Goal: Task Accomplishment & Management: Use online tool/utility

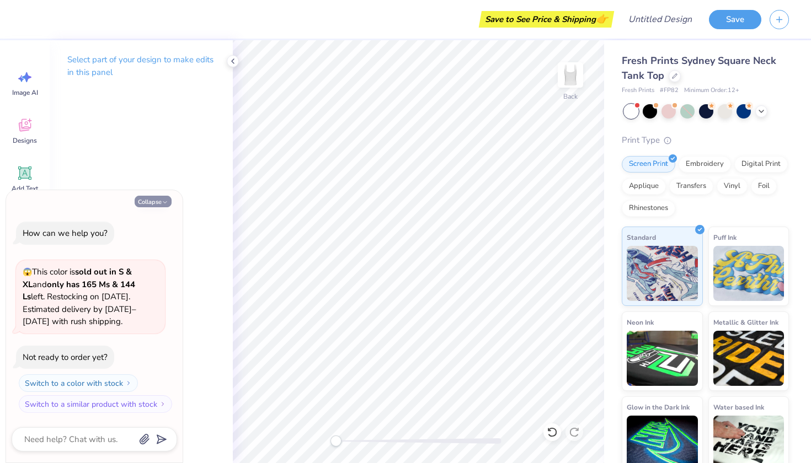
click at [158, 200] on button "Collapse" at bounding box center [153, 202] width 37 height 12
type textarea "x"
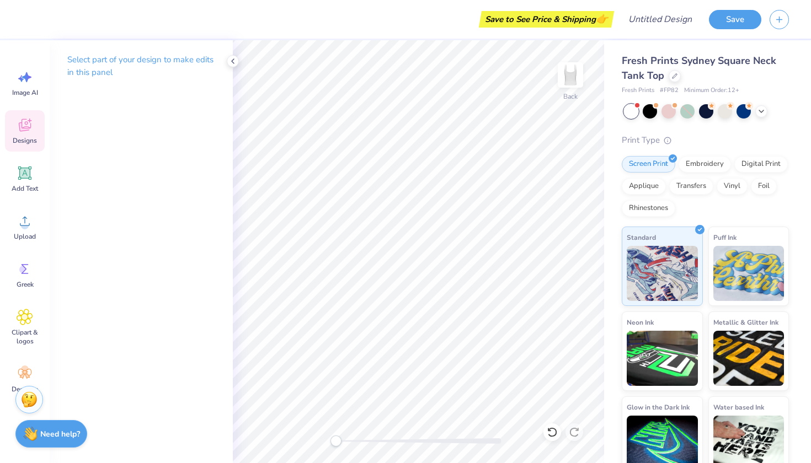
click at [22, 138] on span "Designs" at bounding box center [25, 140] width 24 height 9
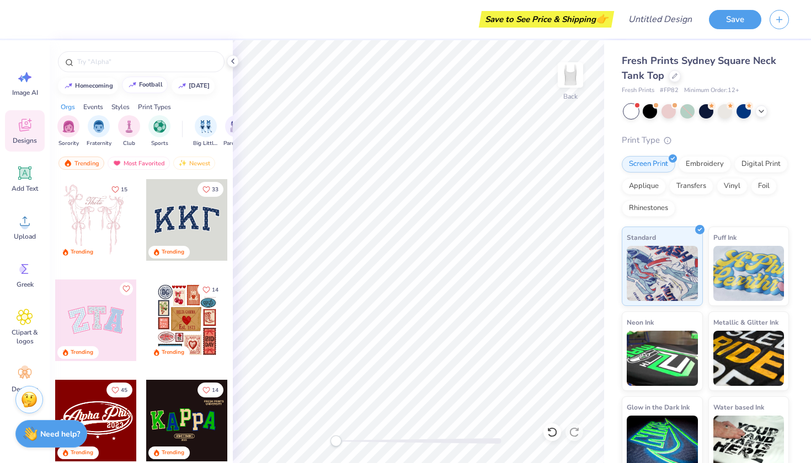
click at [156, 84] on div "football" at bounding box center [151, 85] width 24 height 6
type input "football"
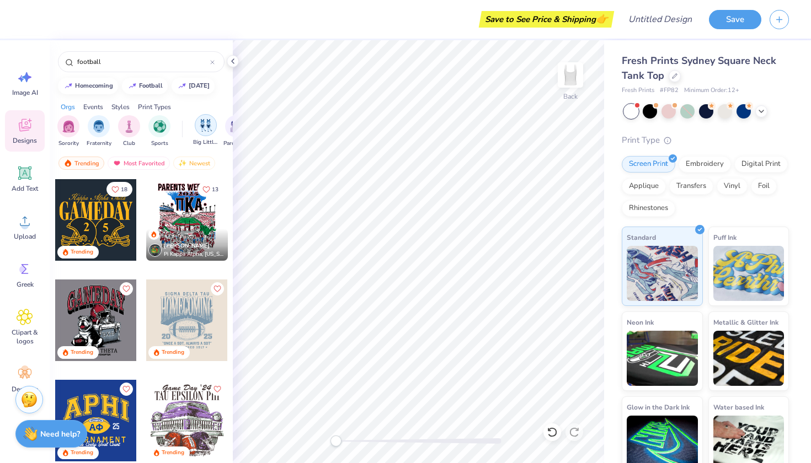
click at [195, 121] on div "filter for Big Little Reveal" at bounding box center [206, 125] width 22 height 22
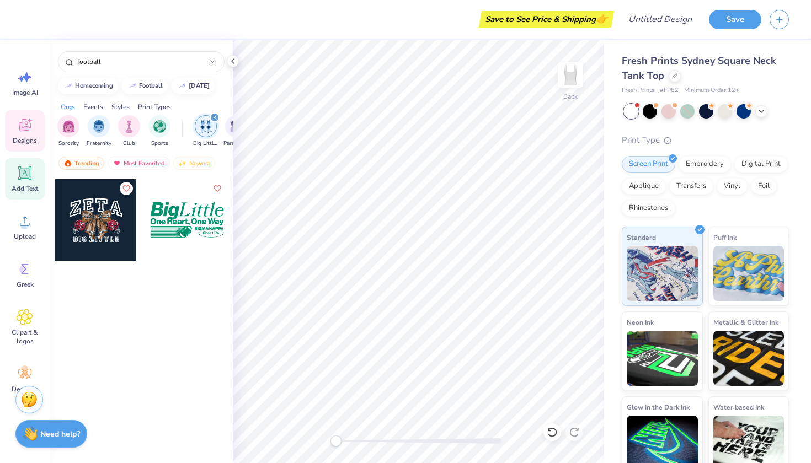
click at [23, 178] on icon at bounding box center [24, 173] width 13 height 13
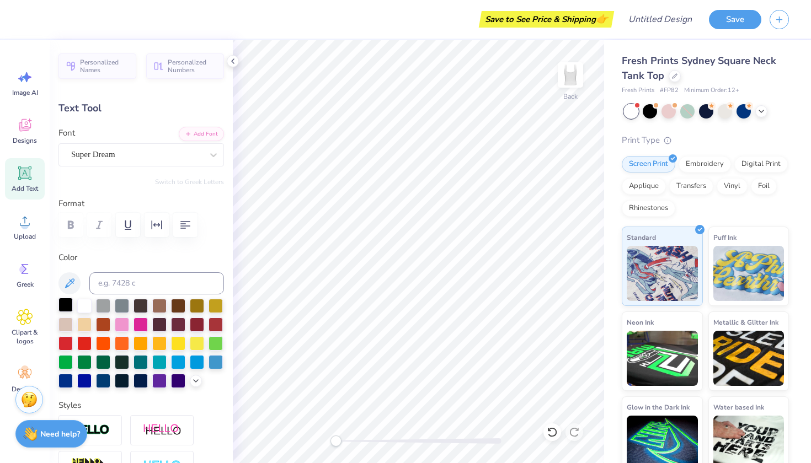
click at [65, 307] on div at bounding box center [65, 305] width 14 height 14
type textarea "LIttle"
type input "5.15"
type input "1.41"
type input "1.57"
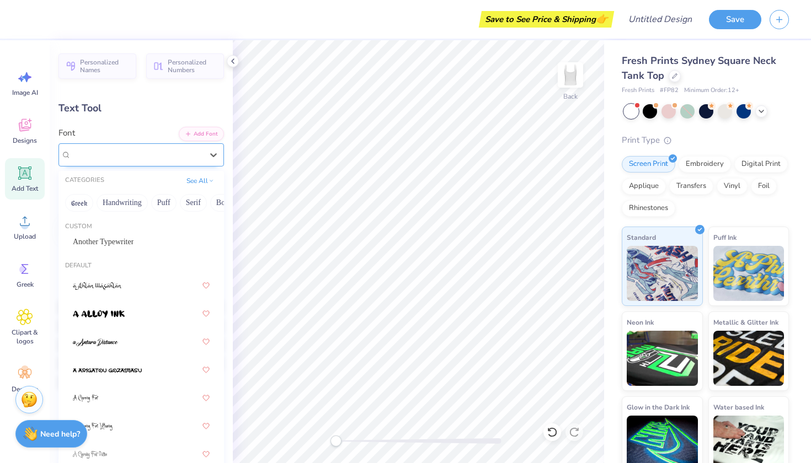
click at [176, 162] on div at bounding box center [136, 154] width 131 height 15
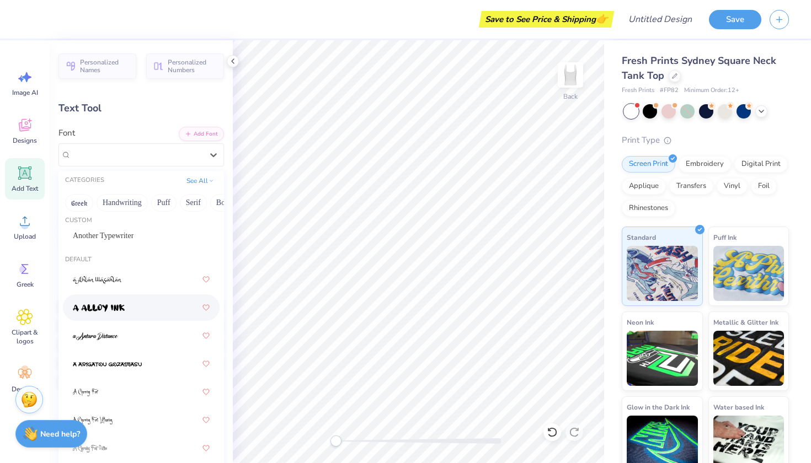
scroll to position [8, 0]
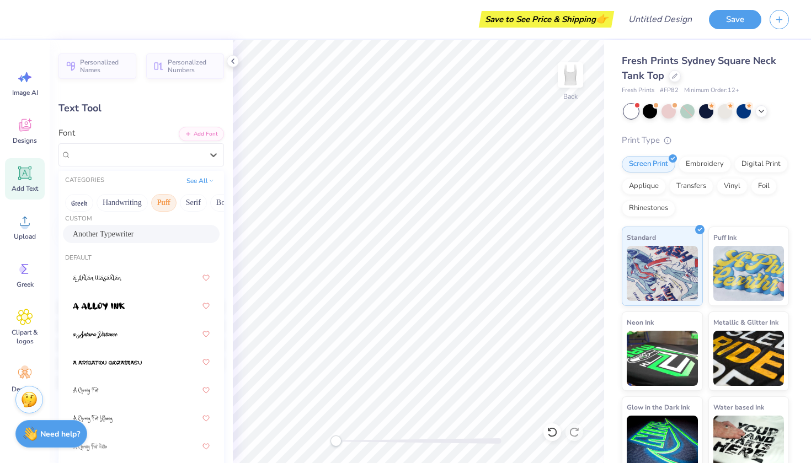
click at [159, 204] on button "Puff" at bounding box center [163, 203] width 25 height 18
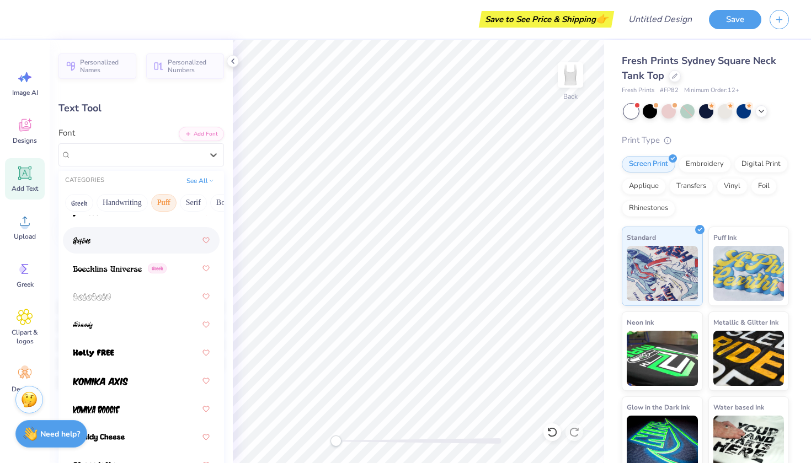
scroll to position [86, 0]
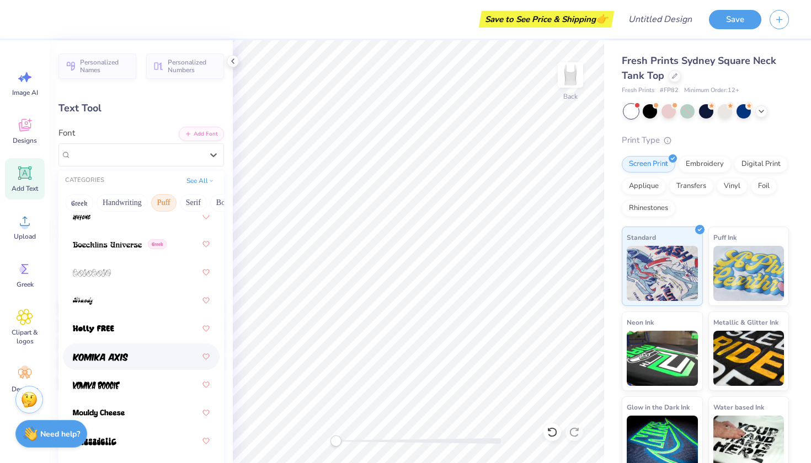
click at [122, 356] on img at bounding box center [100, 358] width 55 height 8
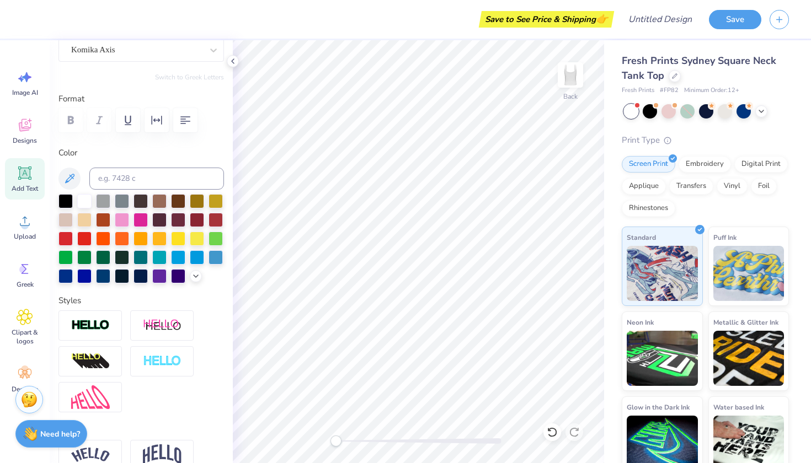
scroll to position [119, 0]
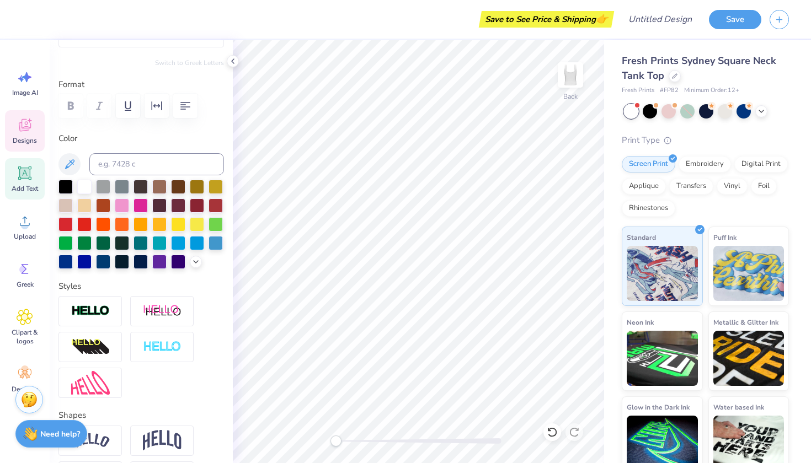
click at [23, 143] on span "Designs" at bounding box center [25, 140] width 24 height 9
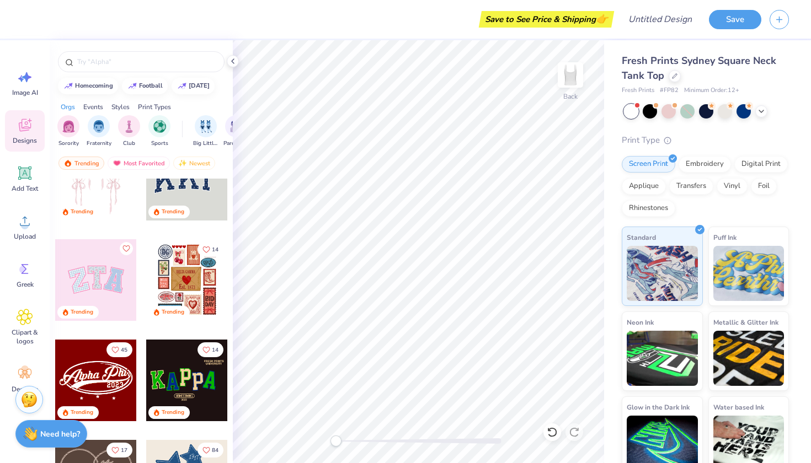
scroll to position [40, 0]
click at [167, 60] on input "text" at bounding box center [146, 61] width 141 height 11
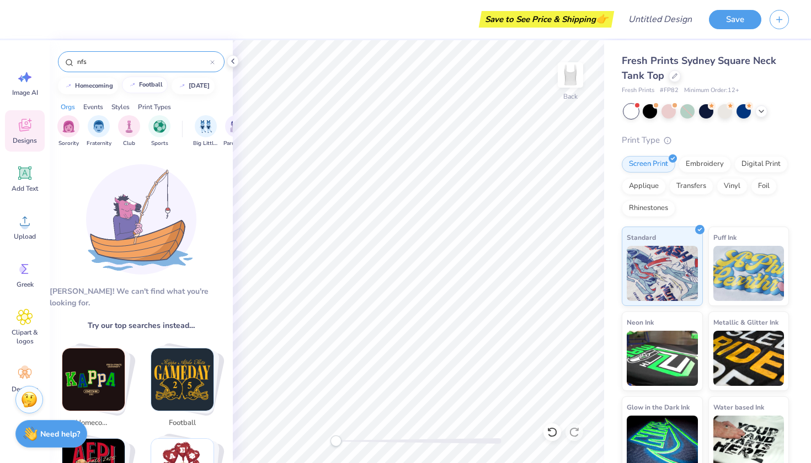
scroll to position [0, 0]
click at [162, 83] on div "football" at bounding box center [151, 85] width 24 height 6
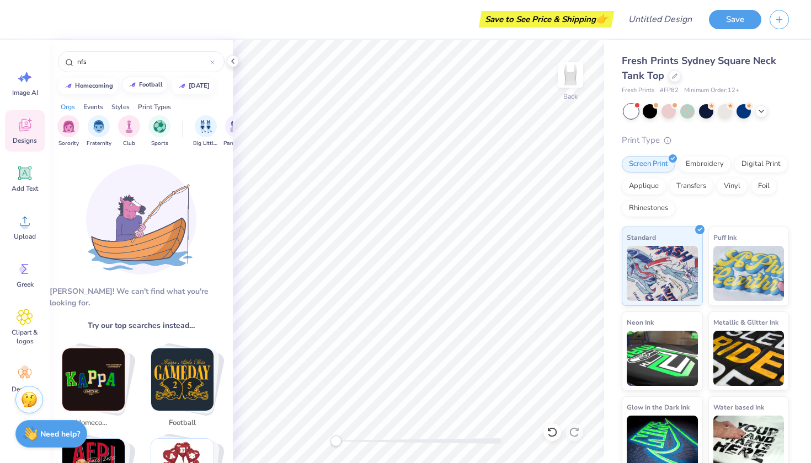
type input "football"
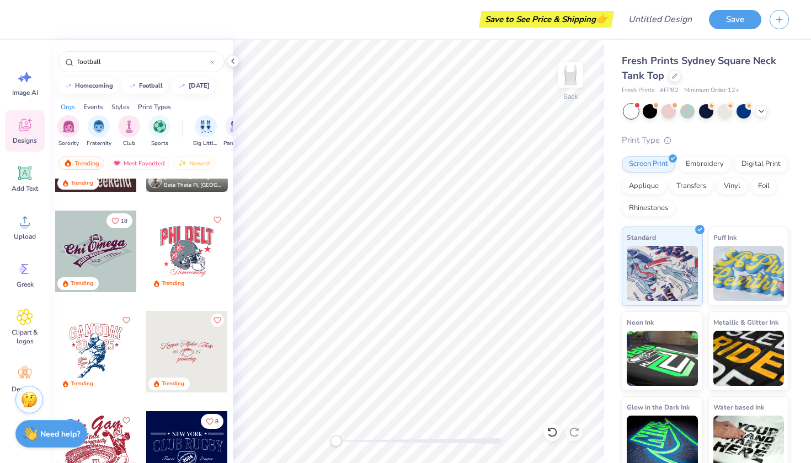
scroll to position [772, 0]
click at [15, 271] on div "Greek" at bounding box center [25, 274] width 40 height 41
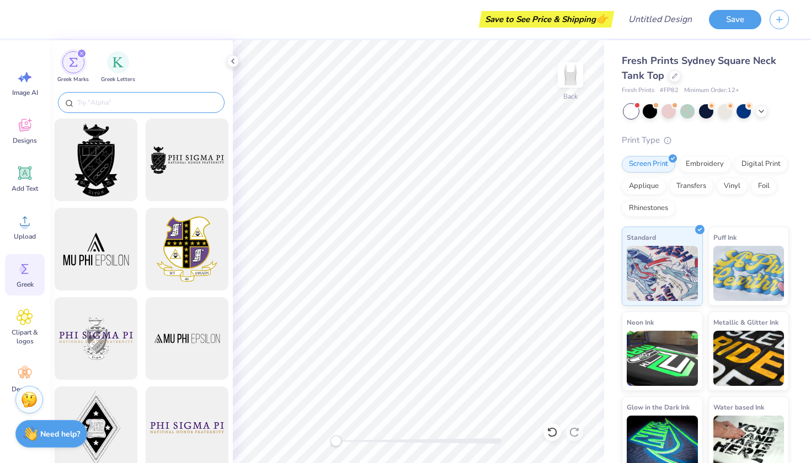
click at [143, 106] on input "text" at bounding box center [146, 102] width 141 height 11
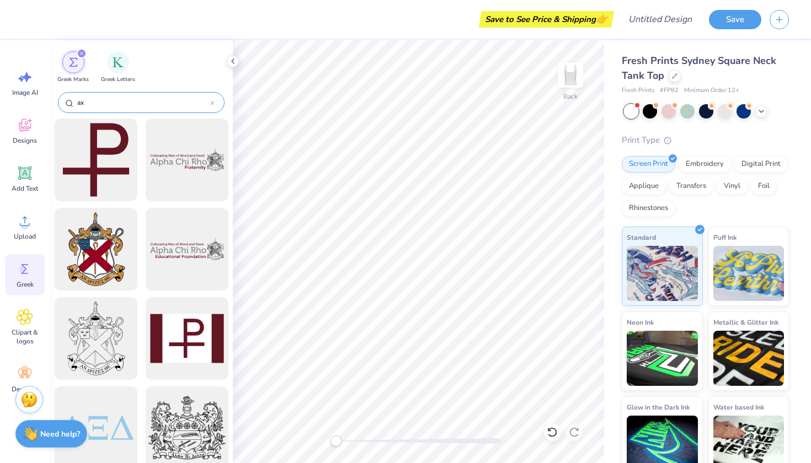
type input "a"
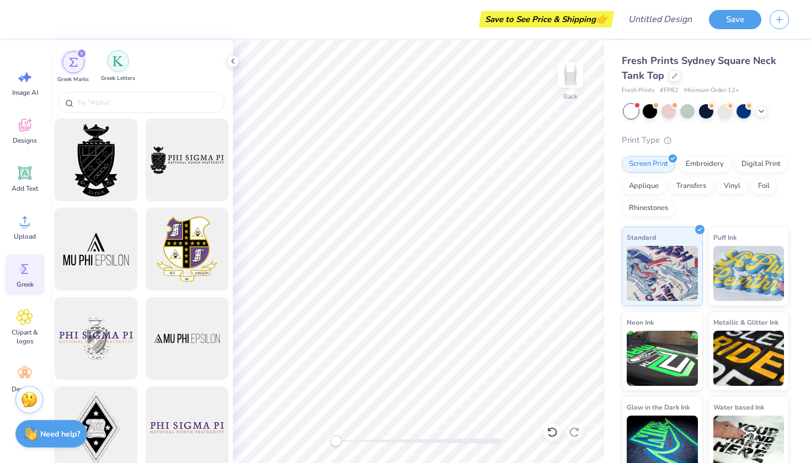
click at [112, 60] on div "filter for Greek Letters" at bounding box center [118, 61] width 22 height 22
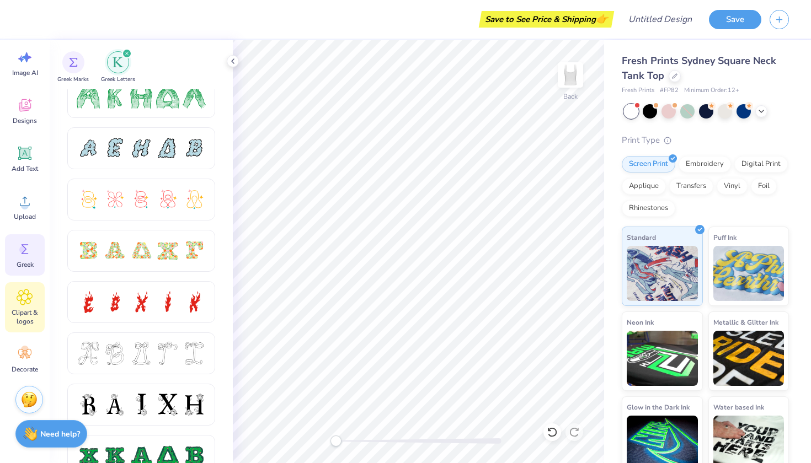
scroll to position [20, 0]
click at [33, 320] on span "Clipart & logos" at bounding box center [25, 317] width 36 height 18
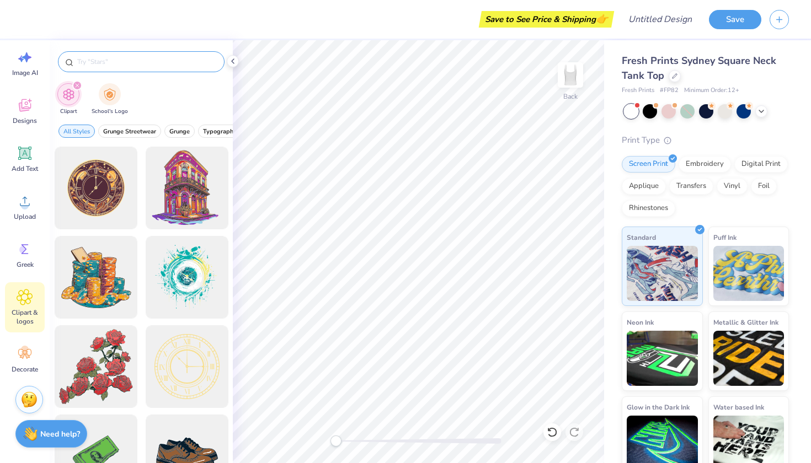
click at [169, 61] on input "text" at bounding box center [146, 61] width 141 height 11
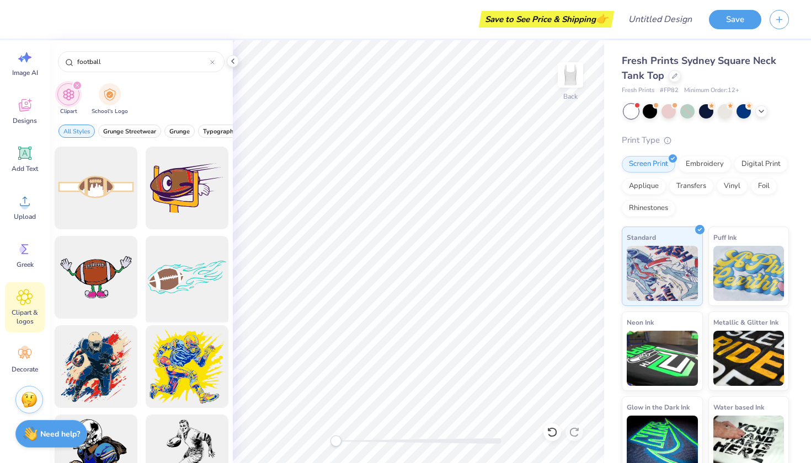
type input "football"
click at [197, 267] on div at bounding box center [186, 277] width 91 height 91
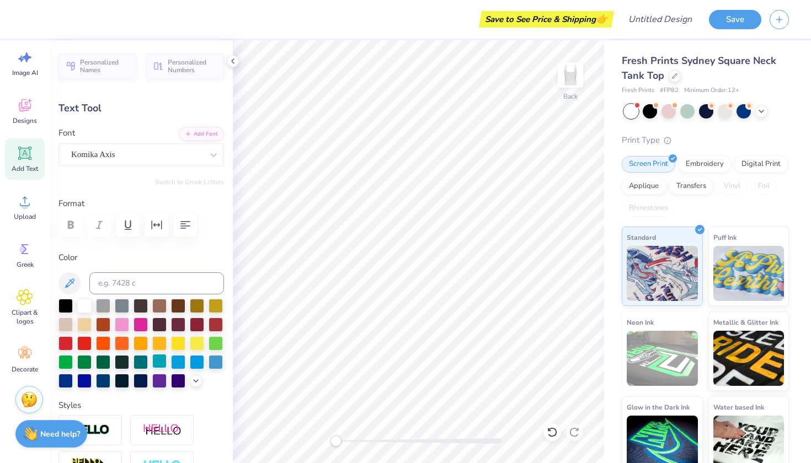
click at [162, 359] on div at bounding box center [159, 361] width 14 height 14
click at [198, 377] on icon at bounding box center [195, 380] width 9 height 9
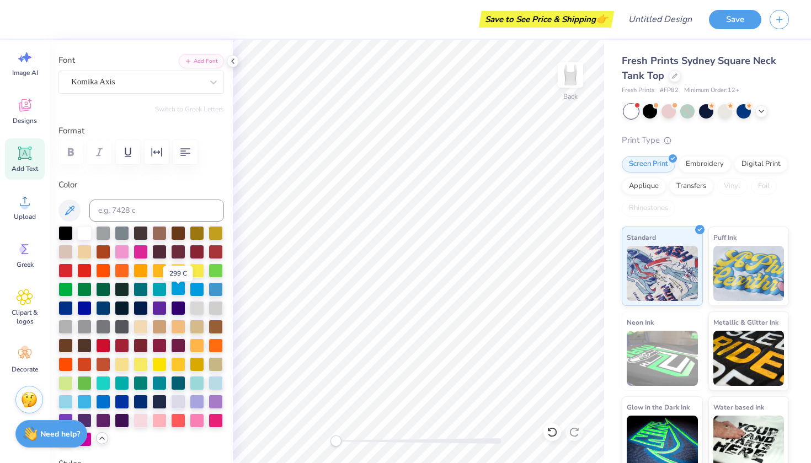
scroll to position [73, 0]
click at [98, 381] on div at bounding box center [103, 382] width 14 height 14
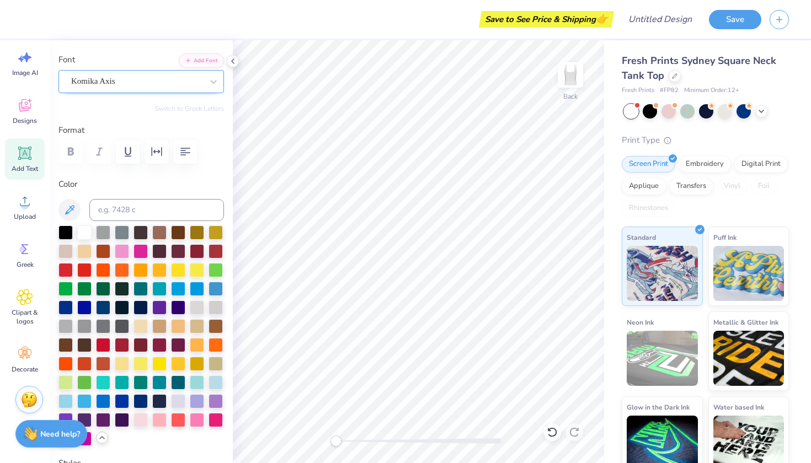
click at [104, 89] on div "Komika Axis" at bounding box center [137, 81] width 134 height 17
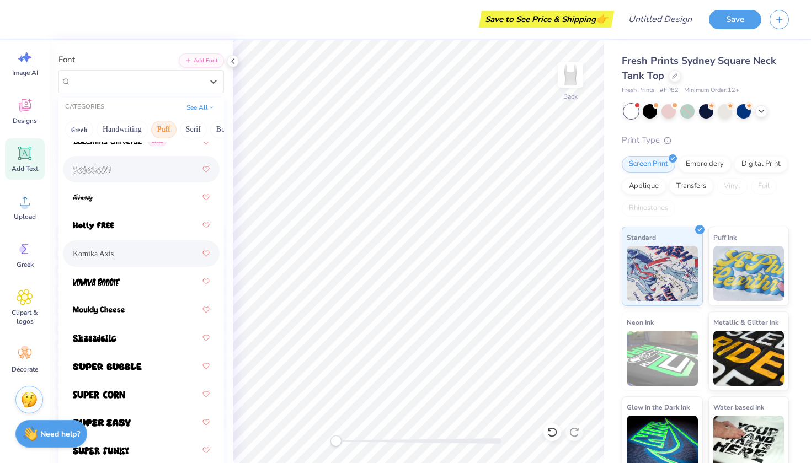
scroll to position [178, 0]
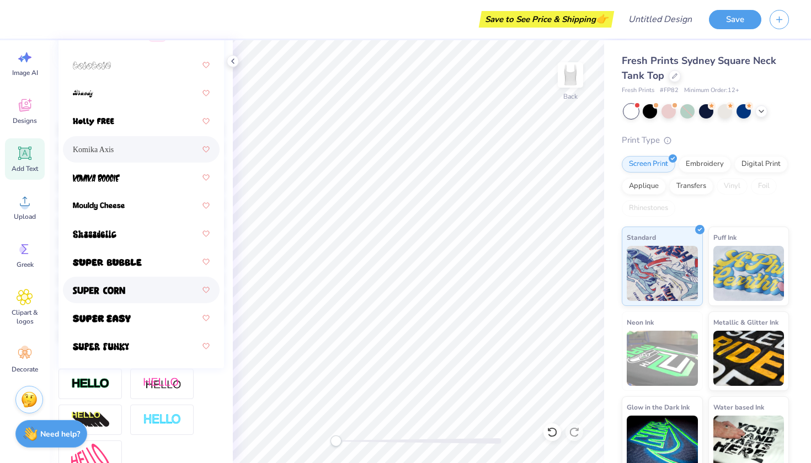
click at [119, 298] on div at bounding box center [141, 290] width 137 height 20
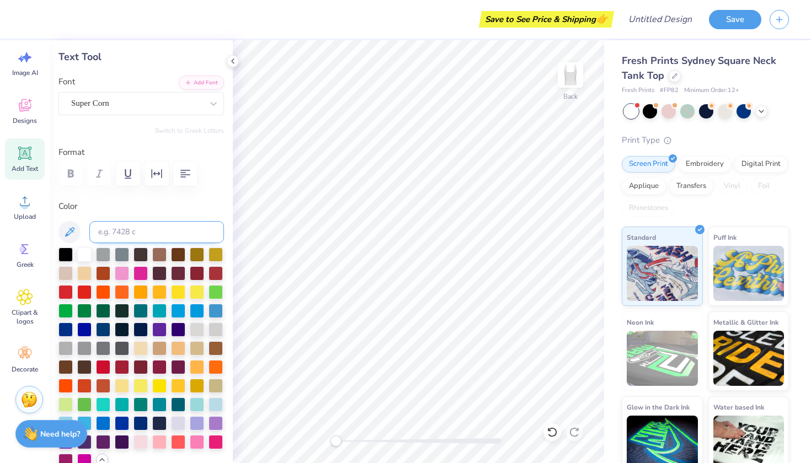
scroll to position [40, 0]
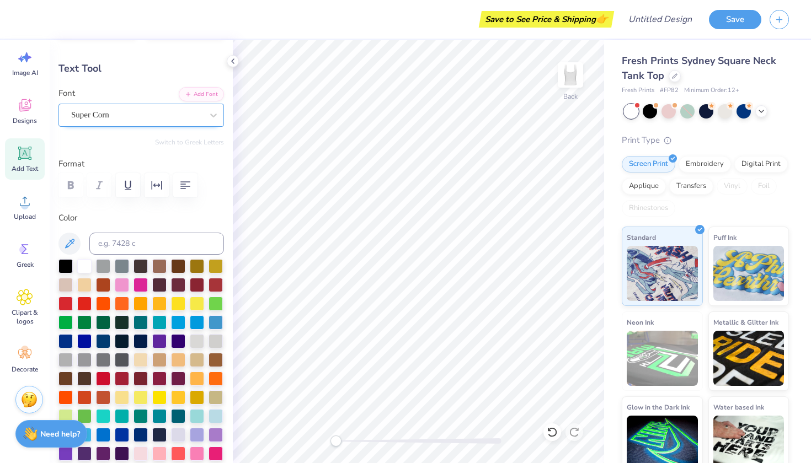
click at [139, 117] on div "Super Corn" at bounding box center [137, 114] width 134 height 17
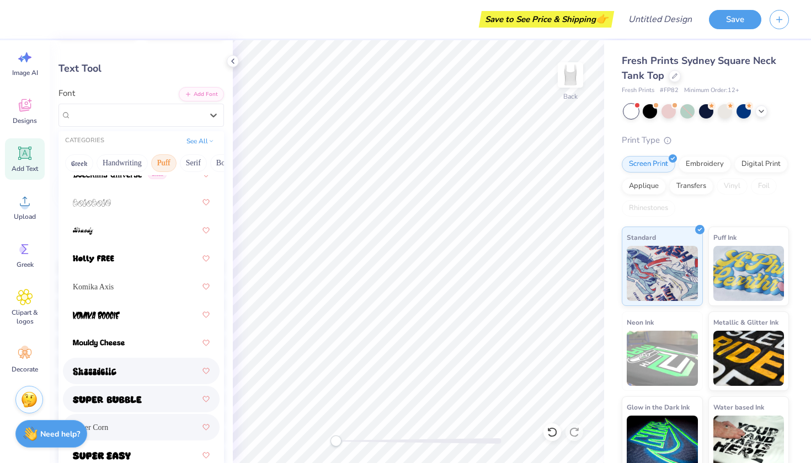
scroll to position [116, 0]
click at [133, 408] on div at bounding box center [141, 400] width 137 height 20
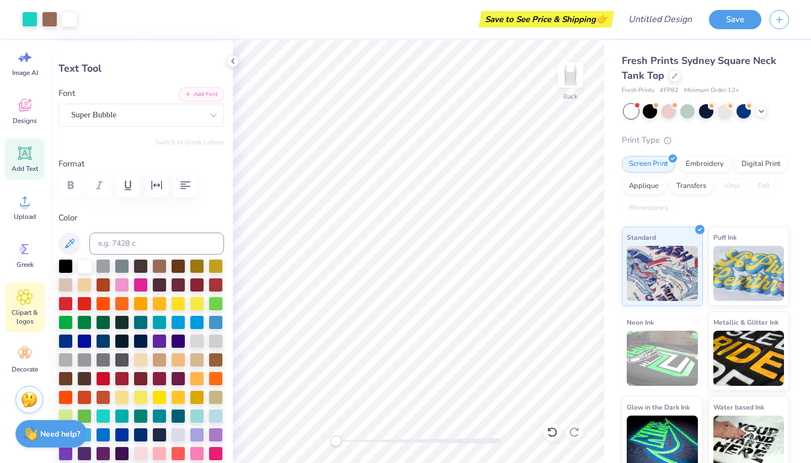
click at [19, 320] on span "Clipart & logos" at bounding box center [25, 317] width 36 height 18
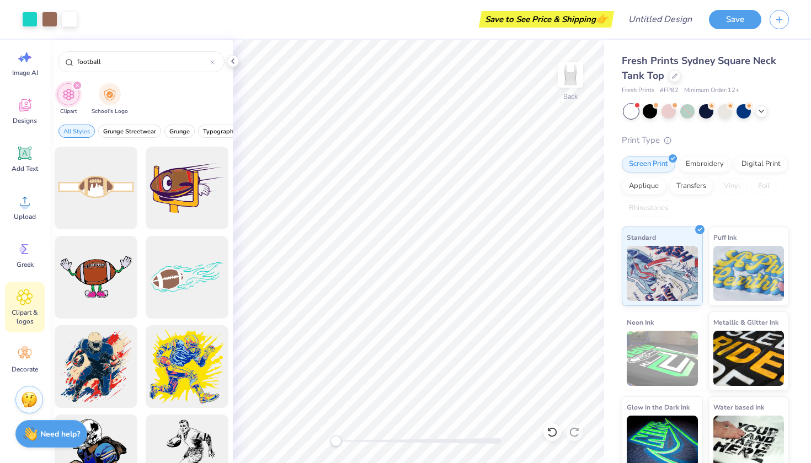
click at [36, 381] on div "Image AI Designs Add Text Upload Greek Clipart & logos Decorate" at bounding box center [25, 251] width 50 height 423
click at [33, 373] on span "Decorate" at bounding box center [25, 369] width 26 height 9
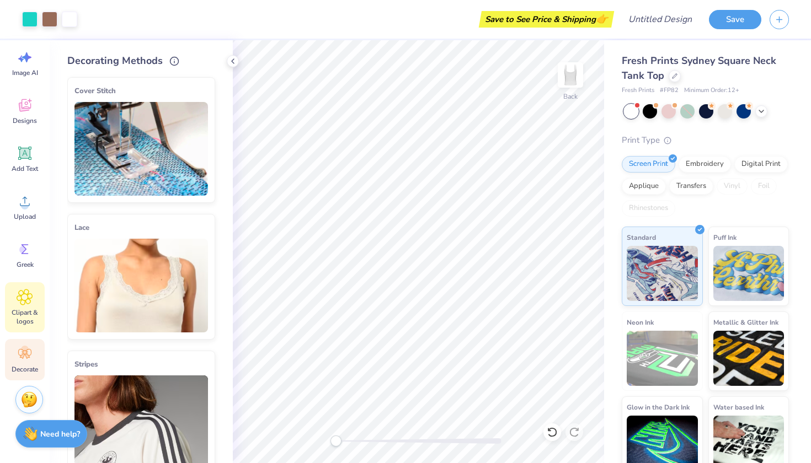
click at [27, 306] on div "Clipart & logos" at bounding box center [25, 307] width 40 height 50
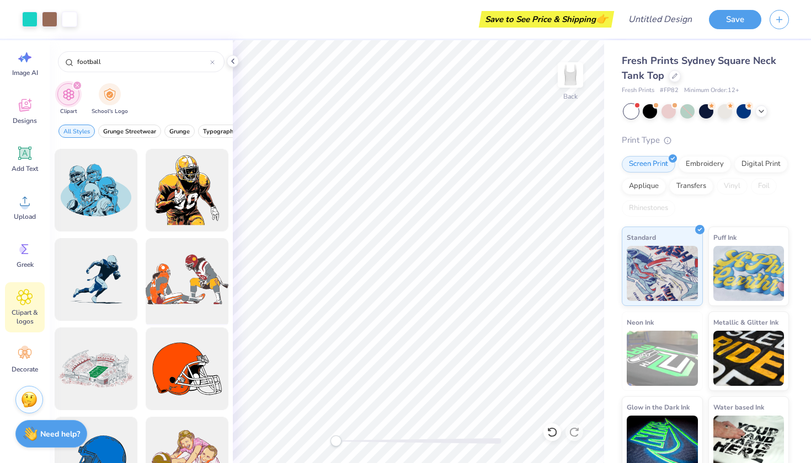
scroll to position [545, 0]
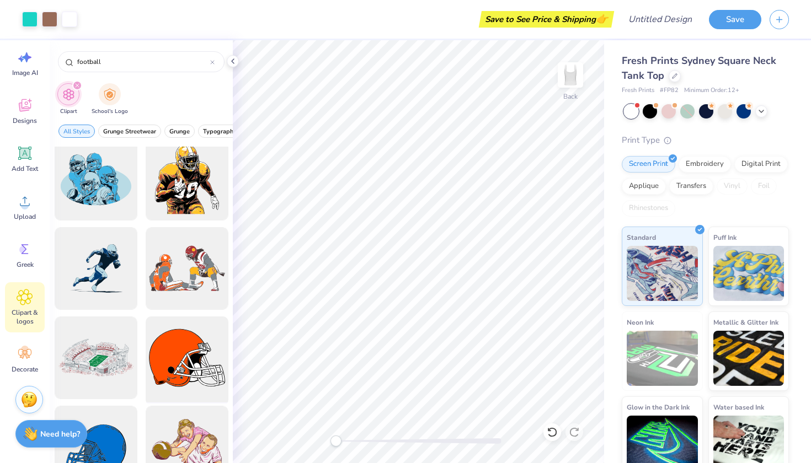
click at [190, 368] on div at bounding box center [186, 358] width 91 height 91
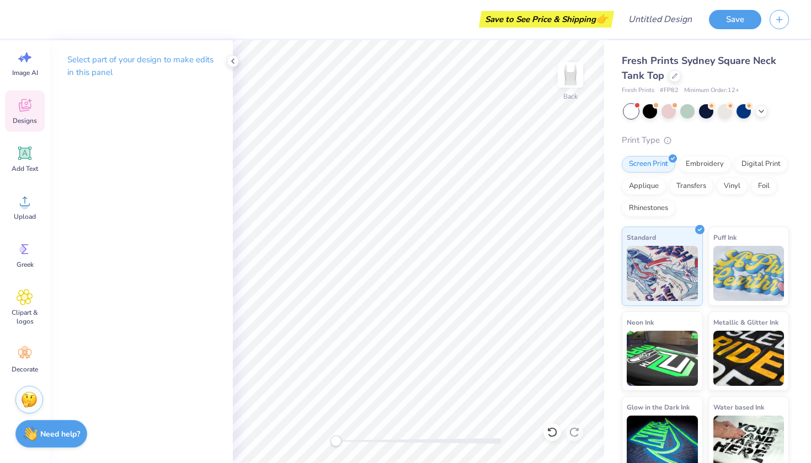
click at [21, 103] on icon at bounding box center [25, 105] width 12 height 13
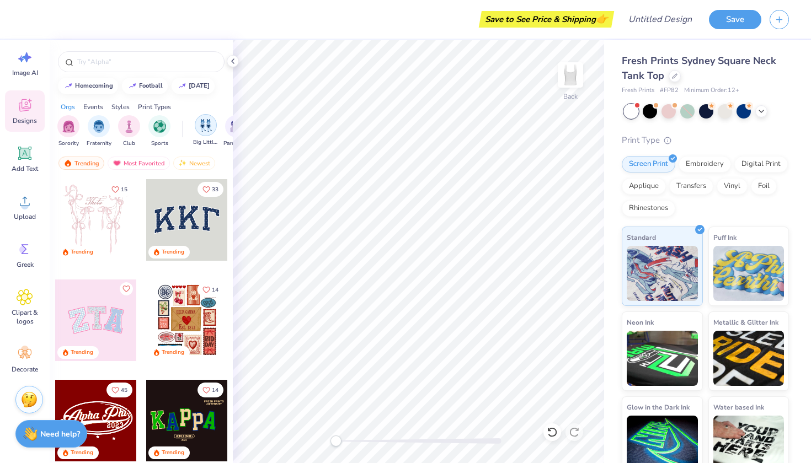
click at [209, 127] on img "filter for Big Little Reveal" at bounding box center [206, 125] width 12 height 13
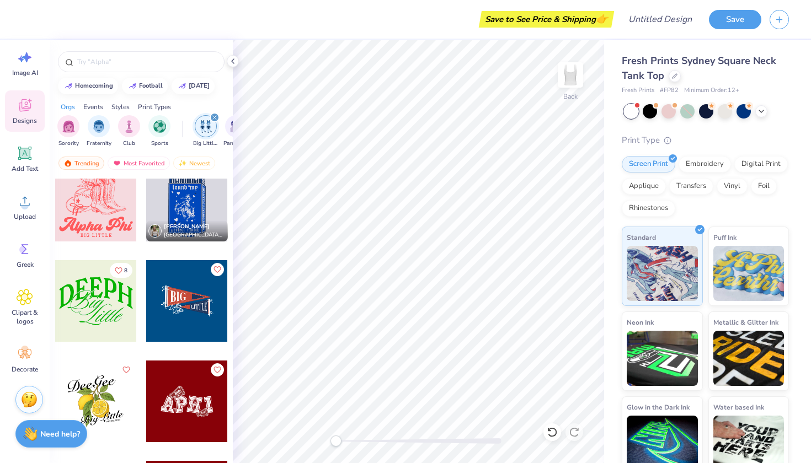
scroll to position [648, 0]
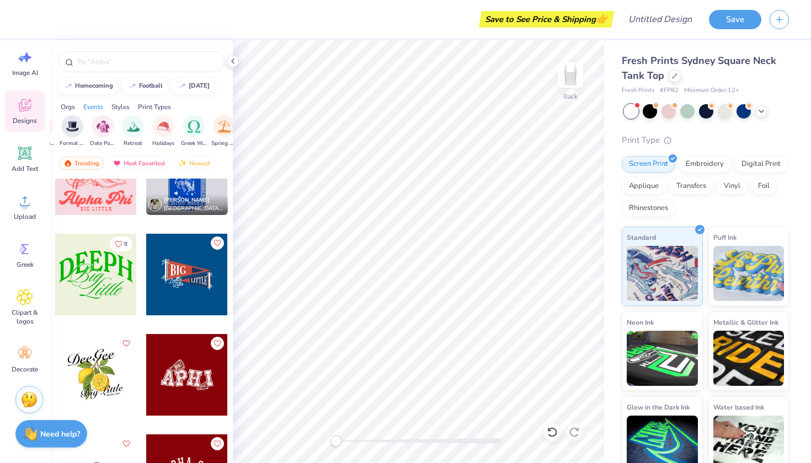
click at [148, 106] on div "Print Types" at bounding box center [154, 107] width 33 height 10
click at [126, 109] on div "Styles" at bounding box center [120, 107] width 18 height 10
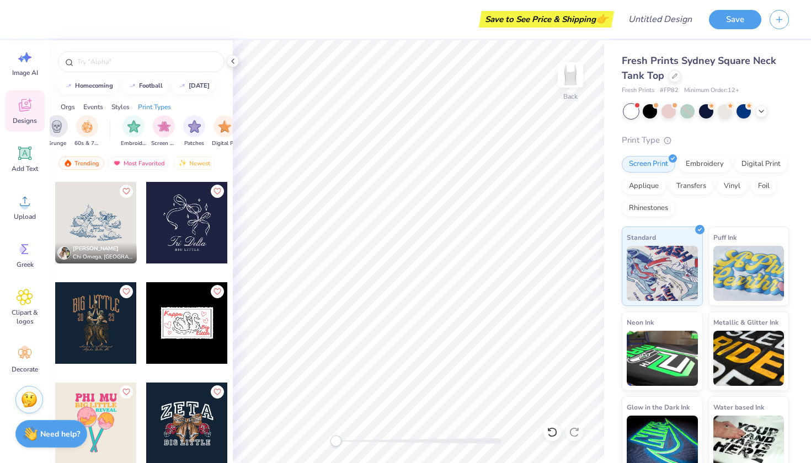
scroll to position [1800, 0]
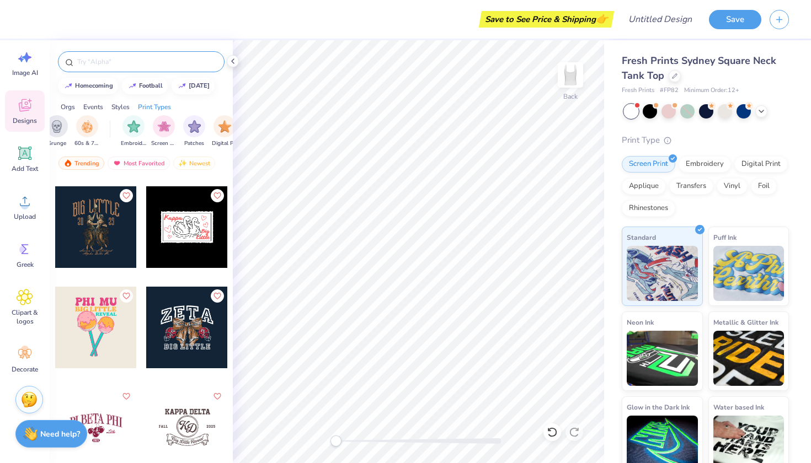
click at [145, 67] on div at bounding box center [141, 61] width 167 height 21
click at [140, 63] on input "text" at bounding box center [146, 61] width 141 height 11
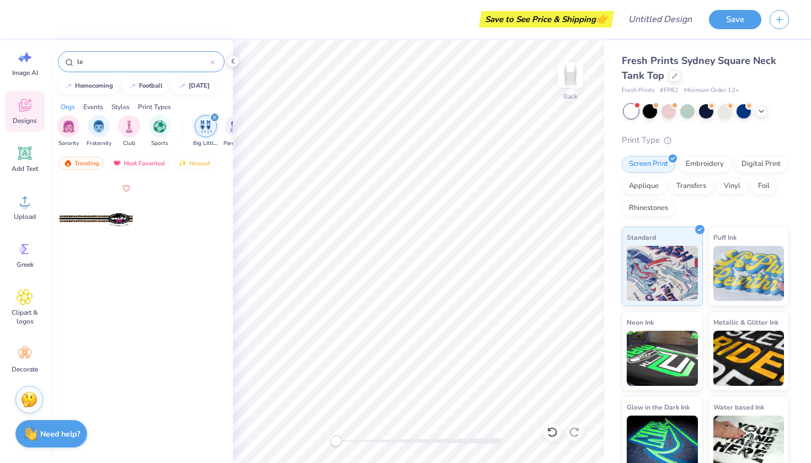
type input "l"
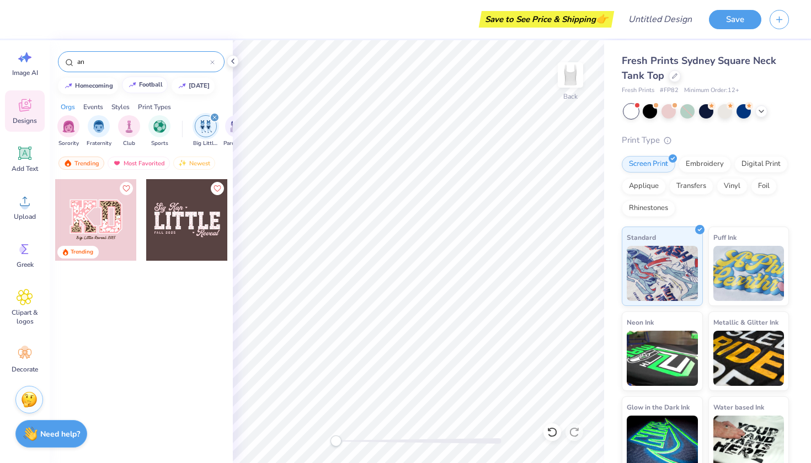
type input "a"
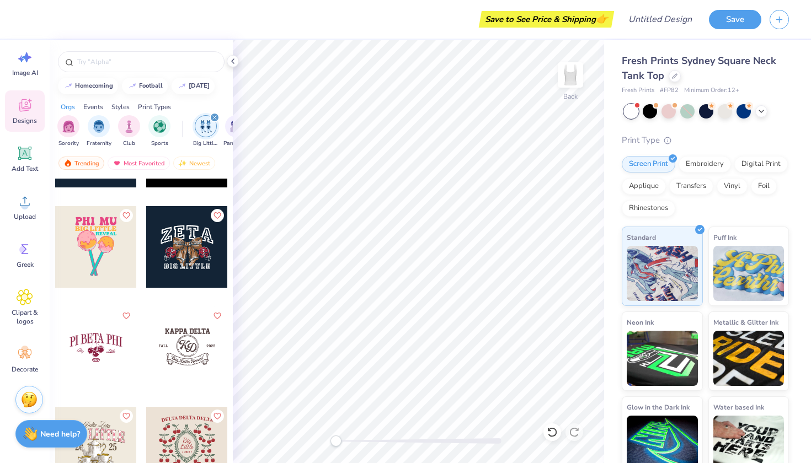
scroll to position [1880, 0]
click at [186, 265] on div at bounding box center [187, 248] width 82 height 82
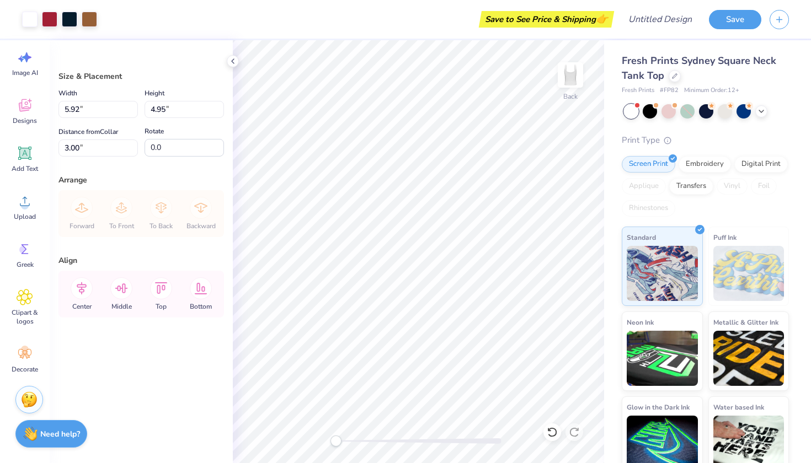
type input "1.23"
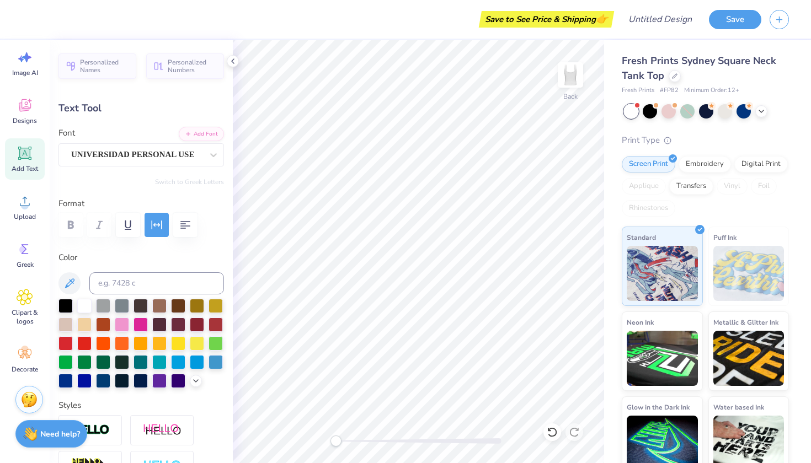
scroll to position [0, 1]
type textarea "Alpha chi"
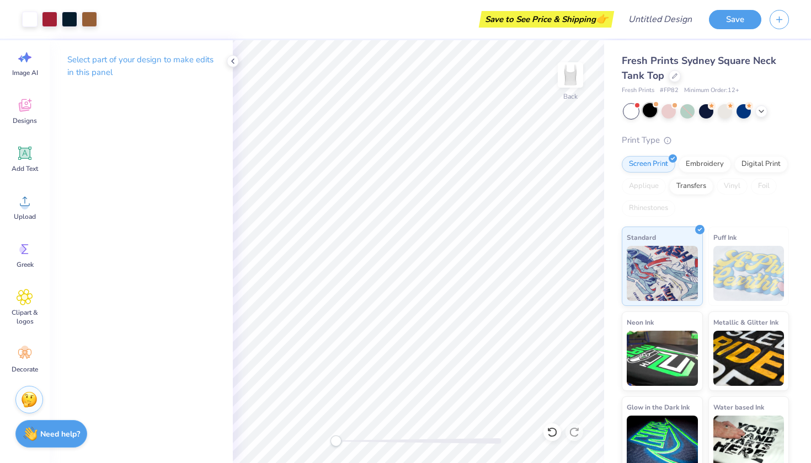
click at [648, 110] on div at bounding box center [650, 110] width 14 height 14
click at [649, 111] on div at bounding box center [650, 110] width 14 height 14
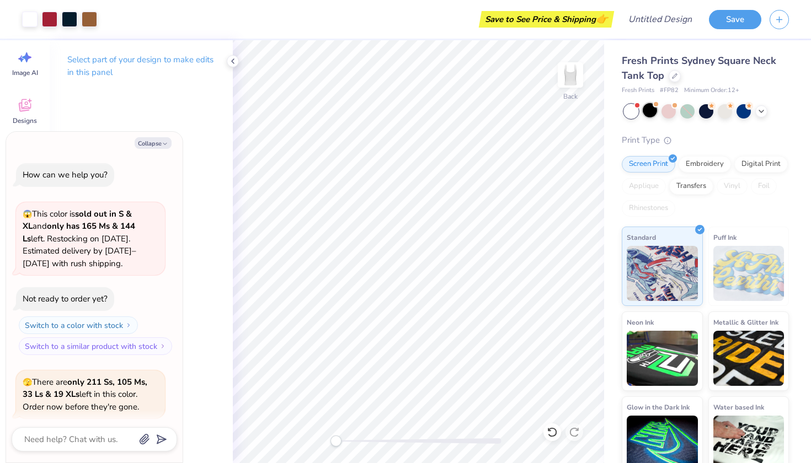
scroll to position [249, 0]
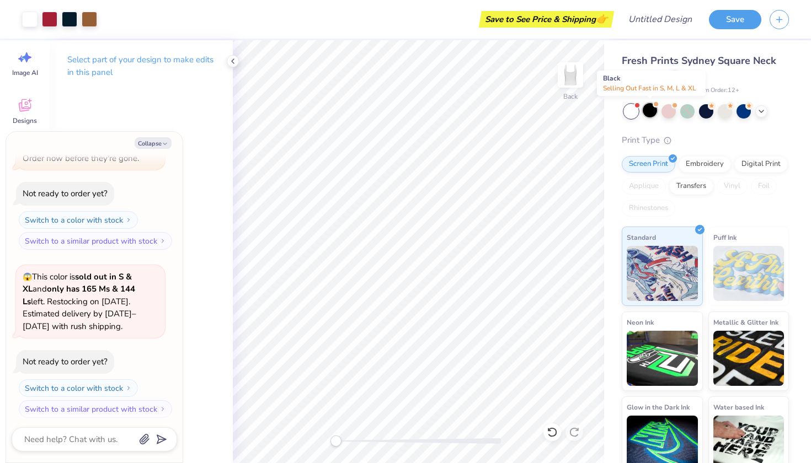
click at [649, 112] on div at bounding box center [650, 110] width 14 height 14
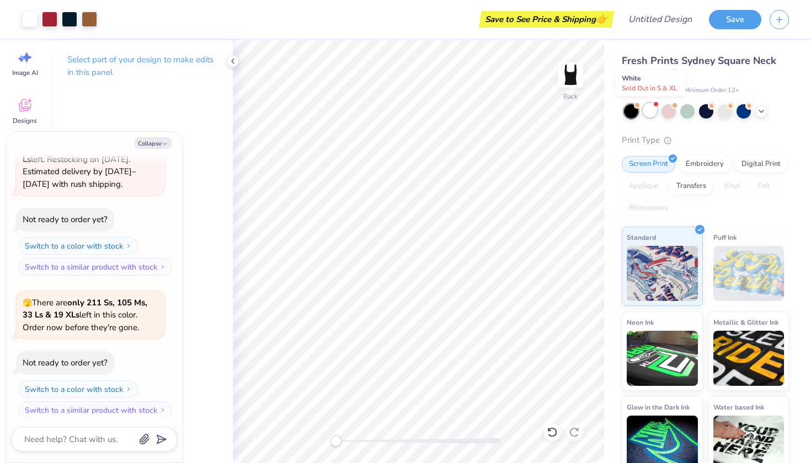
click at [649, 115] on div at bounding box center [650, 110] width 14 height 14
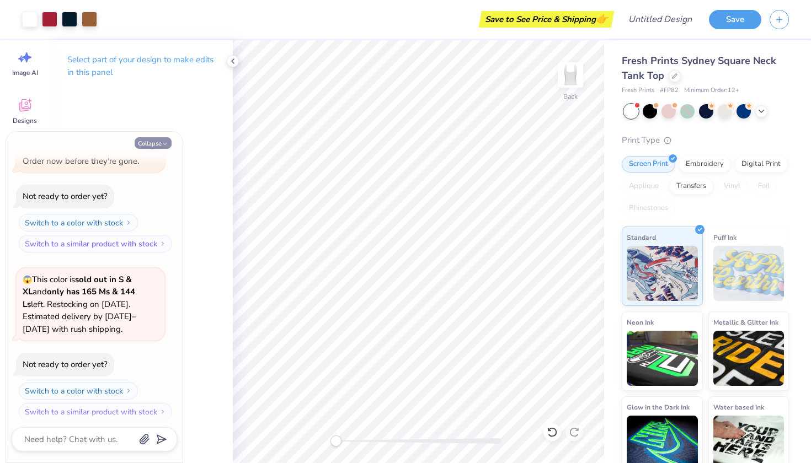
click at [161, 138] on button "Collapse" at bounding box center [153, 143] width 37 height 12
type textarea "x"
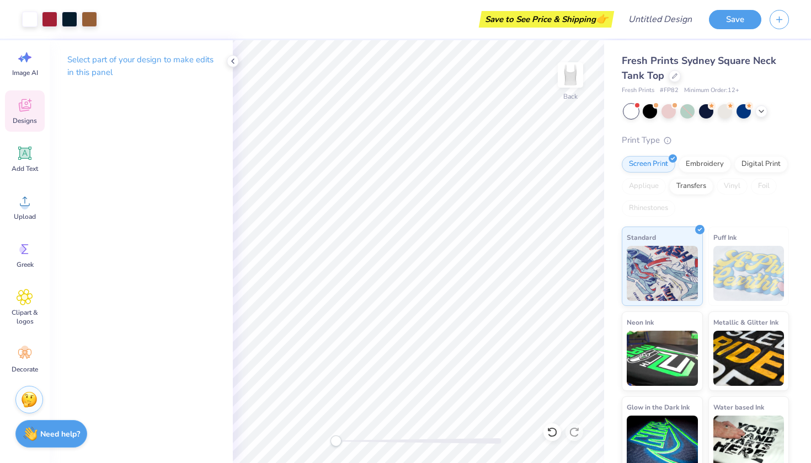
click at [16, 119] on span "Designs" at bounding box center [25, 120] width 24 height 9
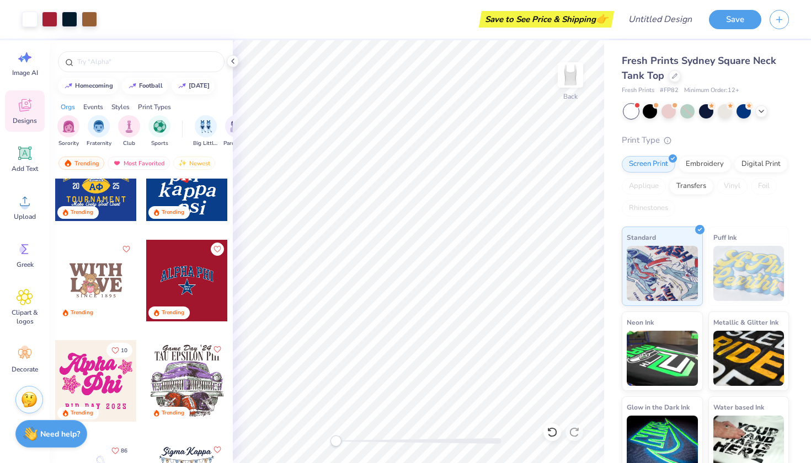
scroll to position [1950, 0]
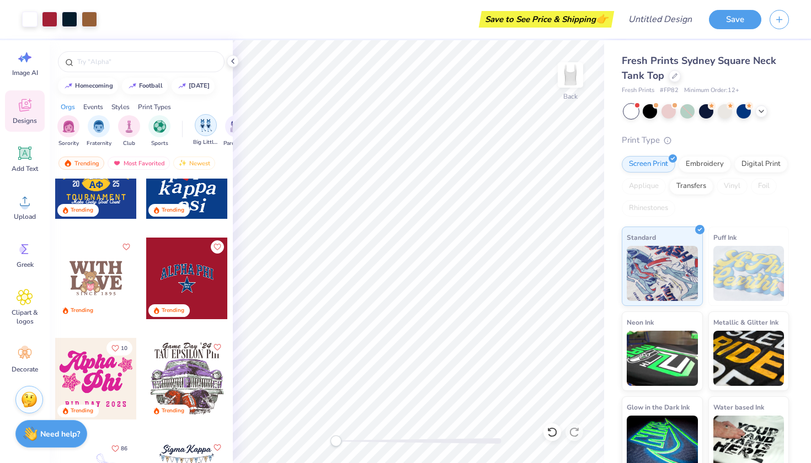
click at [208, 119] on div "filter for Big Little Reveal" at bounding box center [206, 125] width 22 height 22
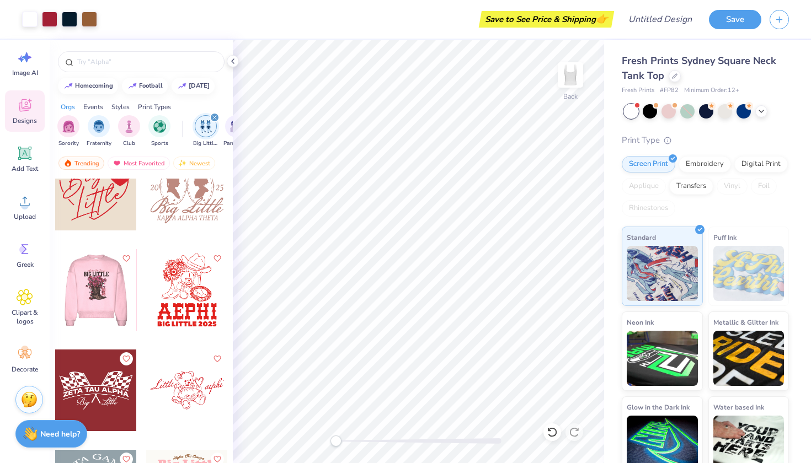
scroll to position [5655, 0]
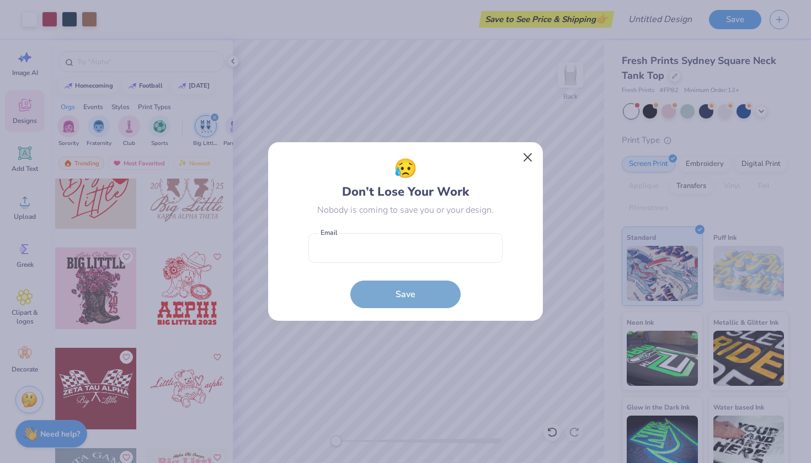
click at [518, 157] on button "Close" at bounding box center [527, 157] width 21 height 21
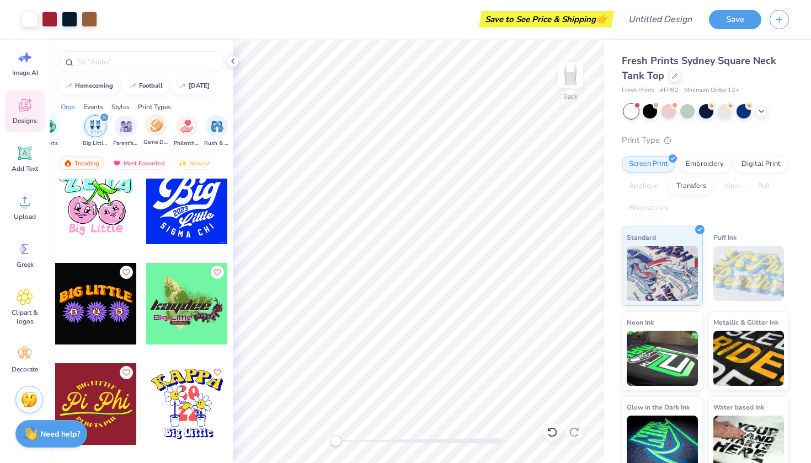
scroll to position [0, 113]
click at [140, 160] on div "Most Favorited" at bounding box center [139, 163] width 62 height 13
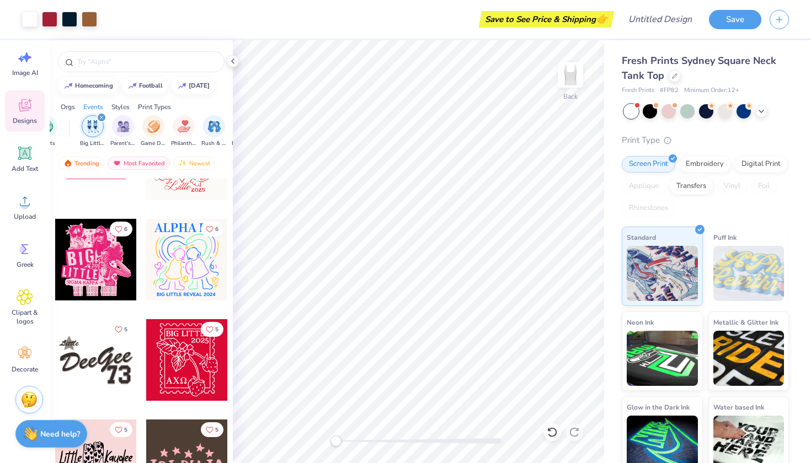
scroll to position [1066, 0]
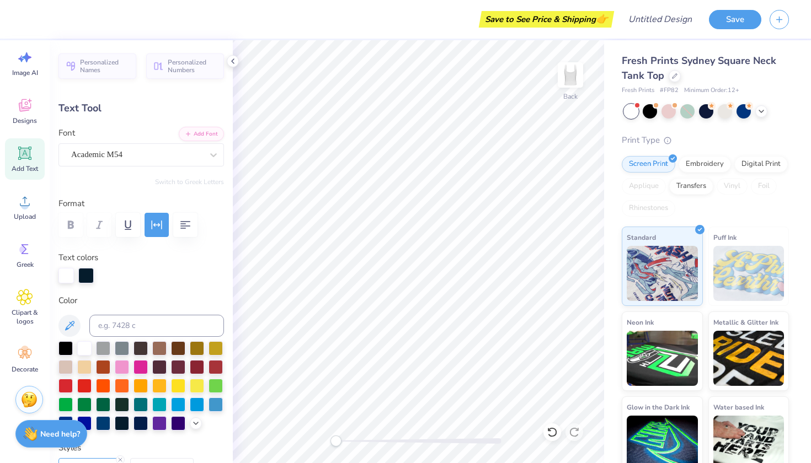
type input "0.0"
type input "7.03"
type input "1.59"
type input "1.34"
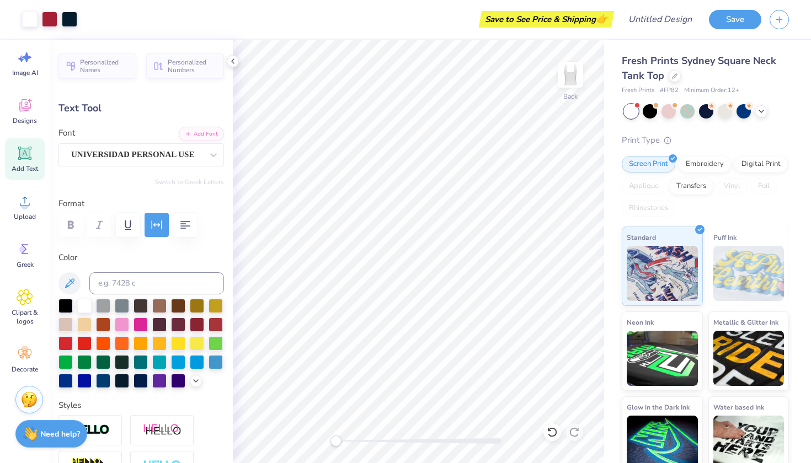
type input "5.22"
type input "0.64"
type input "5.38"
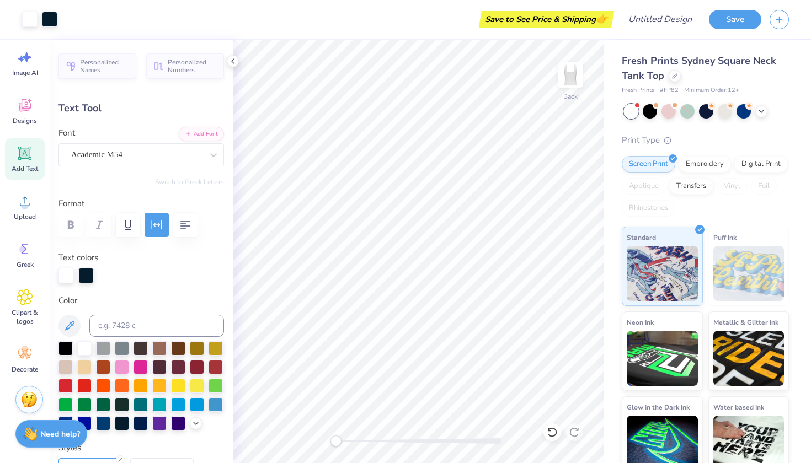
type input "0.0"
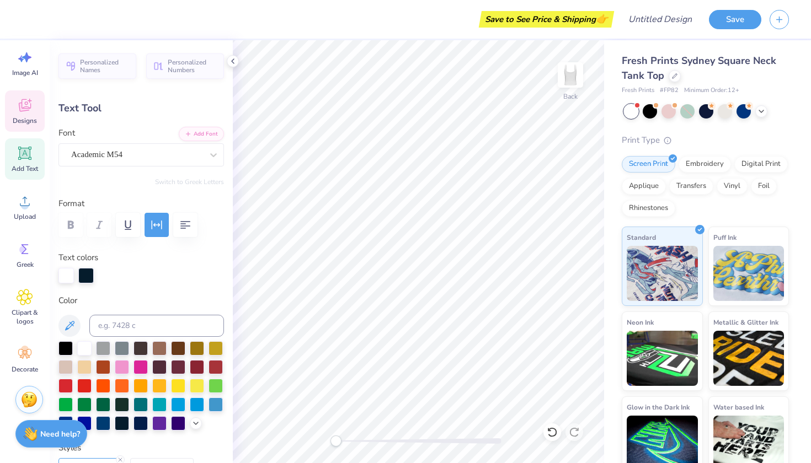
click at [28, 106] on icon at bounding box center [25, 105] width 17 height 17
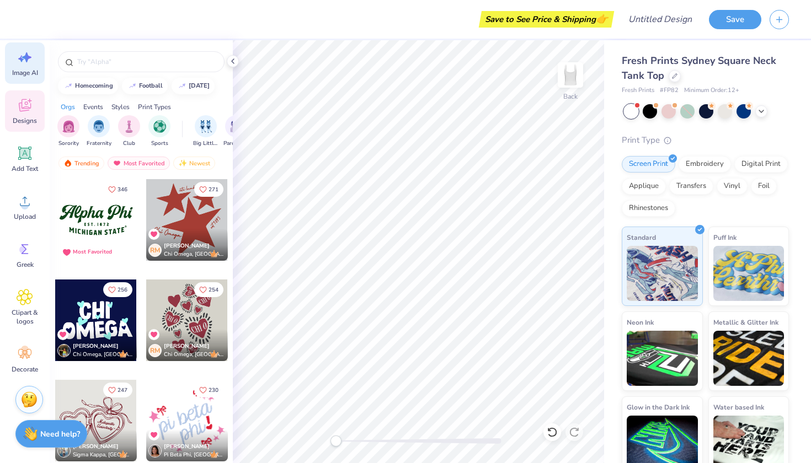
click at [30, 72] on span "Image AI" at bounding box center [25, 72] width 26 height 9
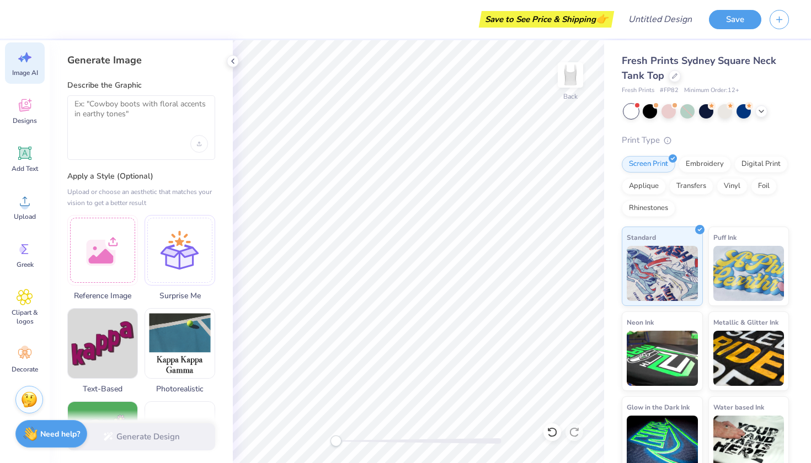
click at [97, 142] on div at bounding box center [141, 144] width 134 height 18
click at [110, 113] on textarea at bounding box center [141, 113] width 134 height 28
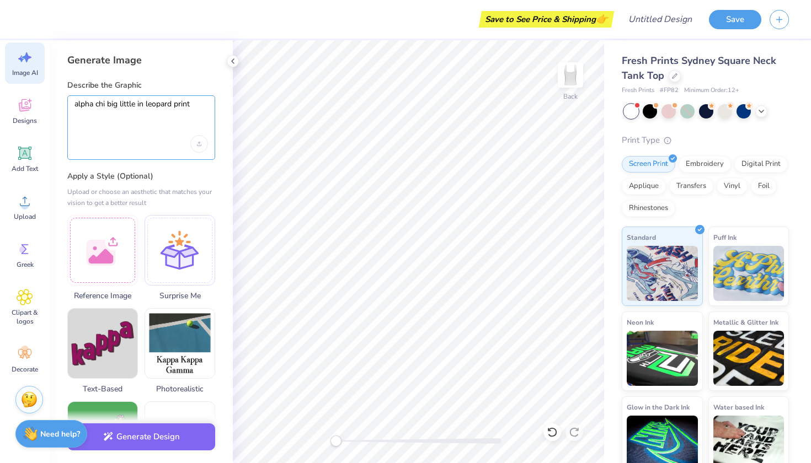
type textarea "alpha chi big little in leopard print"
click at [100, 141] on div at bounding box center [141, 144] width 134 height 18
click at [127, 448] on div "Generate Design" at bounding box center [141, 437] width 183 height 54
click at [139, 439] on button "Generate Design" at bounding box center [141, 434] width 148 height 27
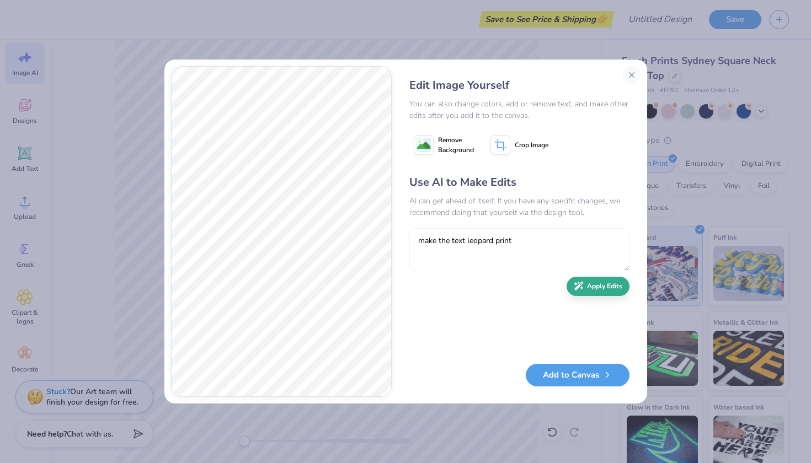
type textarea "make the text leopard print"
click at [623, 284] on button "Apply Edits" at bounding box center [598, 286] width 63 height 19
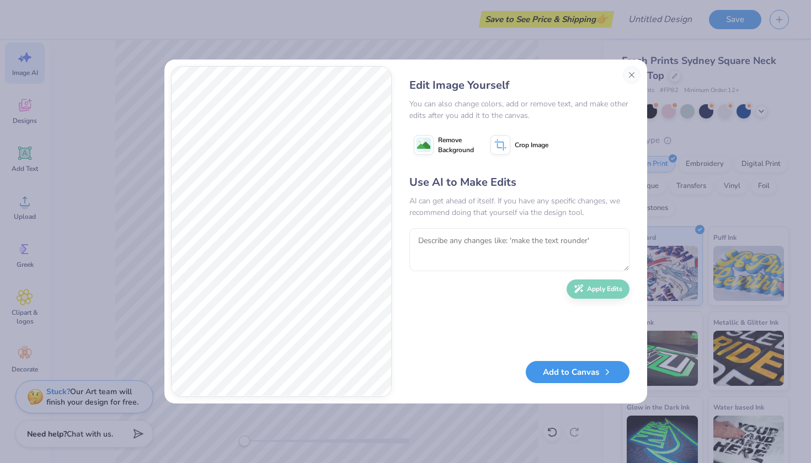
click at [563, 380] on button "Add to Canvas" at bounding box center [578, 372] width 104 height 23
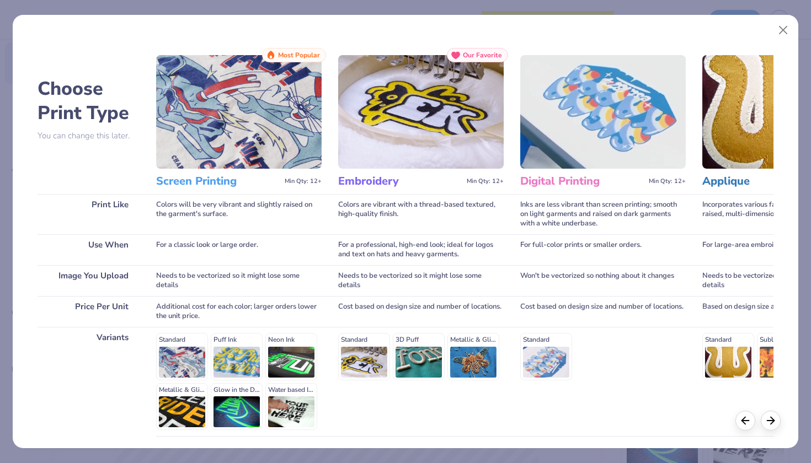
click at [265, 147] on img at bounding box center [238, 112] width 165 height 114
click at [275, 129] on img at bounding box center [238, 112] width 165 height 114
click at [196, 357] on div "Standard Puff Ink Neon Ink Metallic & Glitter Ink Glow in the Dark Ink Water ba…" at bounding box center [238, 381] width 165 height 97
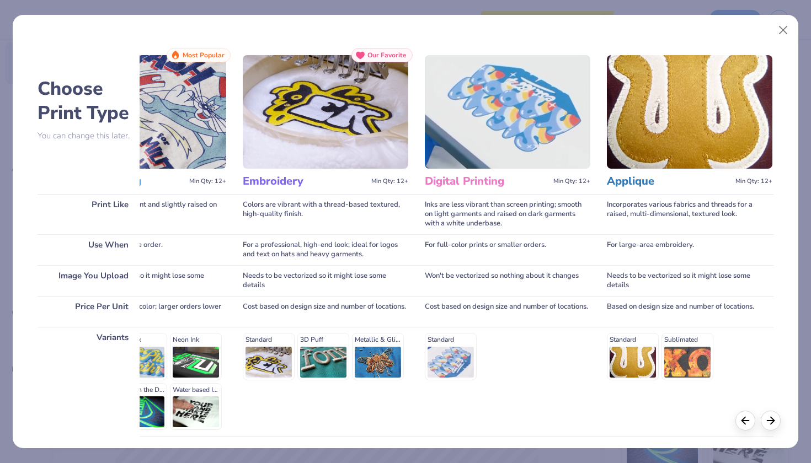
scroll to position [0, 98]
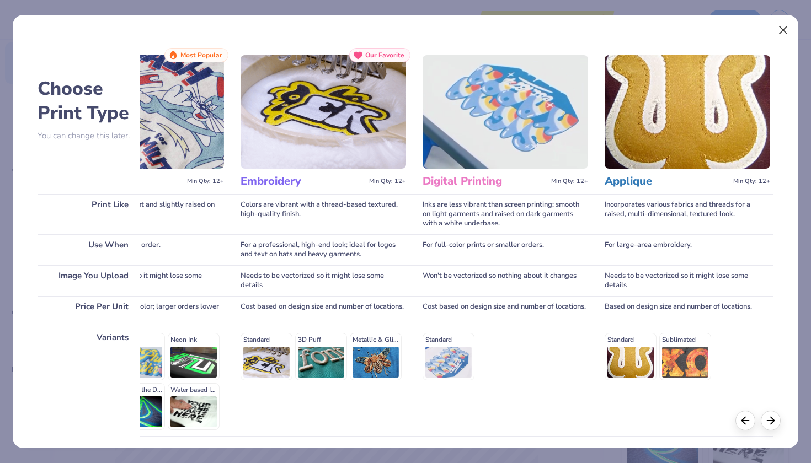
click at [780, 27] on button "Close" at bounding box center [783, 30] width 21 height 21
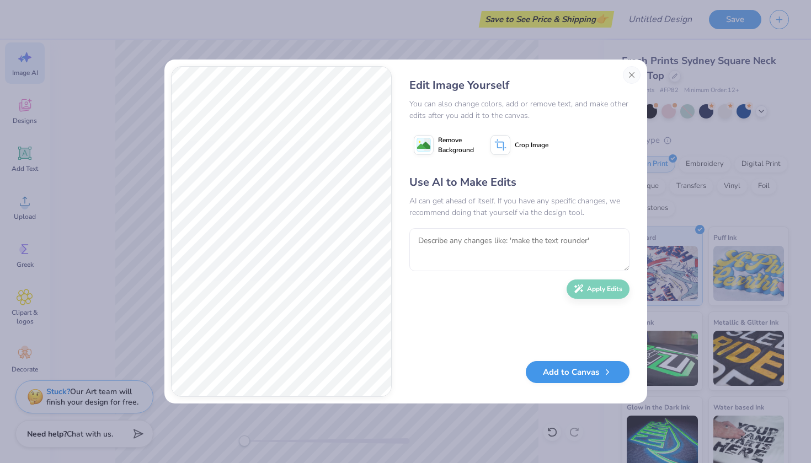
click at [559, 375] on button "Add to Canvas" at bounding box center [578, 372] width 104 height 23
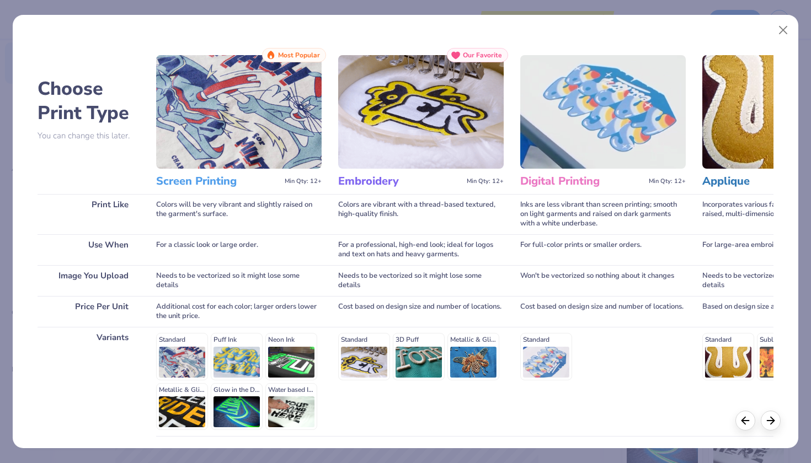
click at [319, 157] on img at bounding box center [238, 112] width 165 height 114
click at [293, 152] on img at bounding box center [238, 112] width 165 height 114
click at [192, 354] on div "Standard Puff Ink Neon Ink Metallic & Glitter Ink Glow in the Dark Ink Water ba…" at bounding box center [238, 381] width 165 height 97
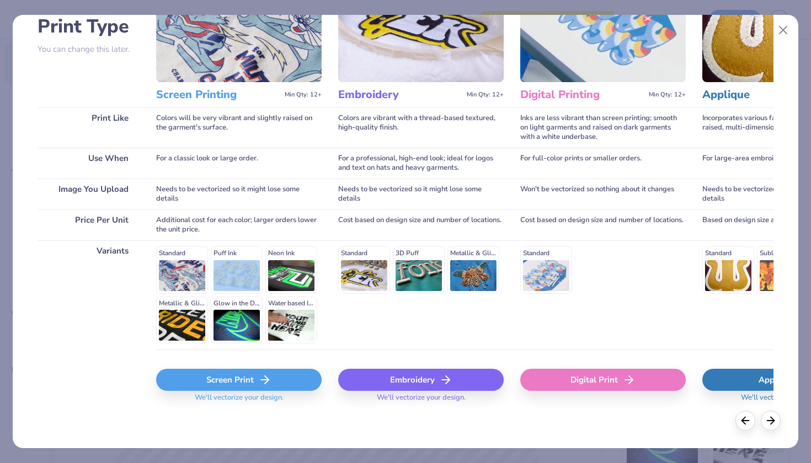
scroll to position [86, 0]
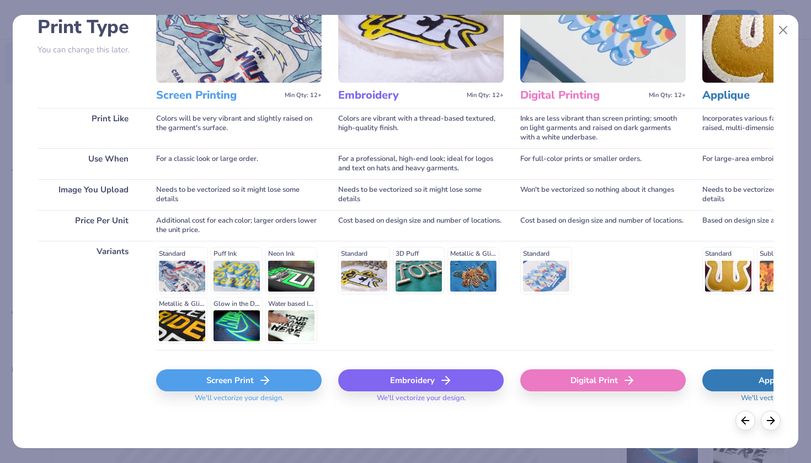
click at [275, 375] on div "Screen Print" at bounding box center [238, 381] width 165 height 22
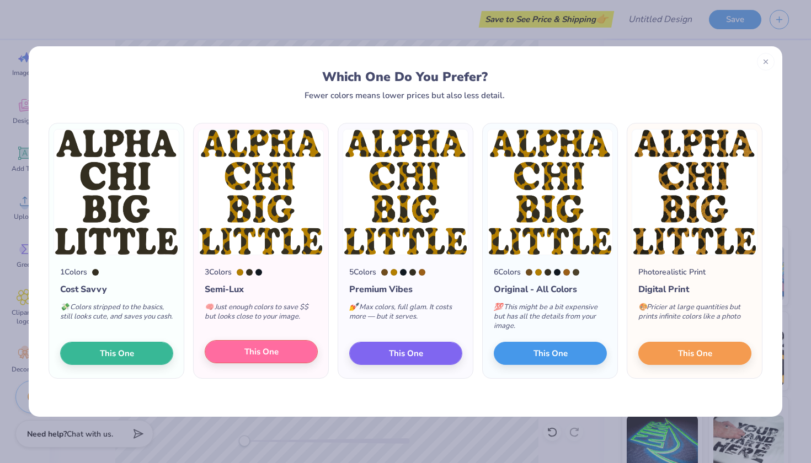
click at [295, 349] on button "This One" at bounding box center [261, 351] width 113 height 23
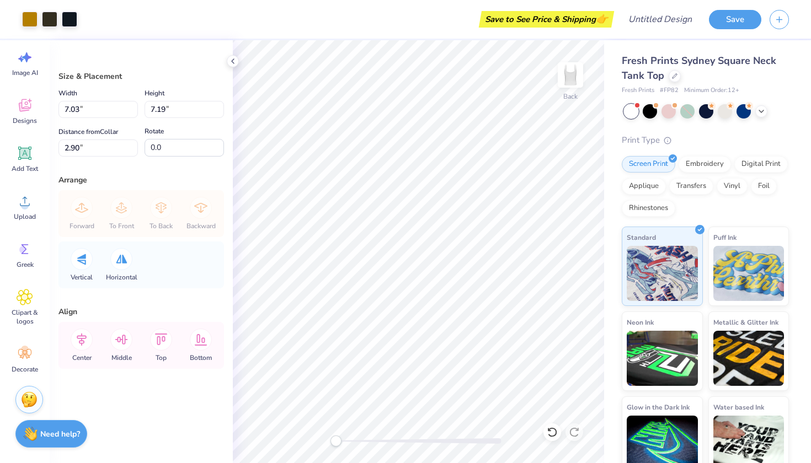
type input "6.51"
type input "6.66"
type input "0.97"
click at [77, 331] on icon at bounding box center [82, 340] width 22 height 22
click at [81, 337] on icon at bounding box center [82, 340] width 22 height 22
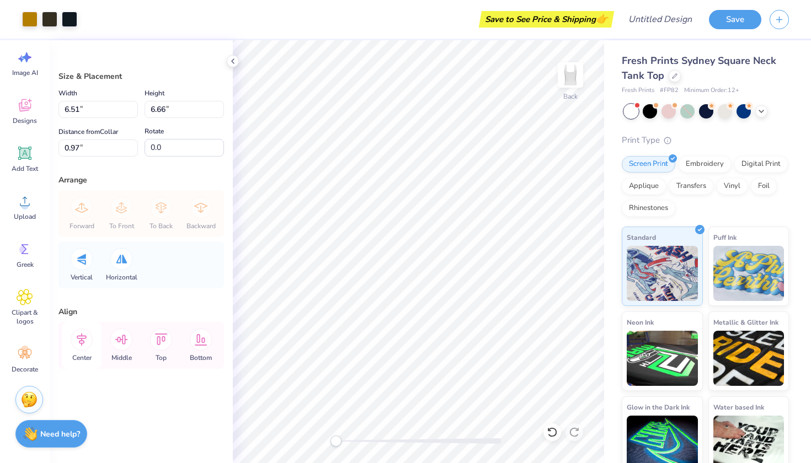
click at [87, 340] on icon at bounding box center [82, 340] width 22 height 22
click at [34, 357] on div "Decorate" at bounding box center [25, 359] width 40 height 41
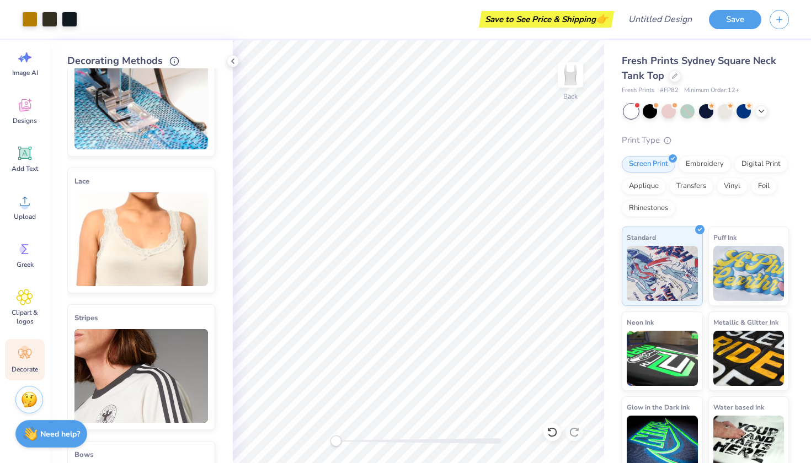
scroll to position [46, 0]
click at [25, 324] on span "Clipart & logos" at bounding box center [25, 317] width 36 height 18
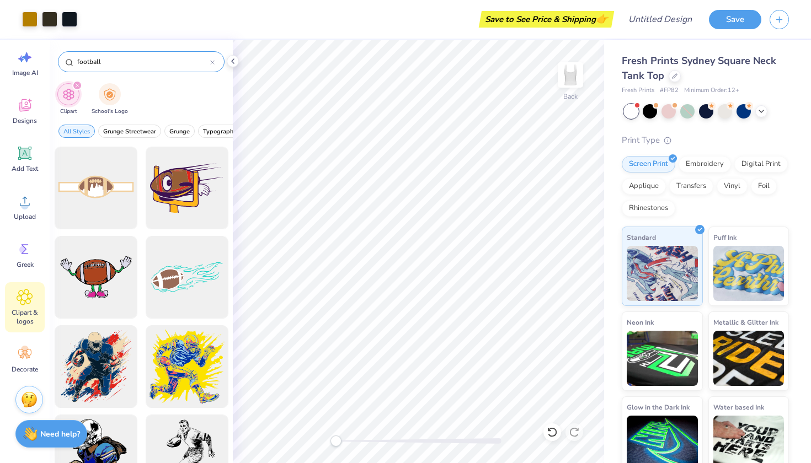
click at [207, 64] on input "football" at bounding box center [143, 61] width 134 height 11
click at [213, 65] on icon at bounding box center [212, 62] width 4 height 4
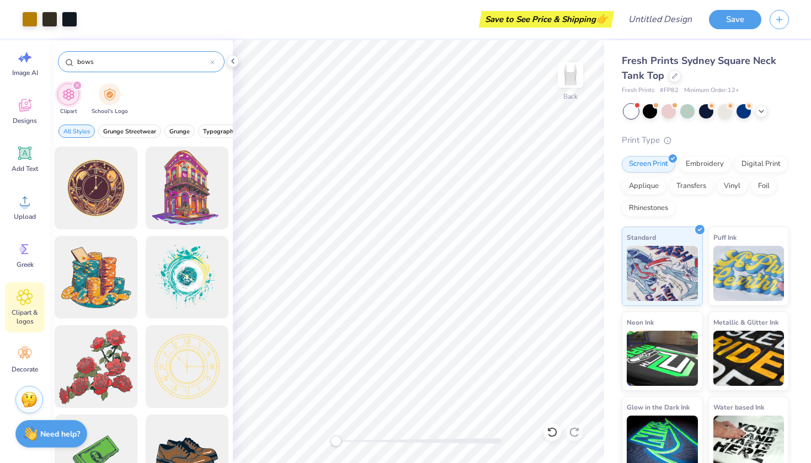
type input "bows"
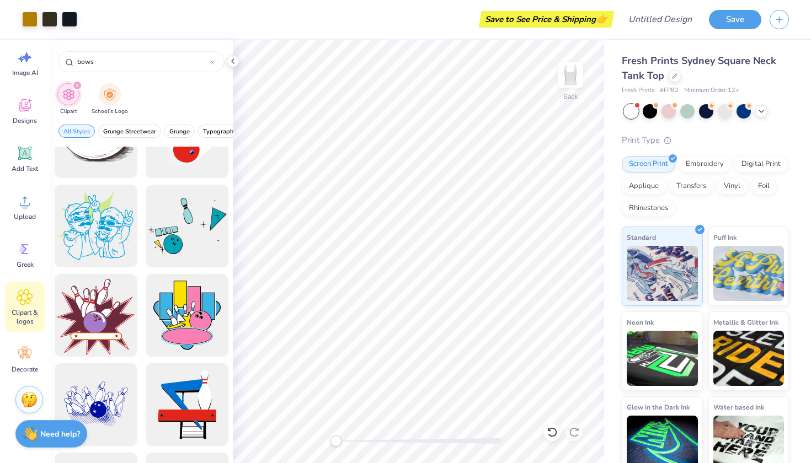
scroll to position [411, 0]
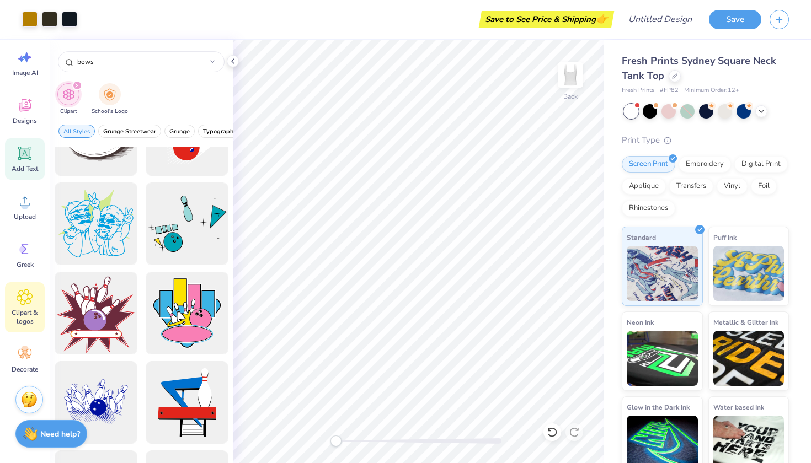
click at [37, 154] on div "Add Text" at bounding box center [25, 158] width 40 height 41
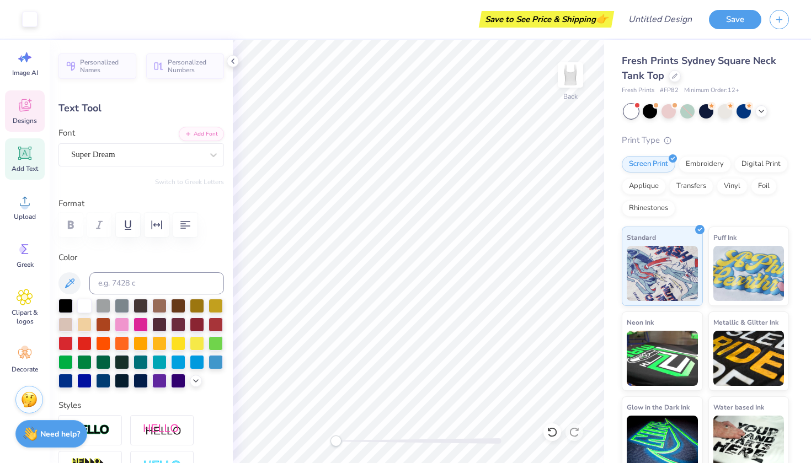
click at [26, 123] on span "Designs" at bounding box center [25, 120] width 24 height 9
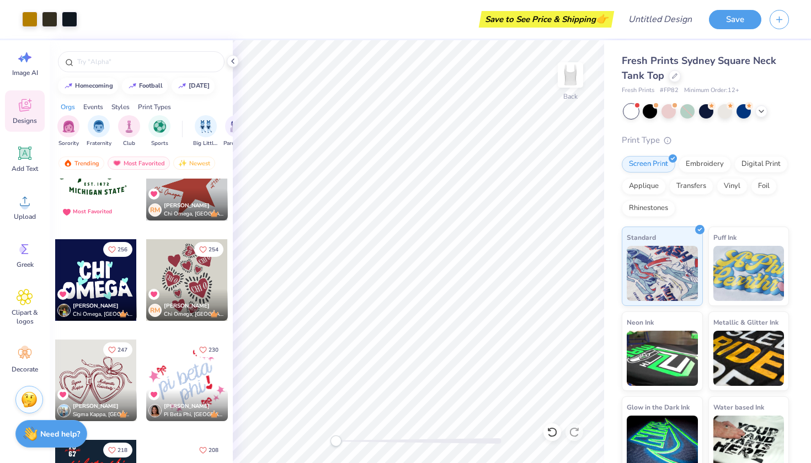
scroll to position [45, 0]
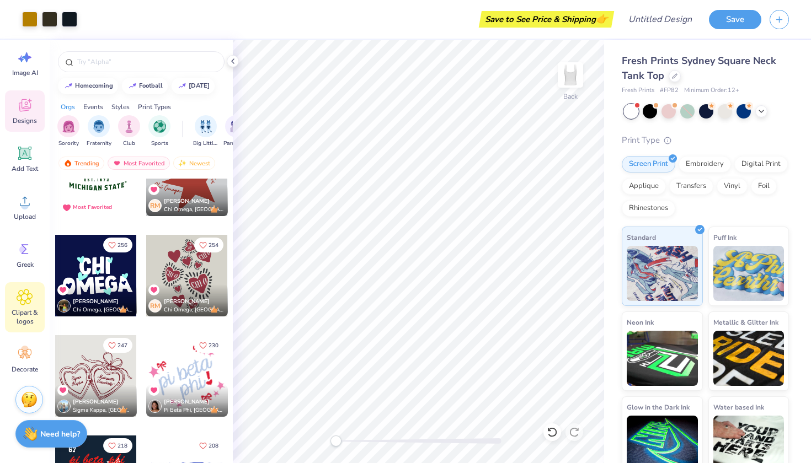
click at [33, 300] on icon at bounding box center [25, 297] width 16 height 17
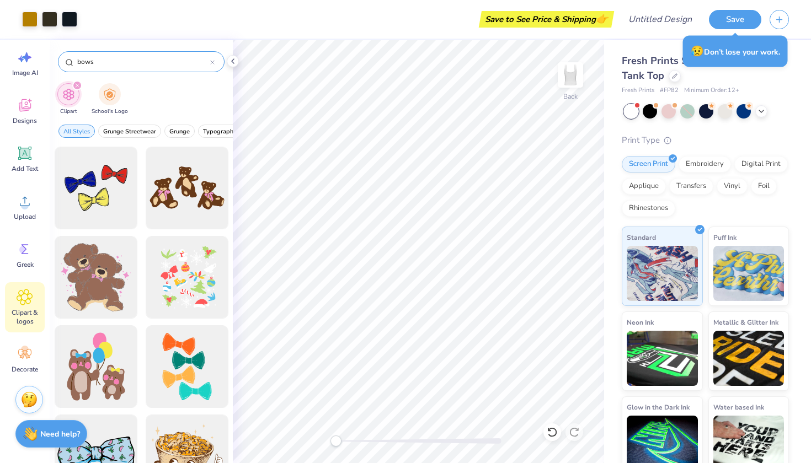
click at [214, 61] on icon at bounding box center [212, 62] width 3 height 3
click at [177, 62] on input "text" at bounding box center [146, 61] width 141 height 11
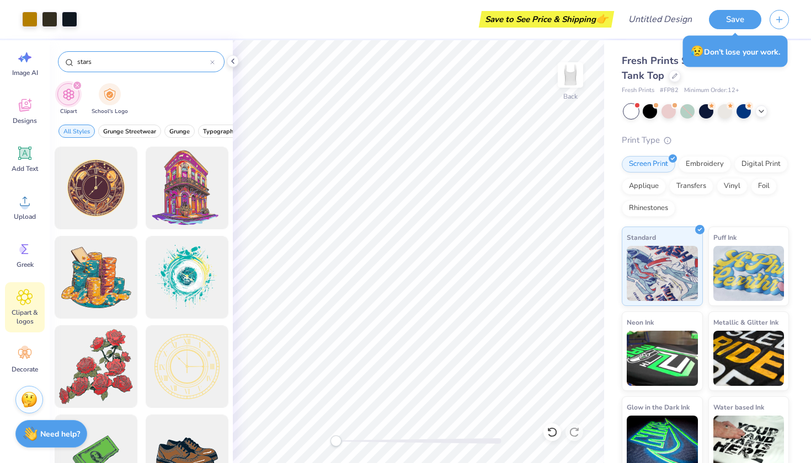
type input "stars"
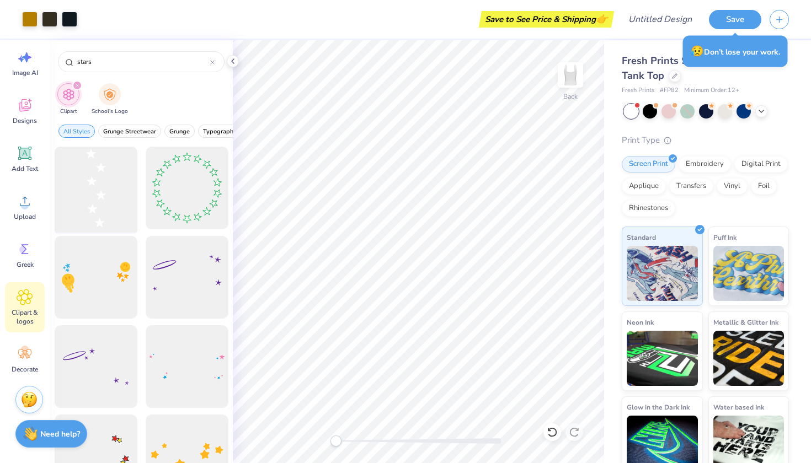
click at [100, 183] on div at bounding box center [95, 188] width 91 height 91
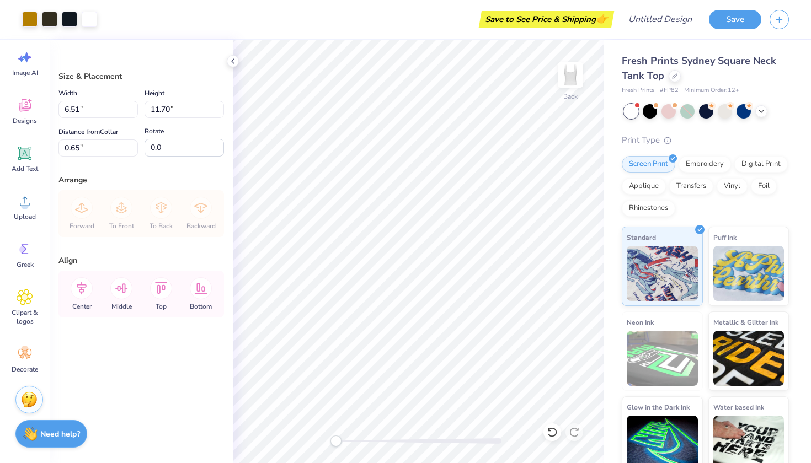
type input "0.80"
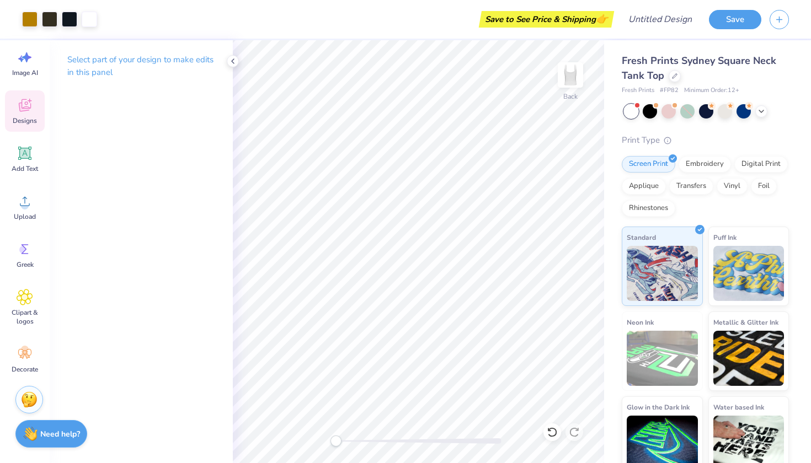
click at [29, 121] on span "Designs" at bounding box center [25, 120] width 24 height 9
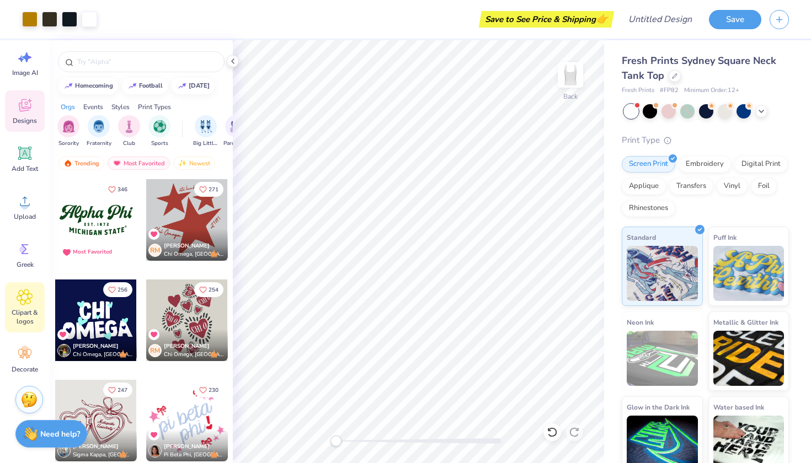
click at [25, 305] on icon at bounding box center [25, 297] width 16 height 17
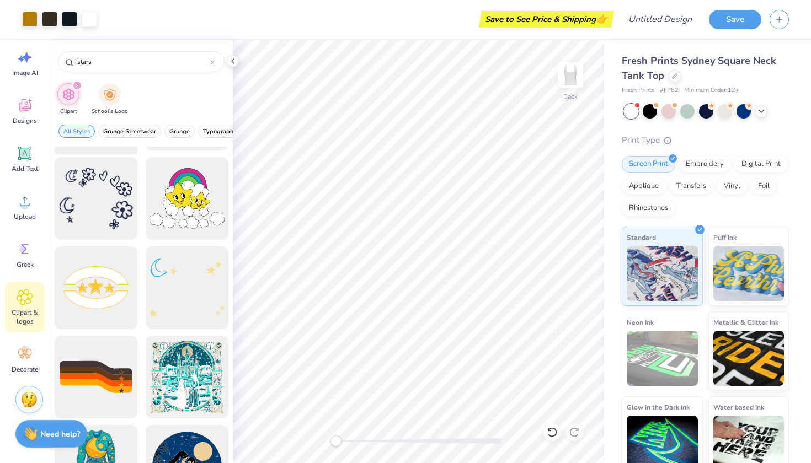
scroll to position [348, 0]
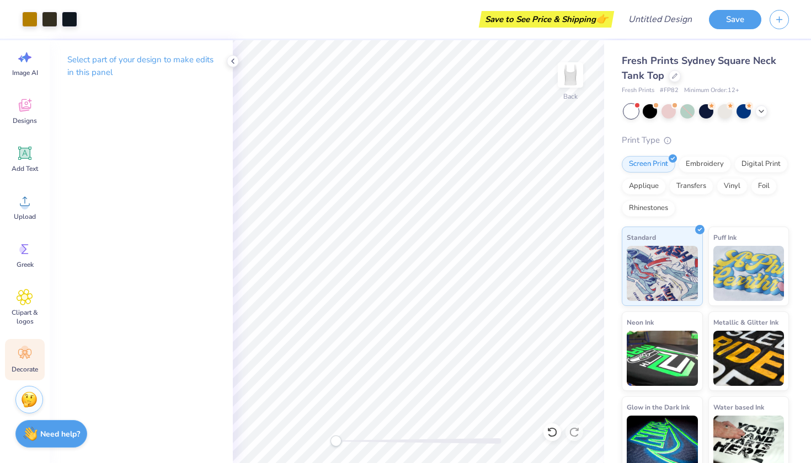
click at [28, 346] on icon at bounding box center [25, 354] width 17 height 17
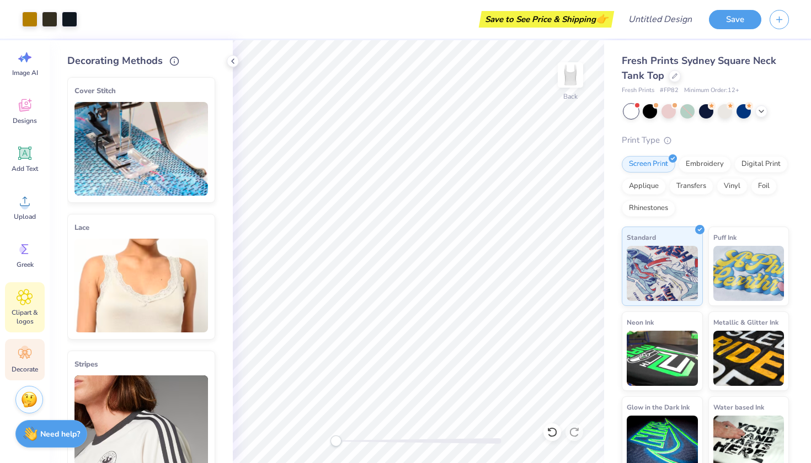
click at [28, 302] on icon at bounding box center [25, 297] width 16 height 17
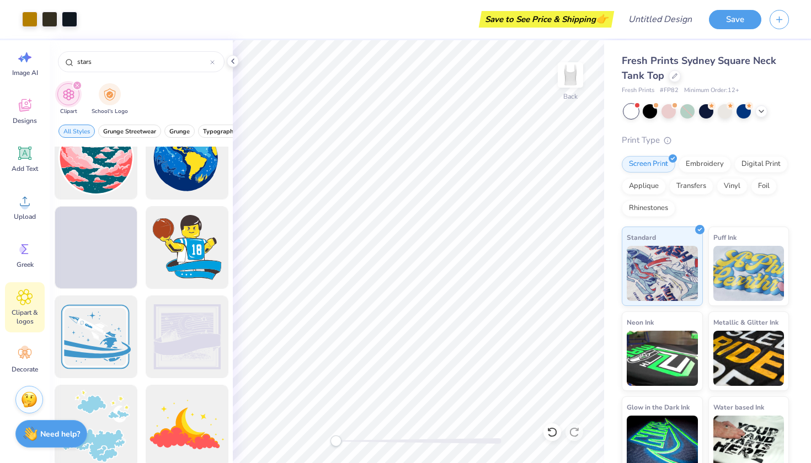
scroll to position [951, 0]
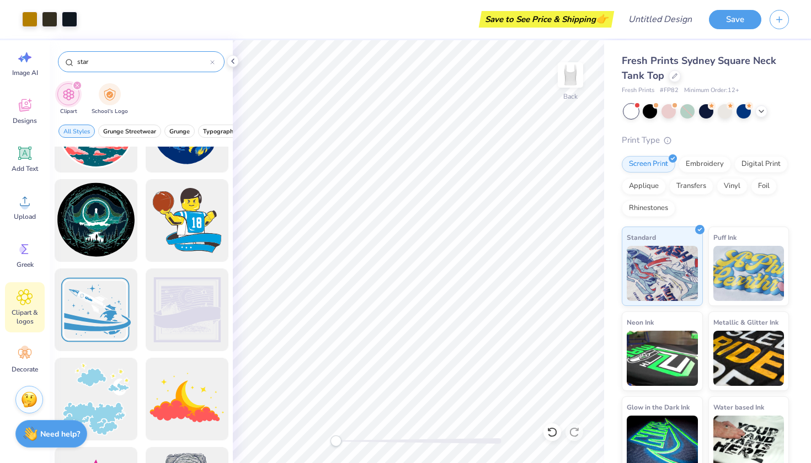
type input "star"
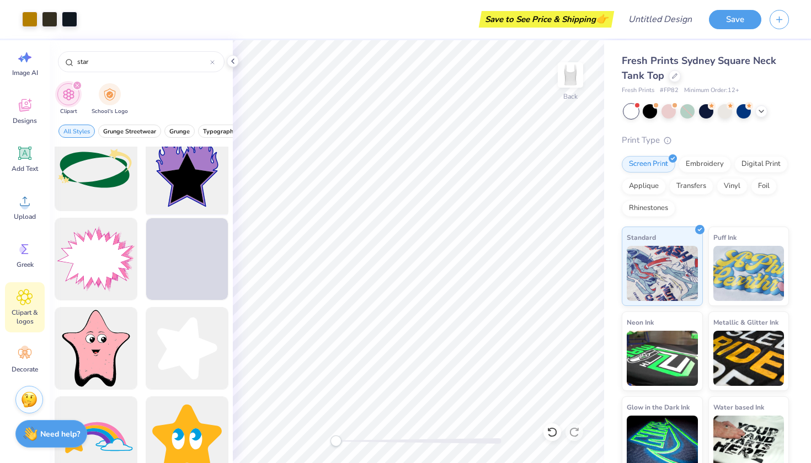
scroll to position [728, 0]
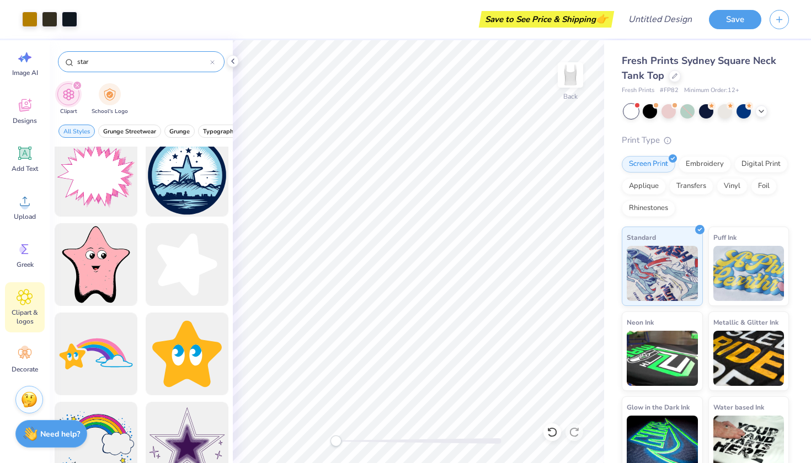
click at [212, 65] on icon at bounding box center [212, 62] width 4 height 4
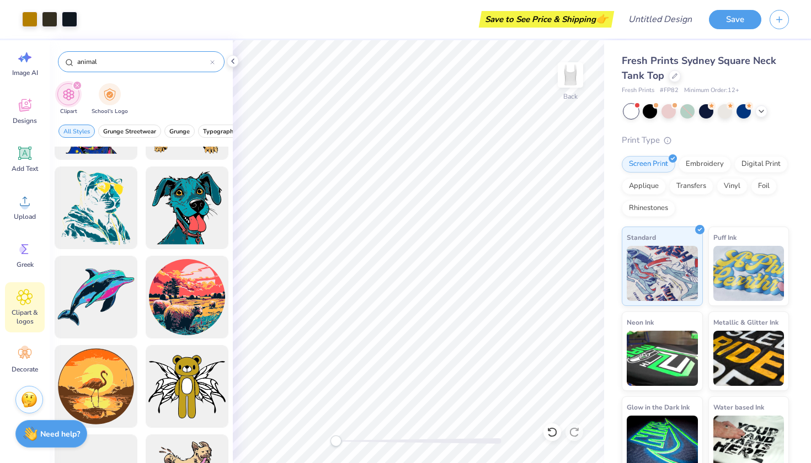
scroll to position [891, 0]
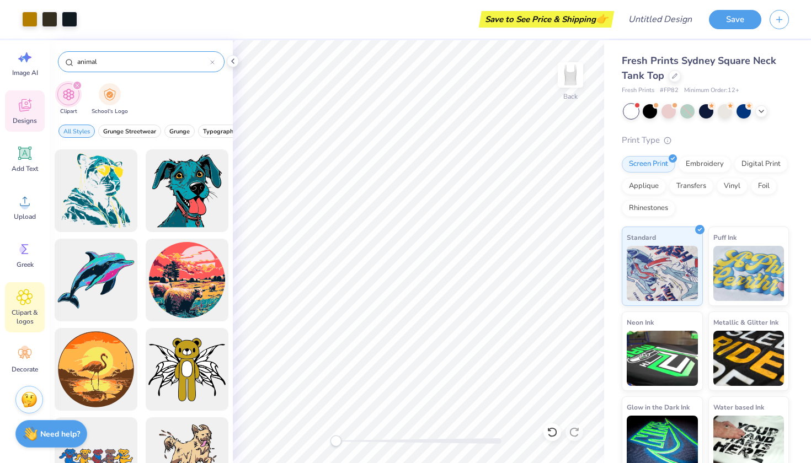
type input "animal"
click at [29, 127] on div "Designs" at bounding box center [25, 110] width 40 height 41
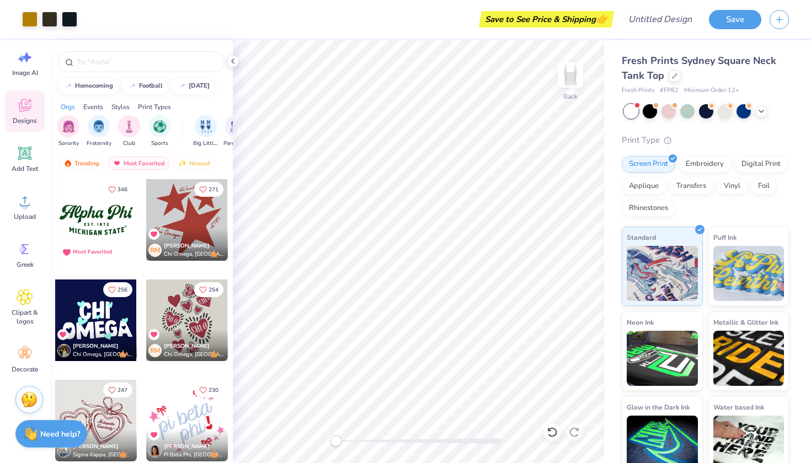
click at [120, 215] on div at bounding box center [96, 220] width 82 height 82
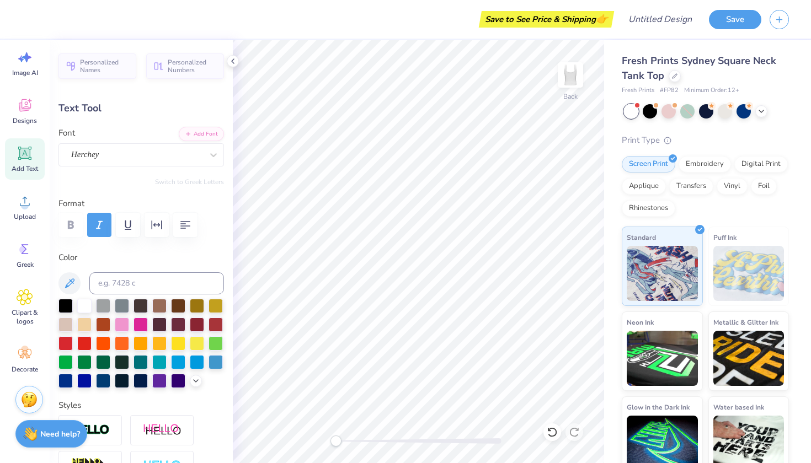
type textarea "h"
type input "1.77"
type input "0.22"
type input "9.35"
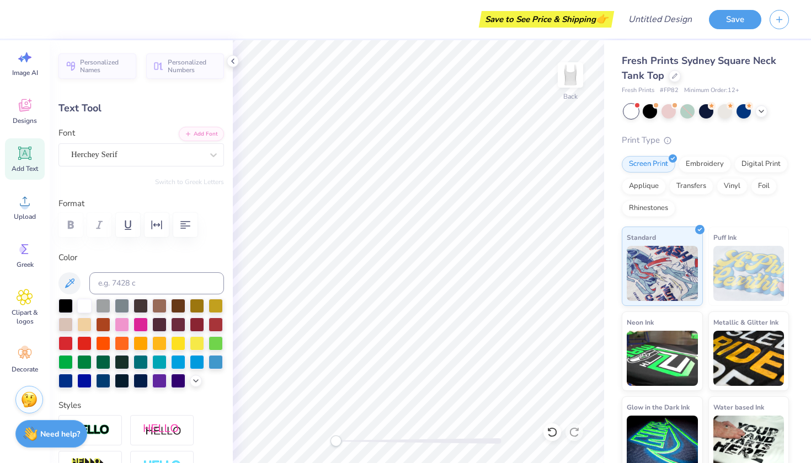
type input "3.96"
type input "0.59"
type input "9.65"
type input "1.77"
type input "0.22"
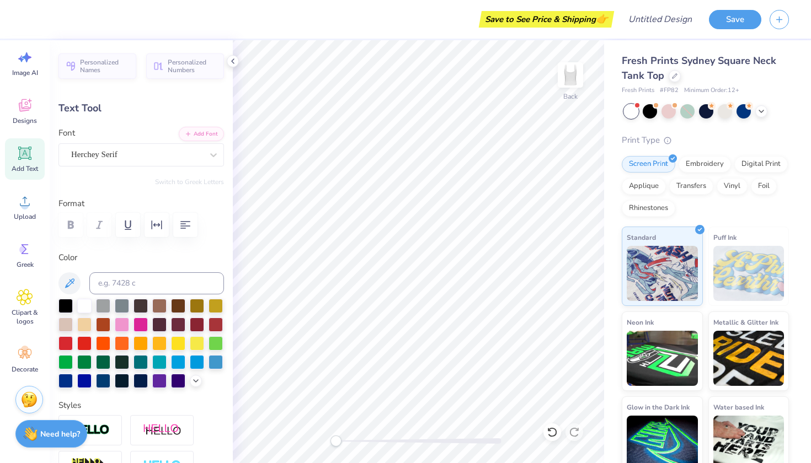
type input "9.35"
type input "3.96"
type input "0.59"
type input "9.65"
type input "1.77"
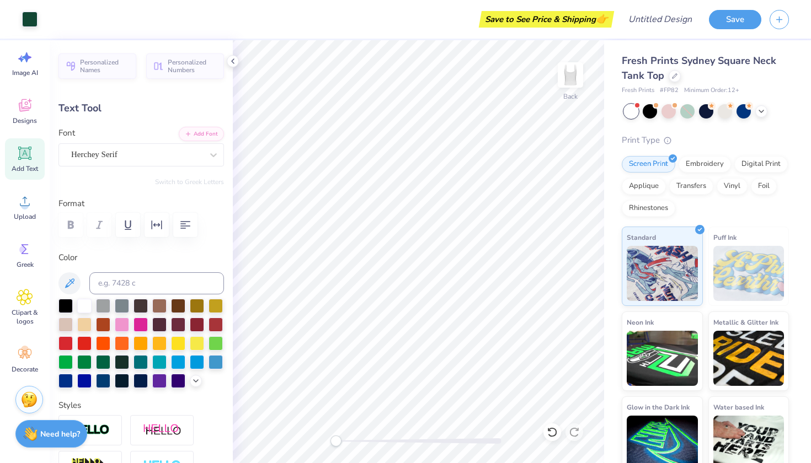
type input "0.22"
type input "9.35"
type textarea "Ole Miss"
type input "1.26"
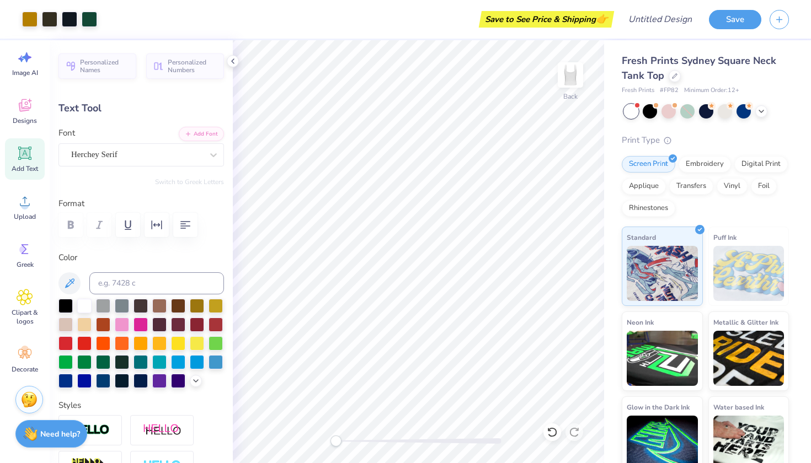
type input "0.21"
type input "10.23"
type input "2.91"
type input "0.48"
type input "7.95"
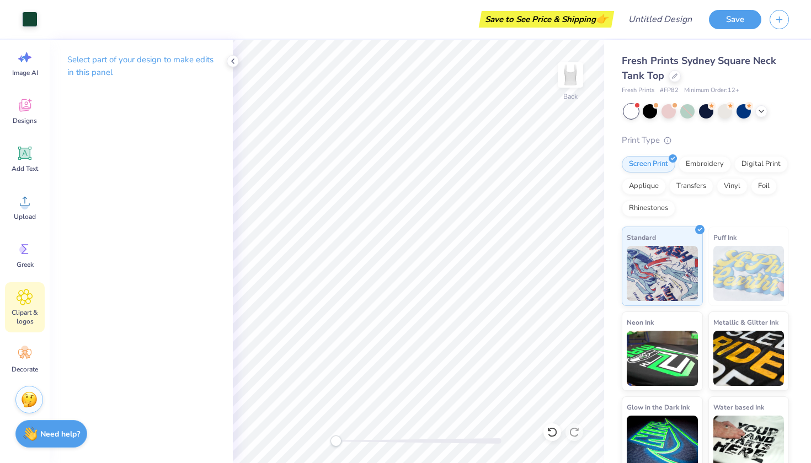
click at [28, 312] on span "Clipart & logos" at bounding box center [25, 317] width 36 height 18
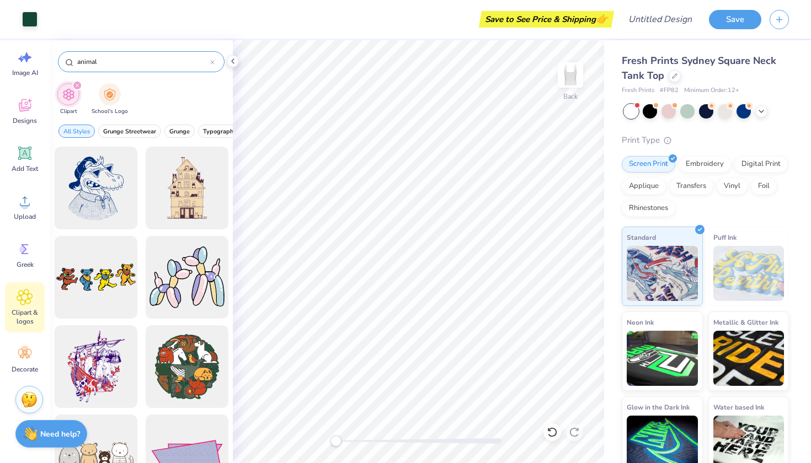
click at [147, 68] on div "animal" at bounding box center [141, 61] width 167 height 21
click at [215, 62] on div "animal" at bounding box center [141, 61] width 167 height 21
click at [214, 62] on icon at bounding box center [212, 62] width 4 height 4
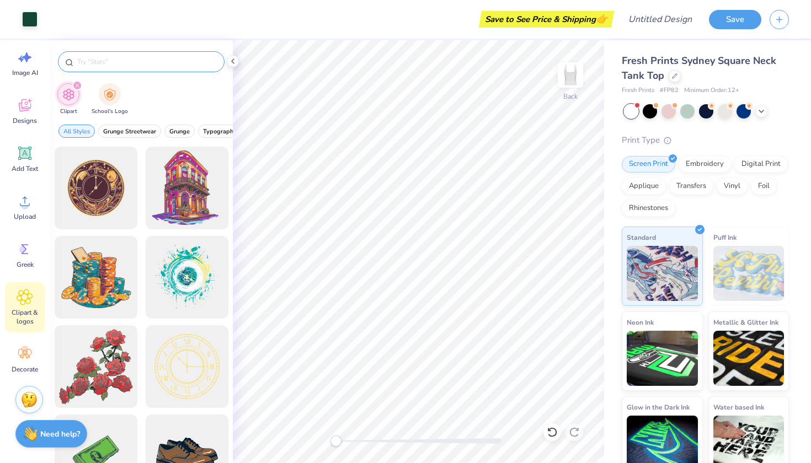
click at [196, 56] on input "text" at bounding box center [146, 61] width 141 height 11
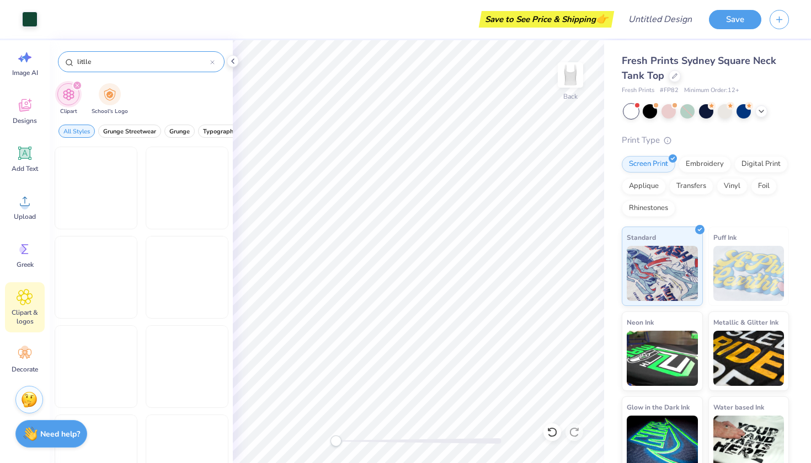
type input "little"
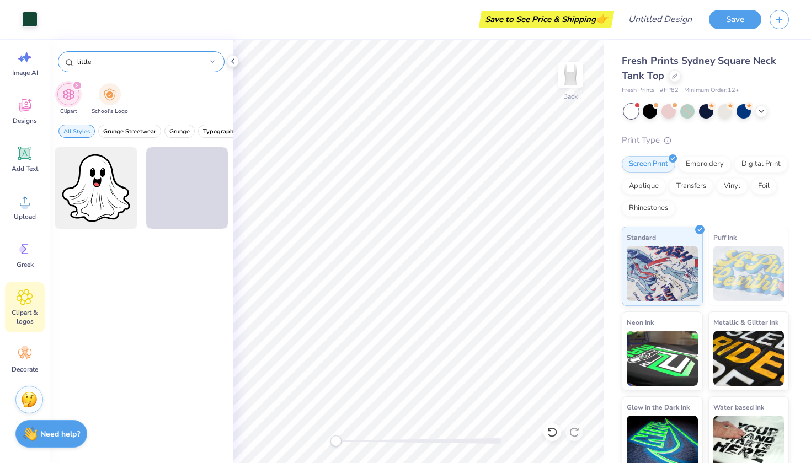
click at [212, 63] on icon at bounding box center [212, 62] width 4 height 4
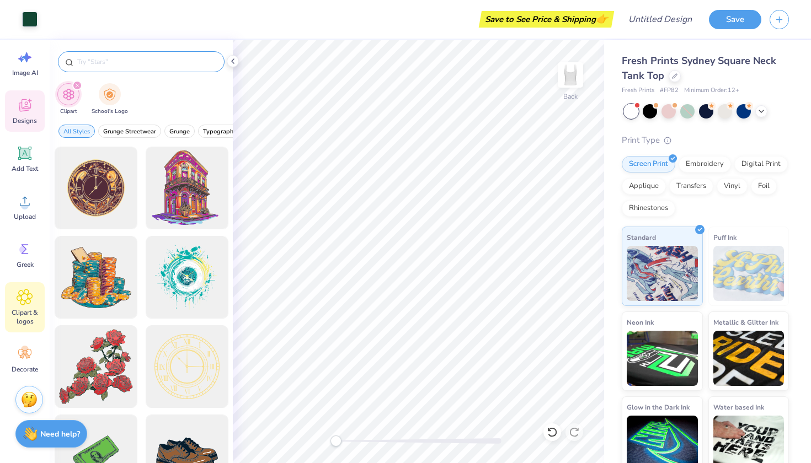
click at [27, 121] on span "Designs" at bounding box center [25, 120] width 24 height 9
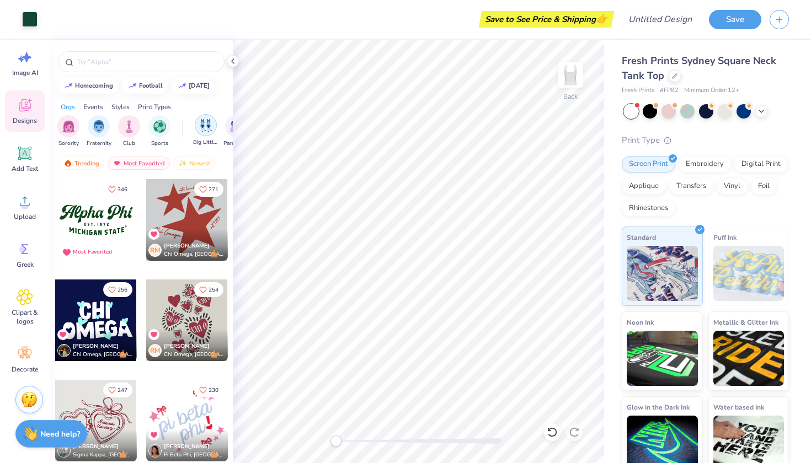
click at [196, 129] on div "filter for Big Little Reveal" at bounding box center [206, 125] width 22 height 22
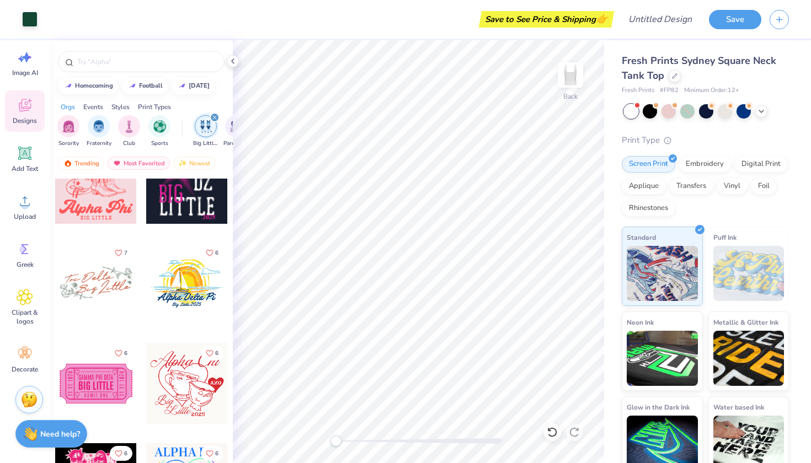
scroll to position [851, 0]
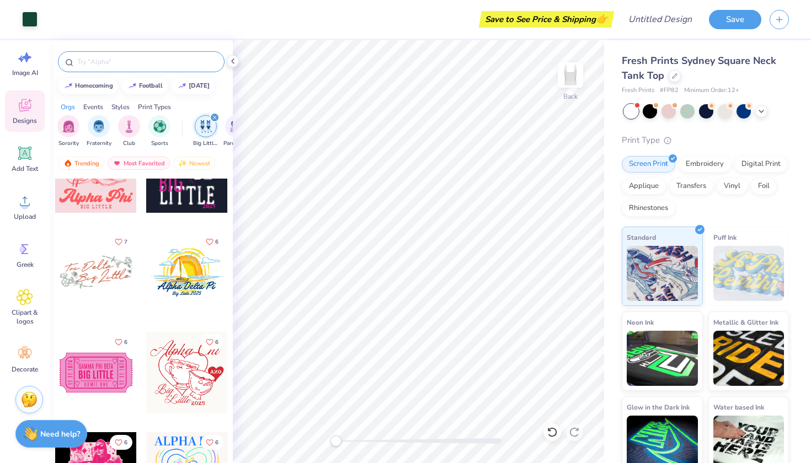
click at [138, 58] on input "text" at bounding box center [146, 61] width 141 height 11
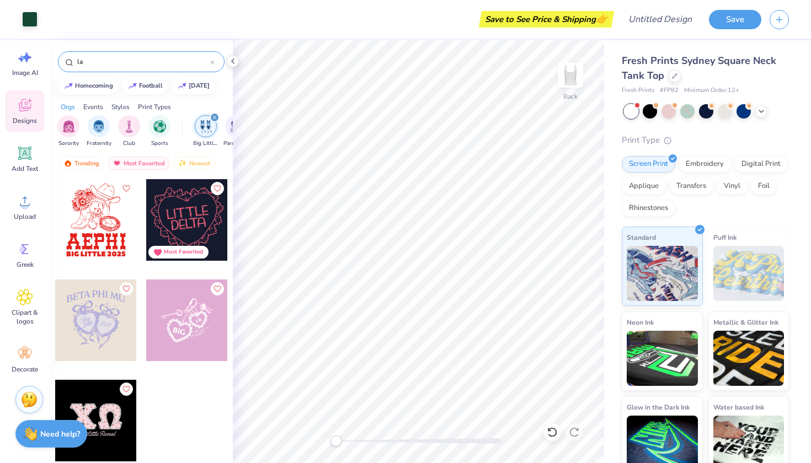
type input "l"
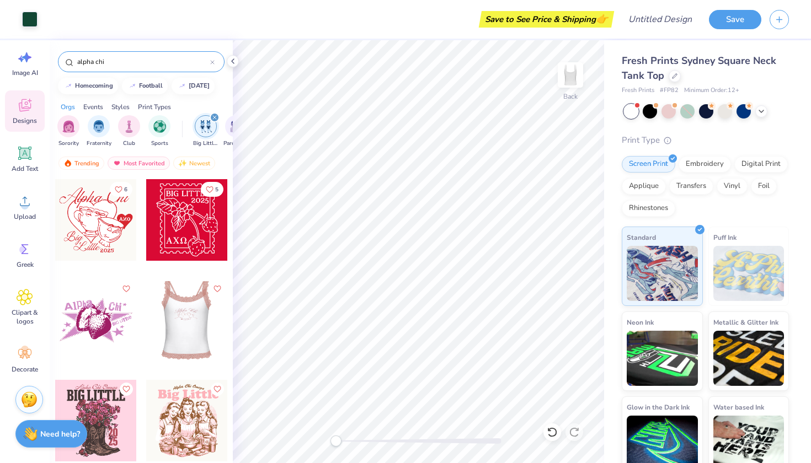
scroll to position [0, 0]
type input "alpha chi"
click at [30, 65] on icon at bounding box center [25, 57] width 17 height 17
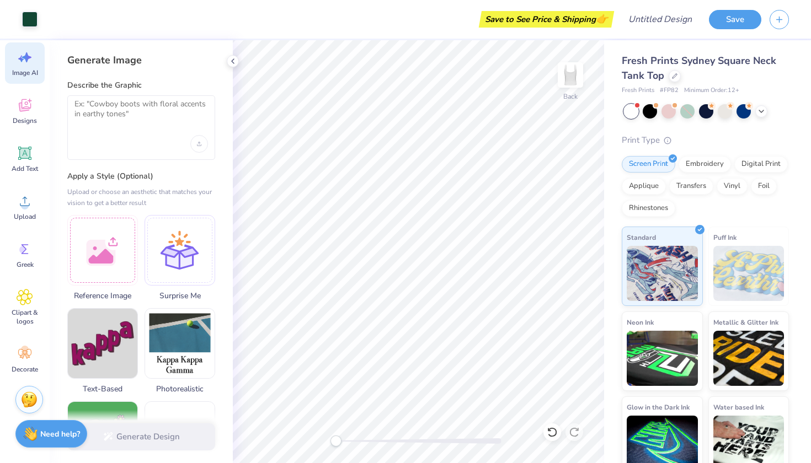
click at [134, 141] on div at bounding box center [141, 144] width 134 height 18
click at [139, 115] on textarea at bounding box center [141, 113] width 134 height 28
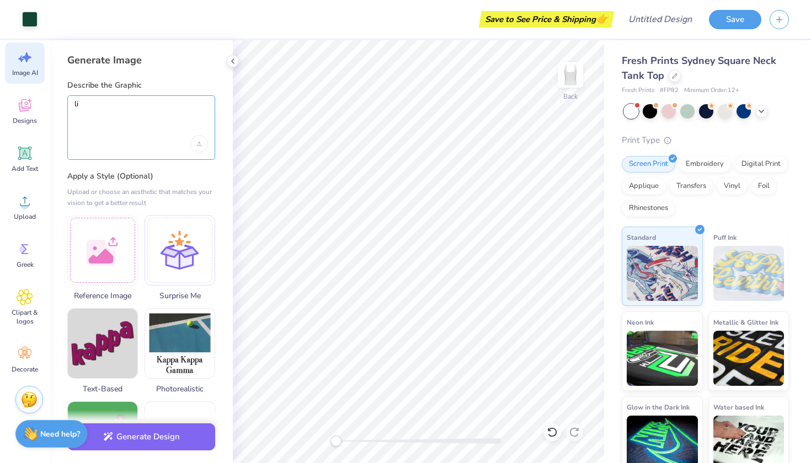
type textarea "l"
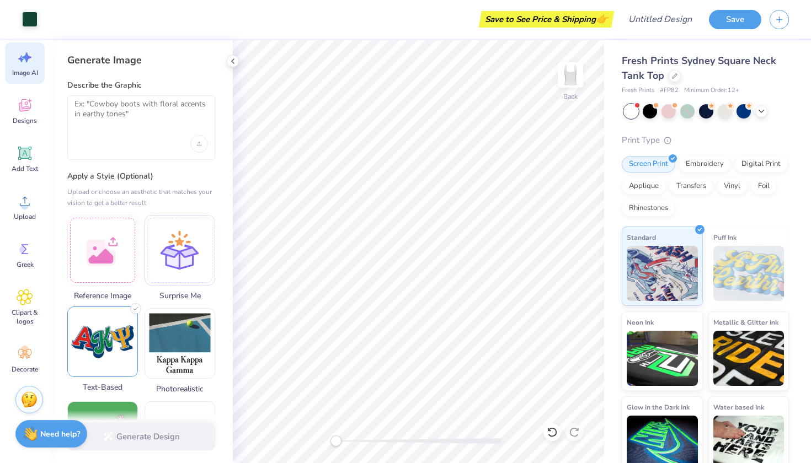
click at [95, 378] on div "Text-Based" at bounding box center [102, 350] width 71 height 87
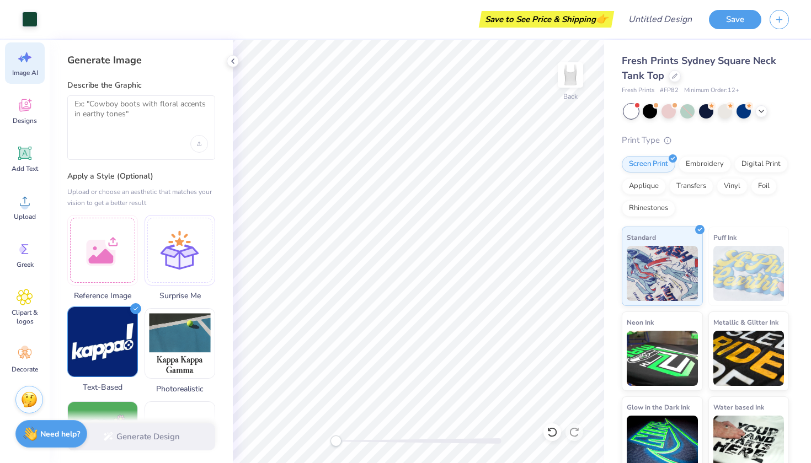
click at [125, 312] on img at bounding box center [103, 342] width 70 height 70
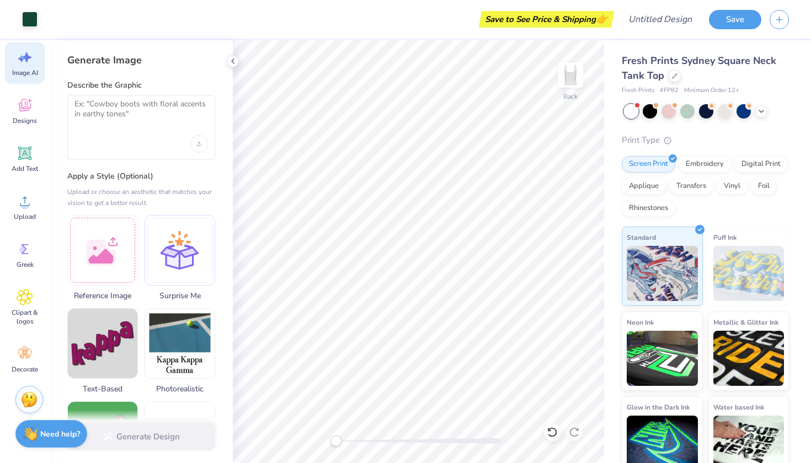
click at [161, 143] on div at bounding box center [141, 144] width 134 height 18
click at [142, 127] on div at bounding box center [141, 127] width 148 height 65
click at [130, 114] on textarea at bounding box center [141, 113] width 134 height 28
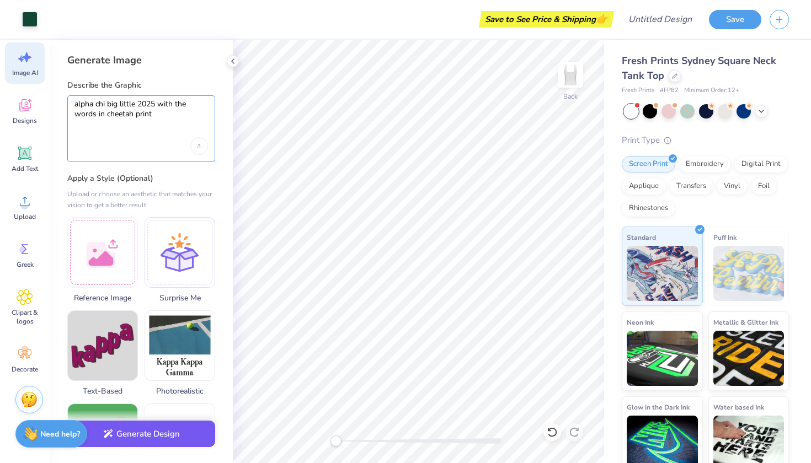
type textarea "alpha chi big little 2025 with the words in cheetah print"
click at [155, 442] on button "Generate Design" at bounding box center [141, 434] width 148 height 27
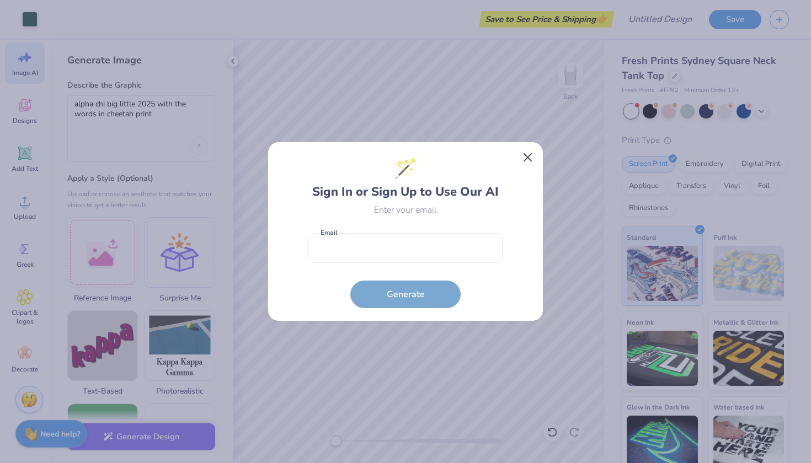
click at [528, 158] on button "Close" at bounding box center [527, 157] width 21 height 21
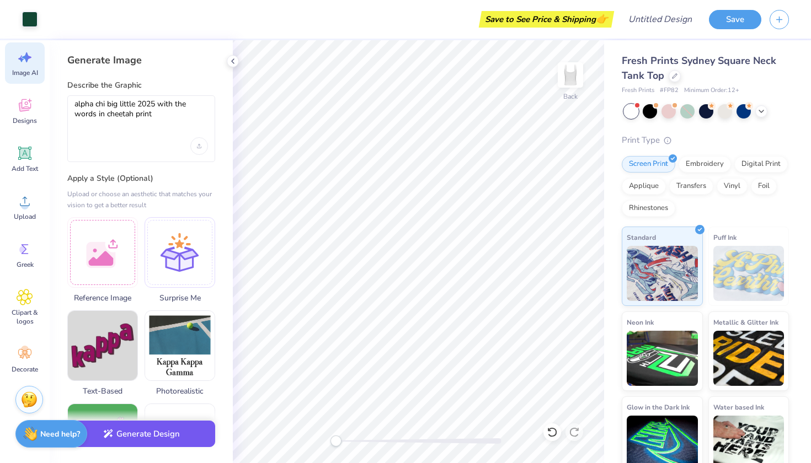
click at [138, 436] on button "Generate Design" at bounding box center [141, 434] width 148 height 27
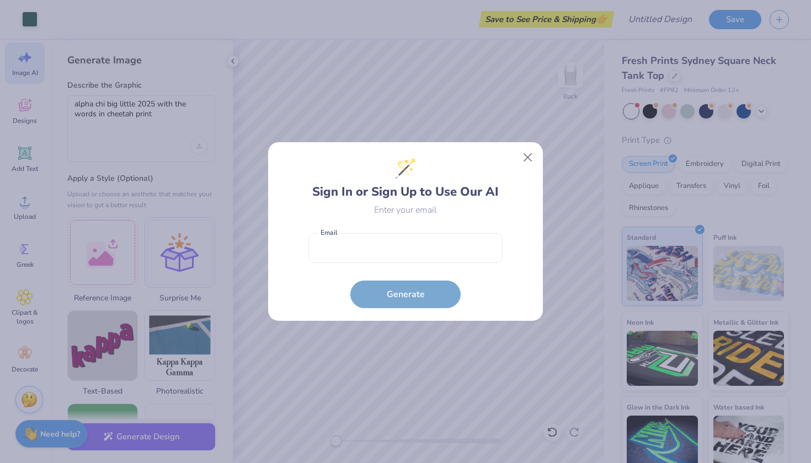
click at [424, 231] on form "Email is a required field Email Generate" at bounding box center [405, 268] width 194 height 81
click at [424, 239] on input "email" at bounding box center [405, 248] width 194 height 30
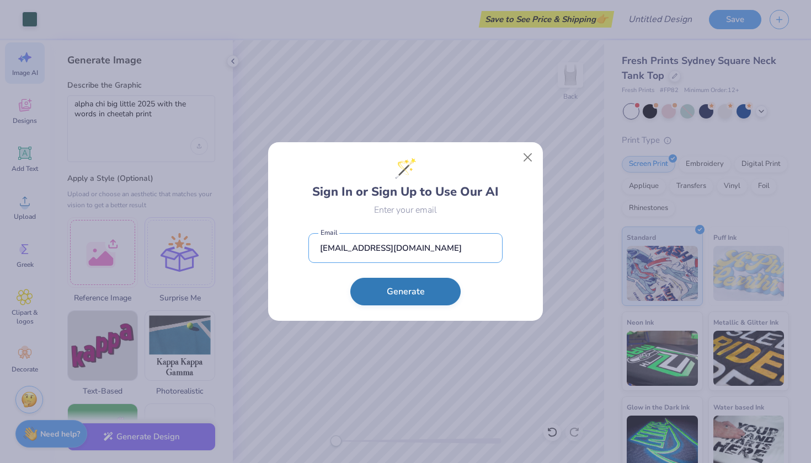
type input "[EMAIL_ADDRESS][DOMAIN_NAME]"
click at [436, 300] on button "Generate" at bounding box center [405, 292] width 110 height 28
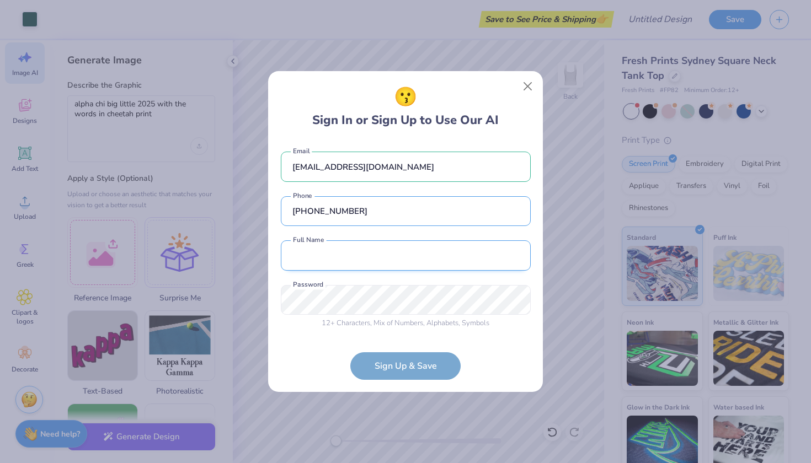
type input "[PHONE_NUMBER]"
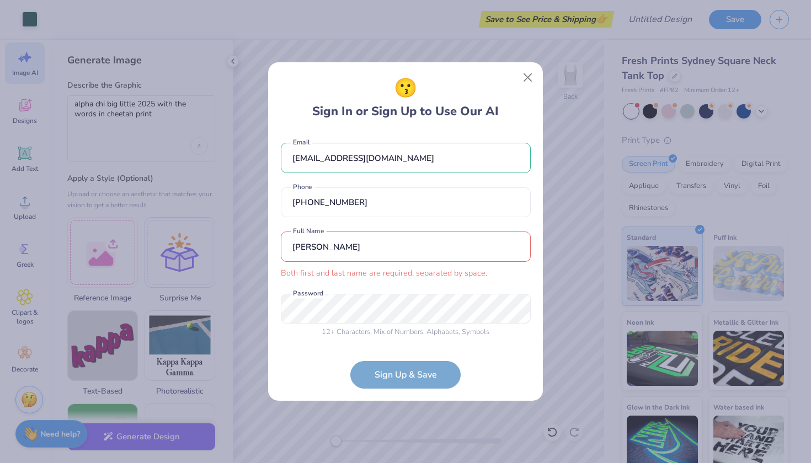
click at [401, 241] on input "[PERSON_NAME]" at bounding box center [406, 247] width 250 height 30
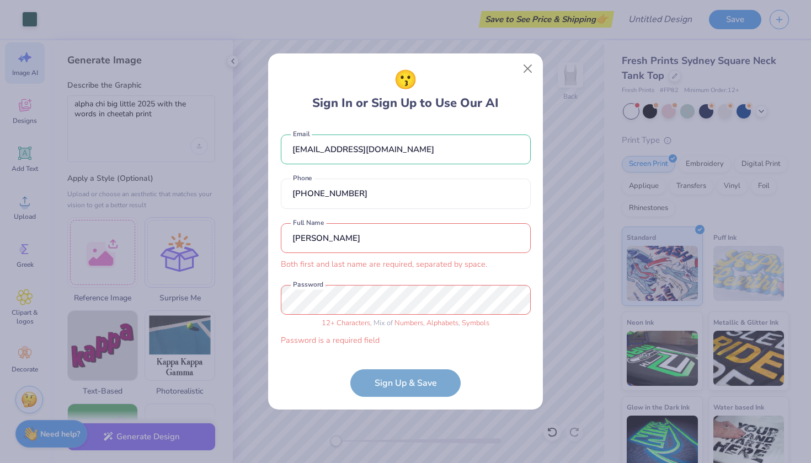
click at [398, 237] on input "[PERSON_NAME]" at bounding box center [406, 238] width 250 height 30
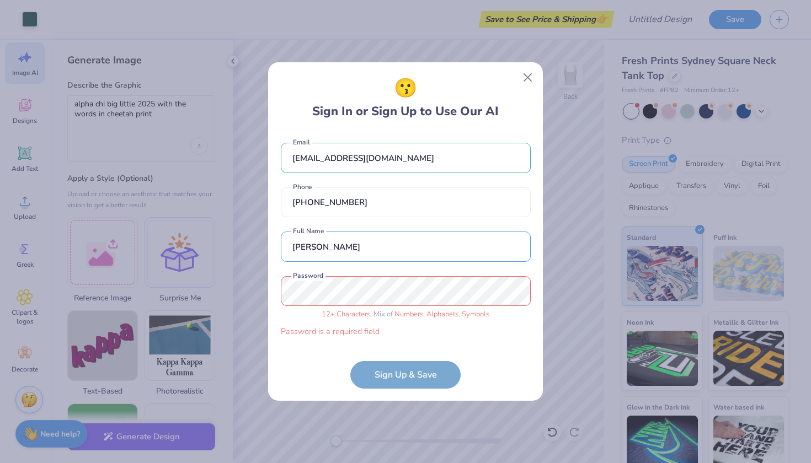
type input "[PERSON_NAME]"
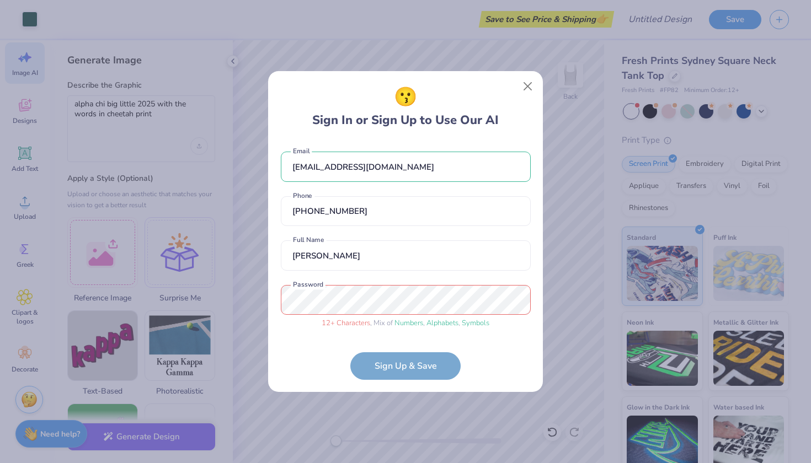
click at [437, 367] on form "[EMAIL_ADDRESS][DOMAIN_NAME] Email [PHONE_NUMBER] Phone [PERSON_NAME] Full Name…" at bounding box center [406, 260] width 250 height 239
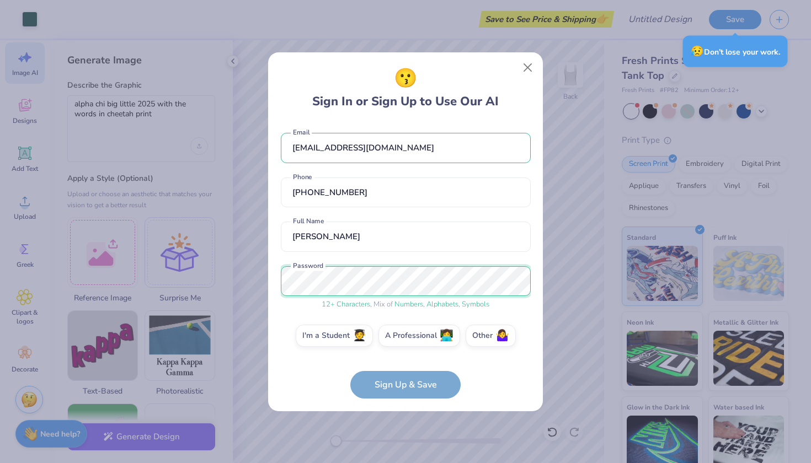
scroll to position [4, 0]
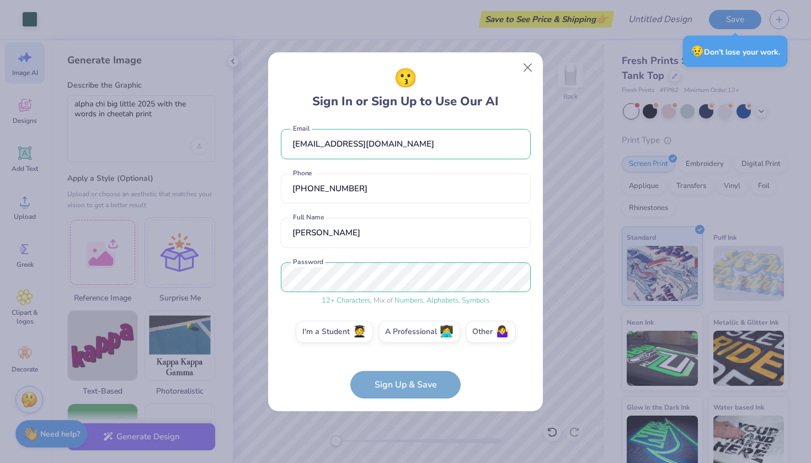
click at [375, 386] on form "[EMAIL_ADDRESS][DOMAIN_NAME] Email [PHONE_NUMBER] Phone [PERSON_NAME] Full Name…" at bounding box center [406, 260] width 250 height 277
click at [343, 337] on label "I'm a Student 🧑‍🎓" at bounding box center [334, 330] width 77 height 22
click at [402, 337] on input "I'm a Student 🧑‍🎓" at bounding box center [405, 338] width 7 height 7
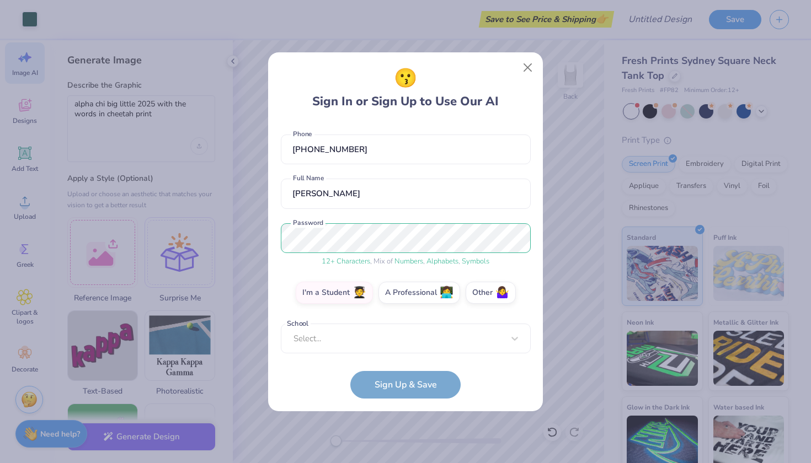
click at [376, 385] on form "[EMAIL_ADDRESS][DOMAIN_NAME] Email [PHONE_NUMBER] Phone [PERSON_NAME] Full Name…" at bounding box center [406, 260] width 250 height 277
click at [350, 355] on form "[EMAIL_ADDRESS][DOMAIN_NAME] Email [PHONE_NUMBER] Phone [PERSON_NAME] Full Name…" at bounding box center [406, 260] width 250 height 277
click at [341, 345] on div "[EMAIL_ADDRESS][DOMAIN_NAME] Email [PHONE_NUMBER] Phone [PERSON_NAME] Full Name…" at bounding box center [406, 238] width 250 height 232
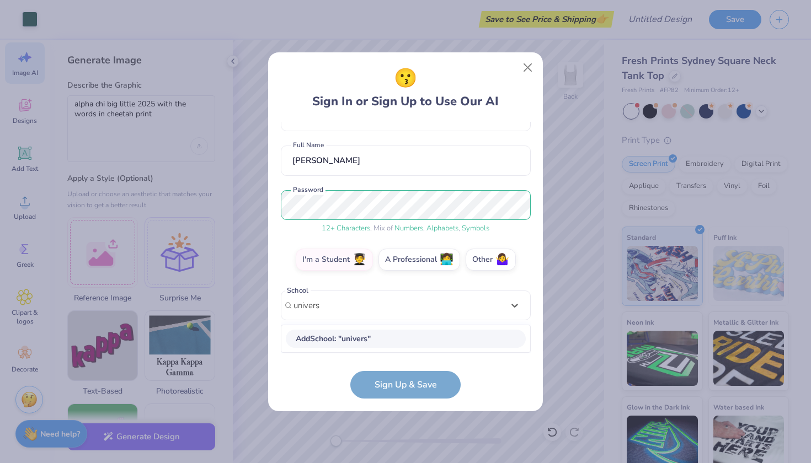
scroll to position [76, 0]
click at [350, 341] on div "[GEOGRAPHIC_DATA][US_STATE]" at bounding box center [406, 339] width 240 height 18
type input "[GEOGRAPHIC_DATA][US_STATE]"
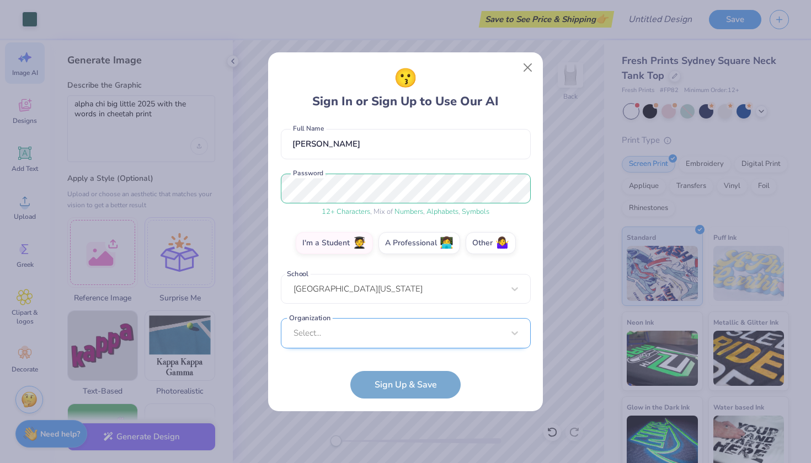
click at [373, 339] on div "Select..." at bounding box center [406, 333] width 250 height 30
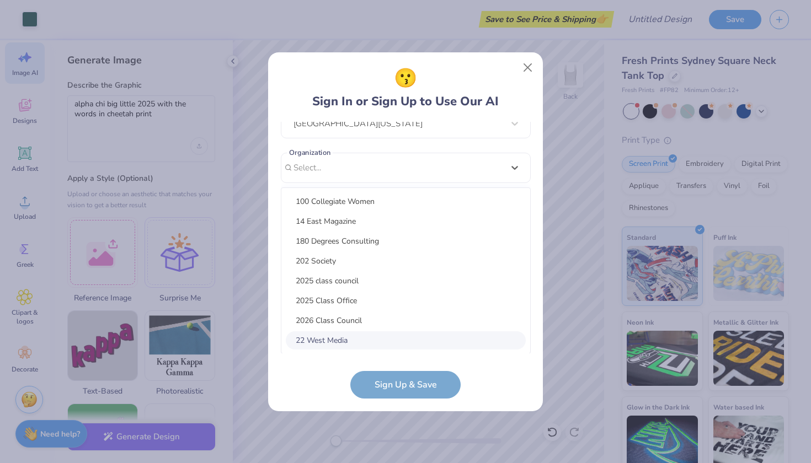
click at [407, 392] on form "[EMAIL_ADDRESS][DOMAIN_NAME] Email [PHONE_NUMBER] Phone [PERSON_NAME] Full Name…" at bounding box center [406, 260] width 250 height 277
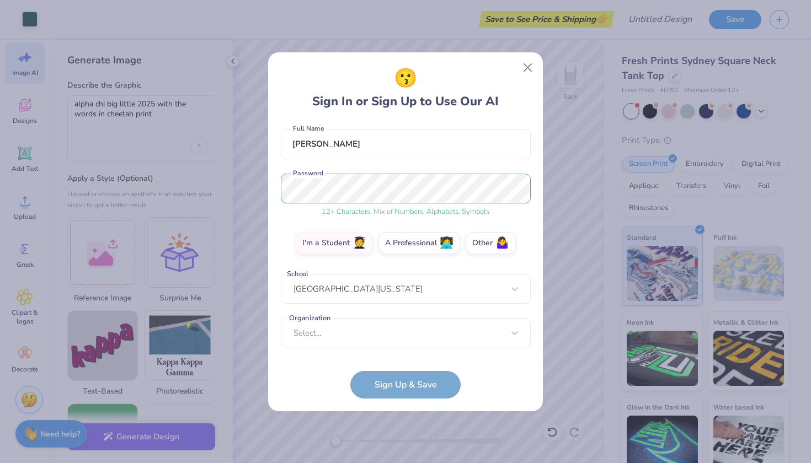
click at [403, 383] on form "[EMAIL_ADDRESS][DOMAIN_NAME] Email [PHONE_NUMBER] Phone [PERSON_NAME] Full Name…" at bounding box center [406, 260] width 250 height 277
click at [478, 332] on div "Select..." at bounding box center [406, 333] width 250 height 30
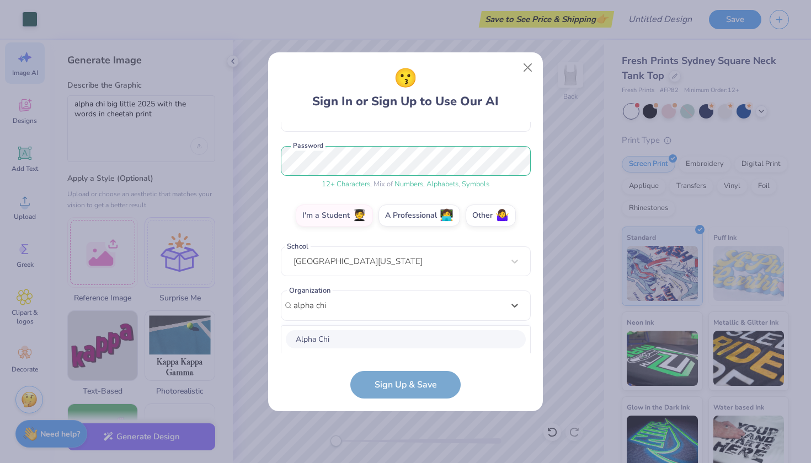
scroll to position [258, 0]
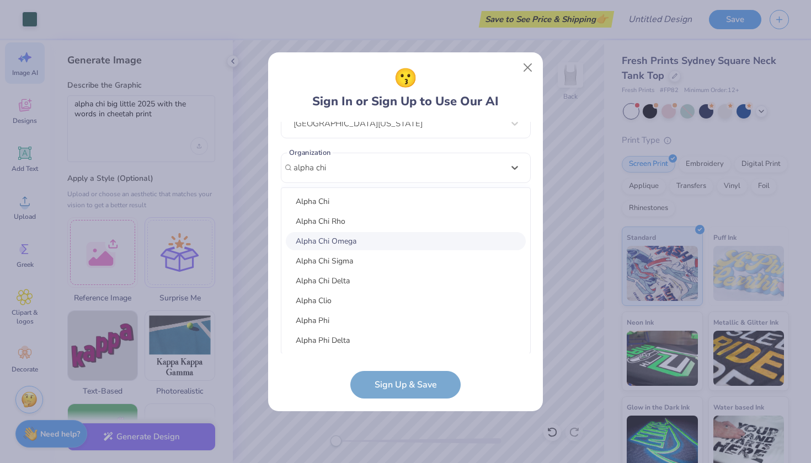
click at [394, 243] on div "Alpha Chi Omega" at bounding box center [406, 241] width 240 height 18
type input "alpha chi"
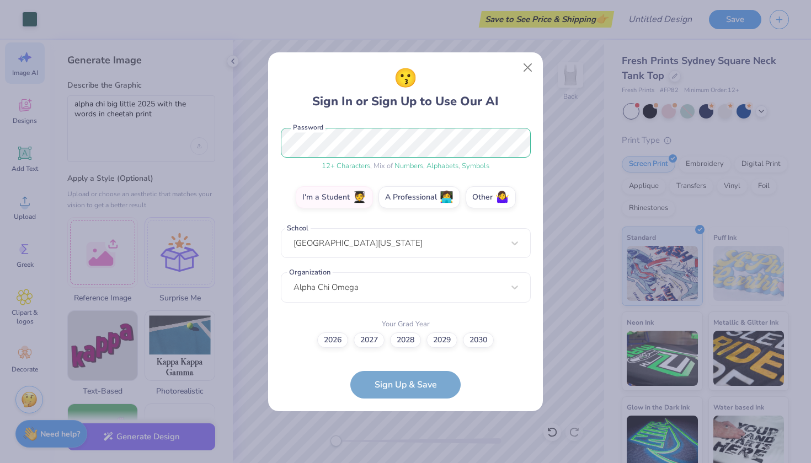
scroll to position [138, 0]
click at [375, 338] on label "2027" at bounding box center [369, 339] width 31 height 15
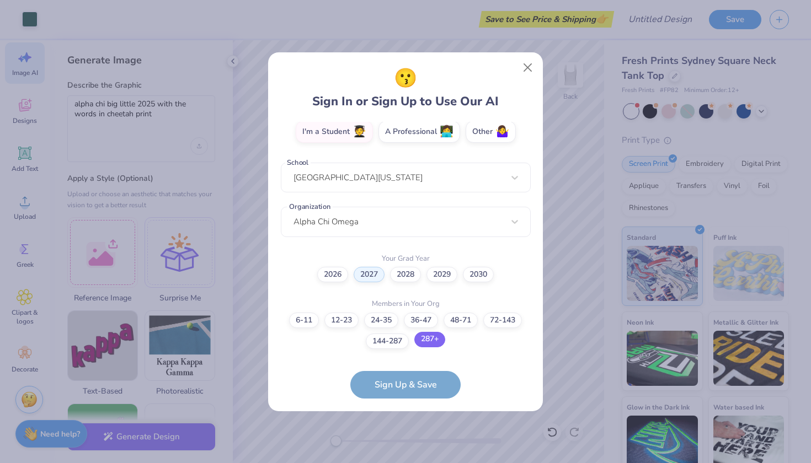
click at [426, 339] on label "287+" at bounding box center [429, 339] width 31 height 15
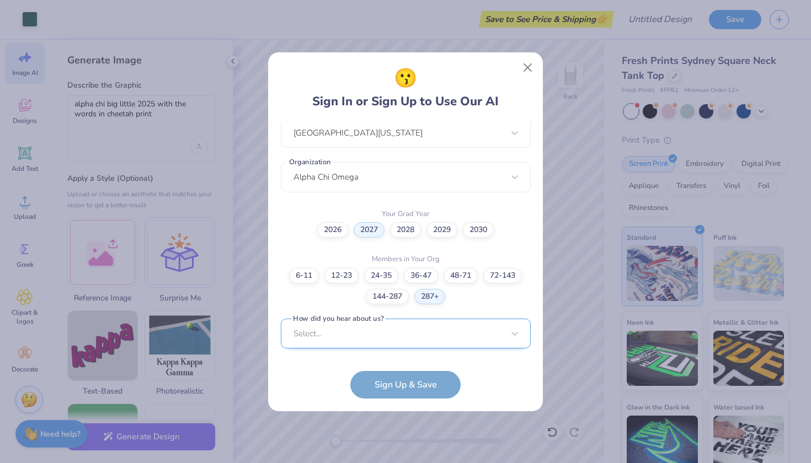
click at [412, 339] on div "Select..." at bounding box center [406, 334] width 250 height 30
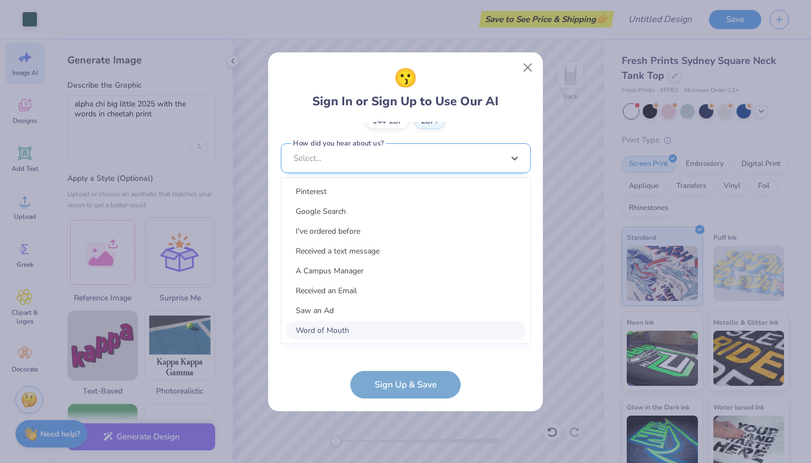
scroll to position [414, 0]
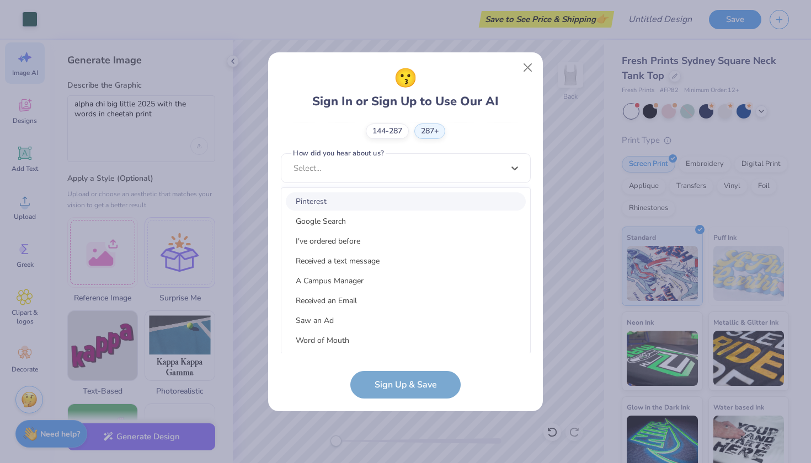
click at [398, 203] on div "Pinterest" at bounding box center [406, 202] width 240 height 18
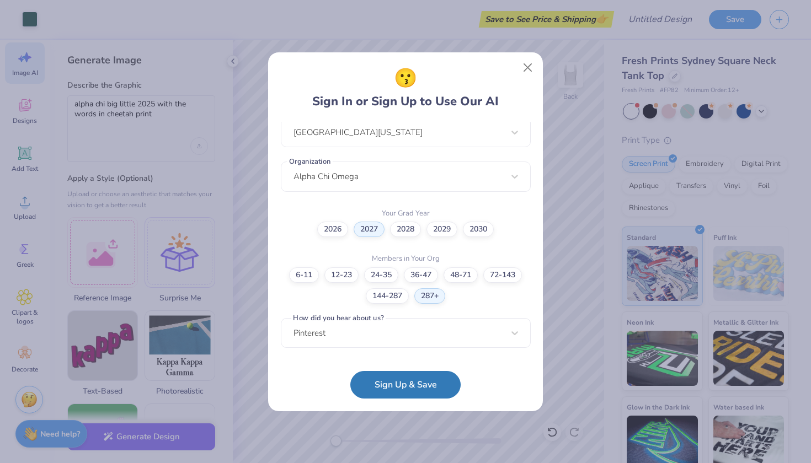
scroll to position [249, 0]
click at [410, 375] on button "Sign Up & Save" at bounding box center [405, 383] width 110 height 28
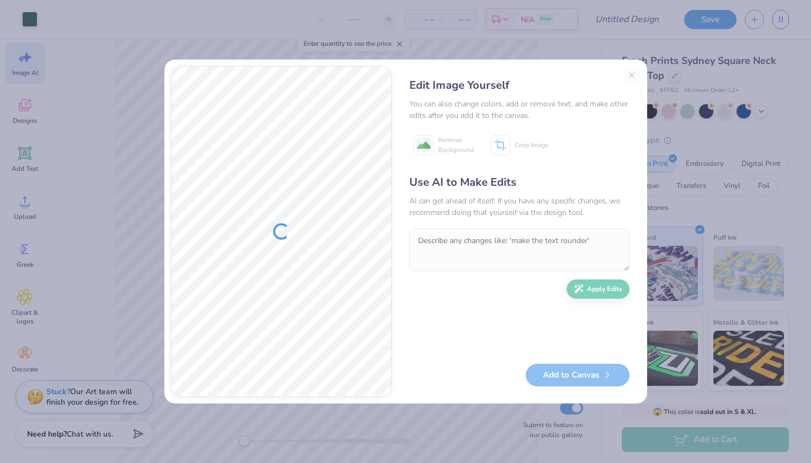
click at [629, 76] on div "Edit Image Yourself You can also change colors, add or remove text, and make ot…" at bounding box center [519, 231] width 242 height 331
click at [632, 76] on div "Edit Image Yourself You can also change colors, add or remove text, and make ot…" at bounding box center [519, 231] width 242 height 331
click at [631, 76] on div "Edit Image Yourself You can also change colors, add or remove text, and make ot…" at bounding box center [519, 231] width 242 height 331
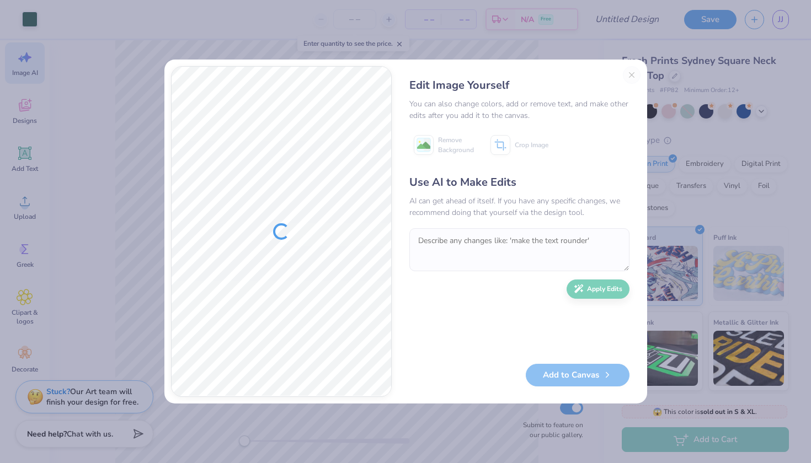
click at [629, 76] on div "Edit Image Yourself You can also change colors, add or remove text, and make ot…" at bounding box center [519, 231] width 242 height 331
click at [629, 76] on button "Close" at bounding box center [632, 75] width 18 height 18
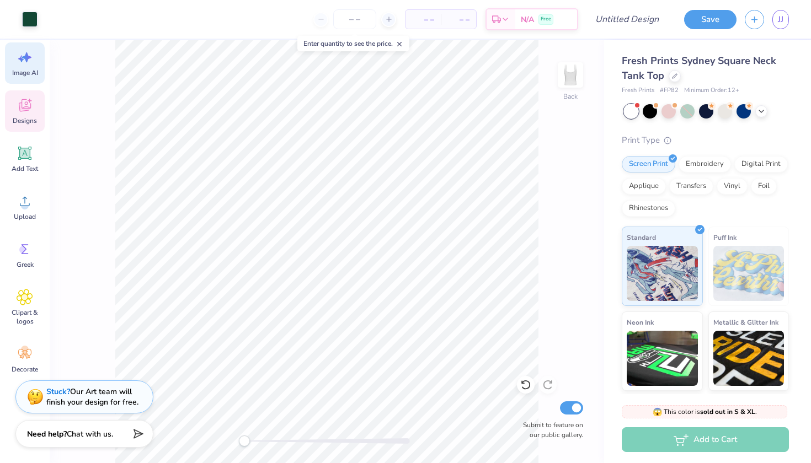
click at [38, 106] on div "Designs" at bounding box center [25, 110] width 40 height 41
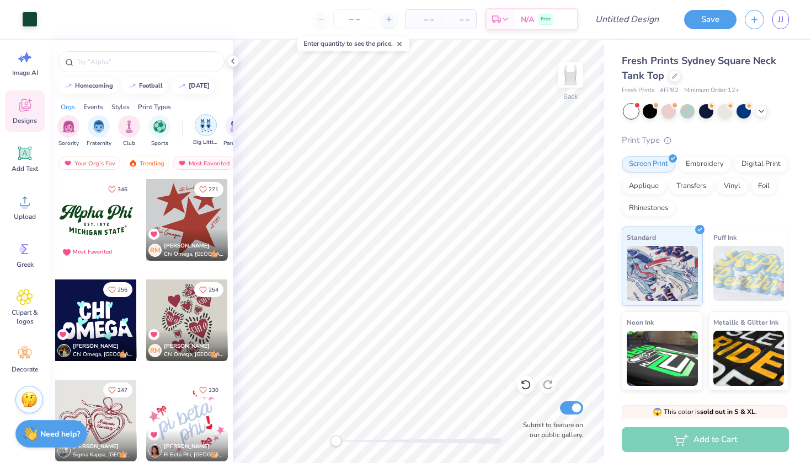
click at [206, 134] on div "filter for Big Little Reveal" at bounding box center [206, 125] width 22 height 22
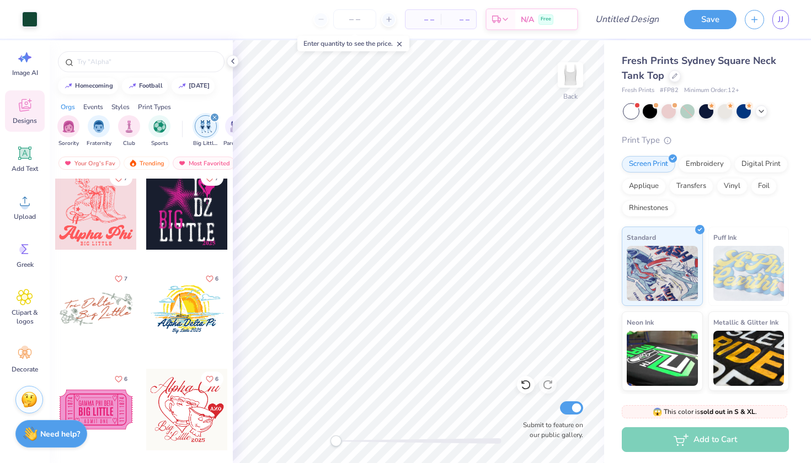
scroll to position [816, 0]
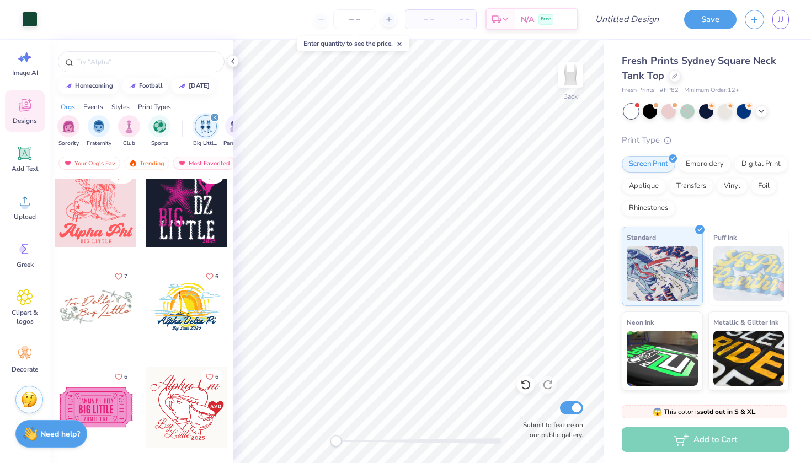
click at [100, 319] on div at bounding box center [96, 307] width 82 height 82
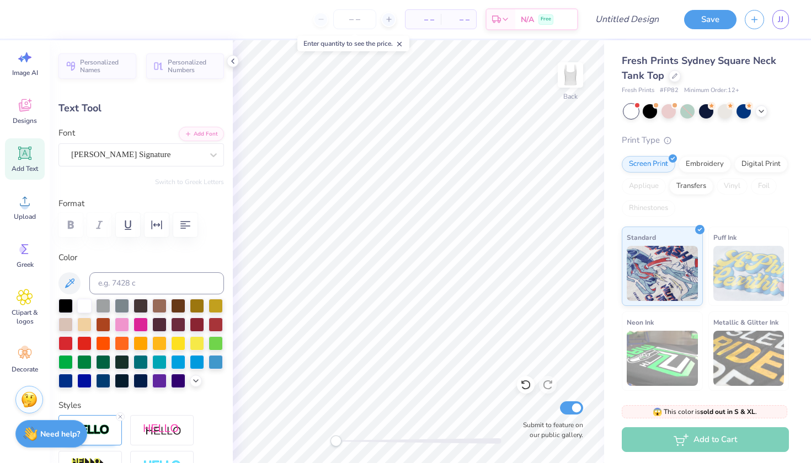
scroll to position [0, 1]
type textarea "Alpha Chi"
type input "0.0"
type input "4.98"
type input "1.53"
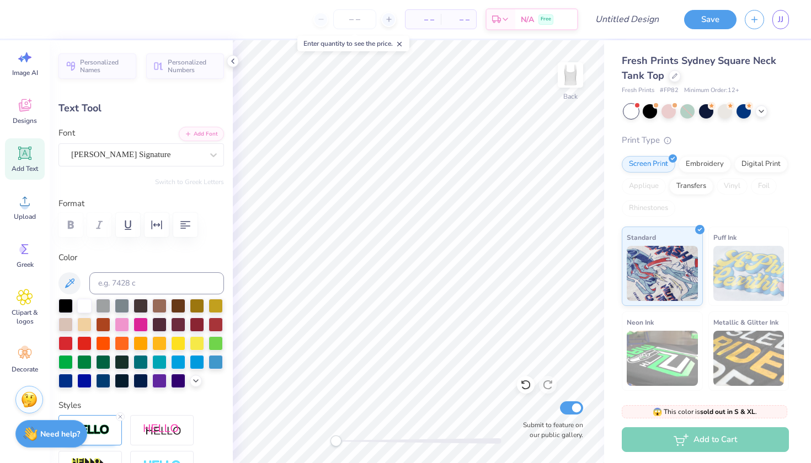
type input "3.25"
type input "0.0"
type input "4.98"
type input "1.53"
type input "3.25"
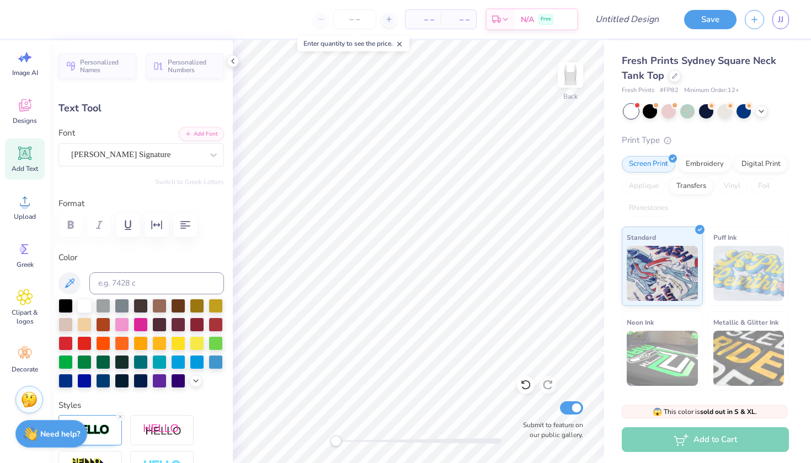
type input "0.0"
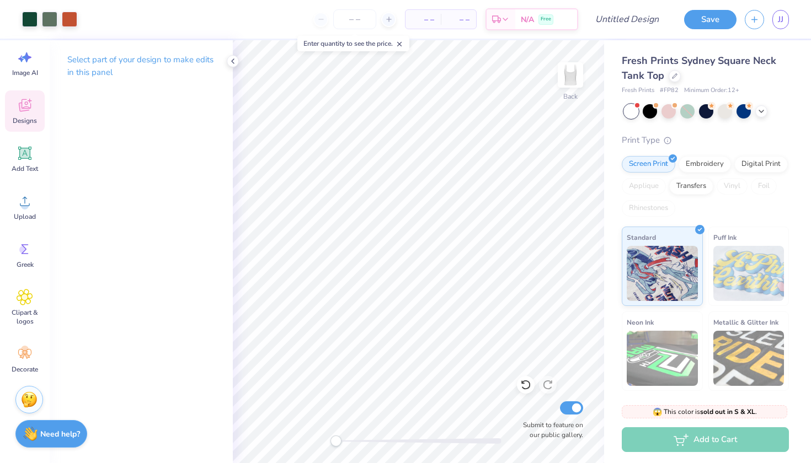
click at [20, 117] on span "Designs" at bounding box center [25, 120] width 24 height 9
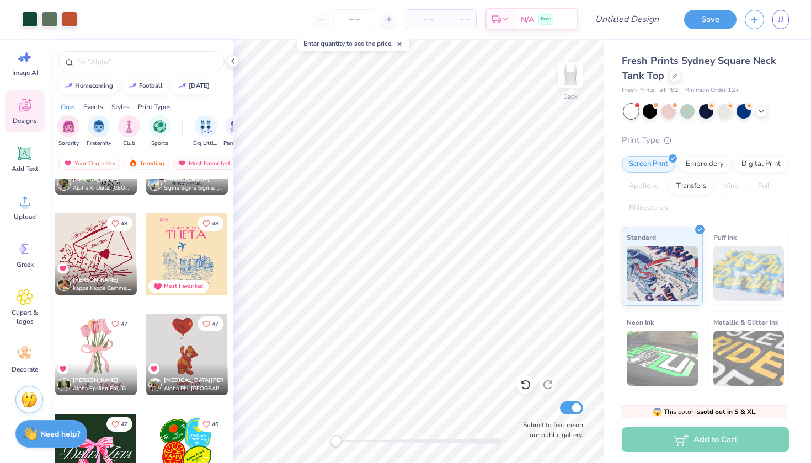
scroll to position [4786, 0]
click at [127, 353] on div at bounding box center [96, 354] width 82 height 82
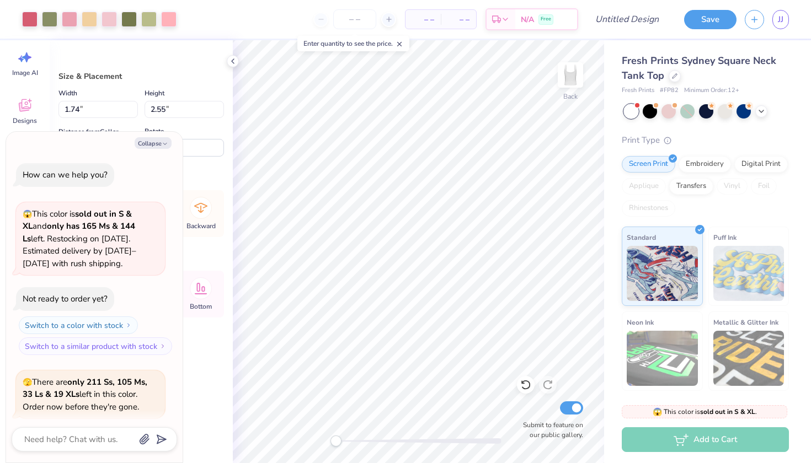
scroll to position [666, 0]
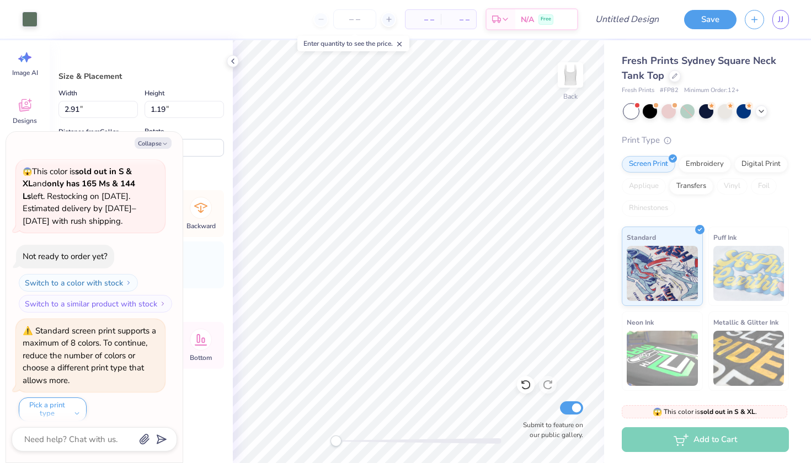
type textarea "x"
type input "1.74"
type input "2.55"
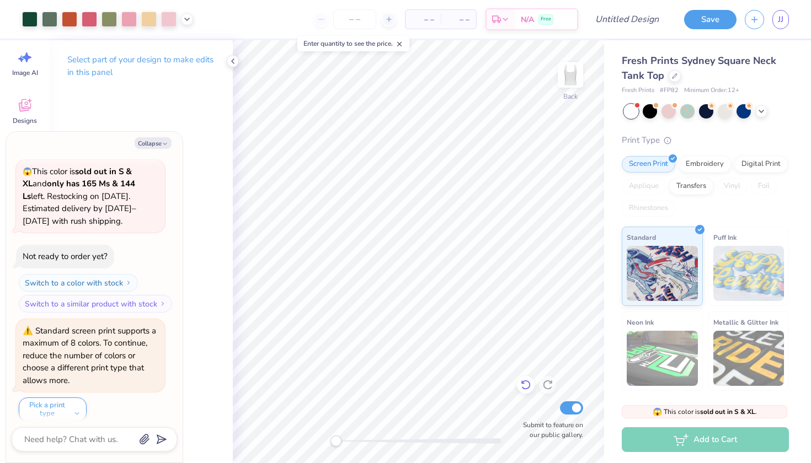
click at [521, 388] on icon at bounding box center [525, 385] width 11 height 11
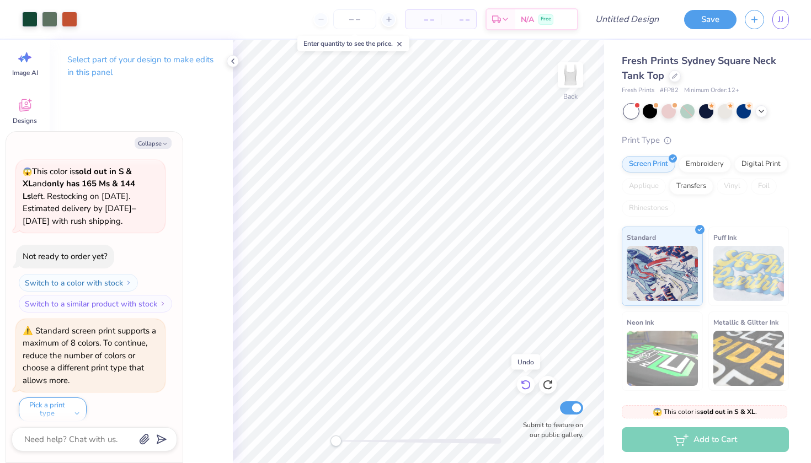
click at [521, 388] on icon at bounding box center [525, 385] width 11 height 11
click at [527, 387] on icon at bounding box center [525, 385] width 11 height 11
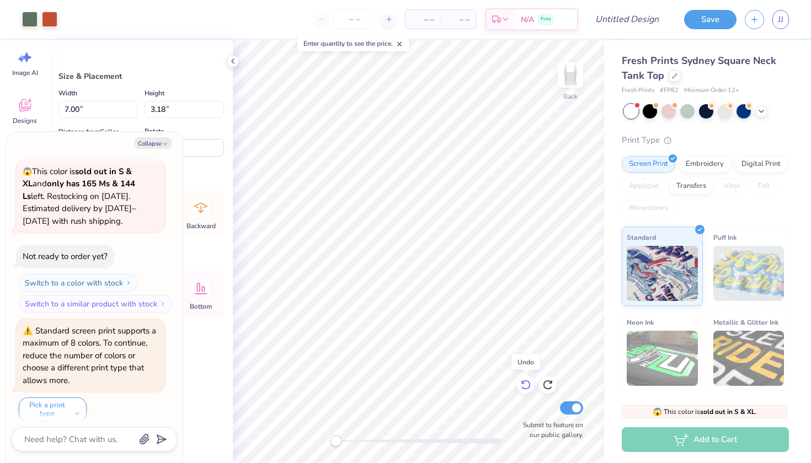
click at [527, 387] on icon at bounding box center [525, 385] width 11 height 11
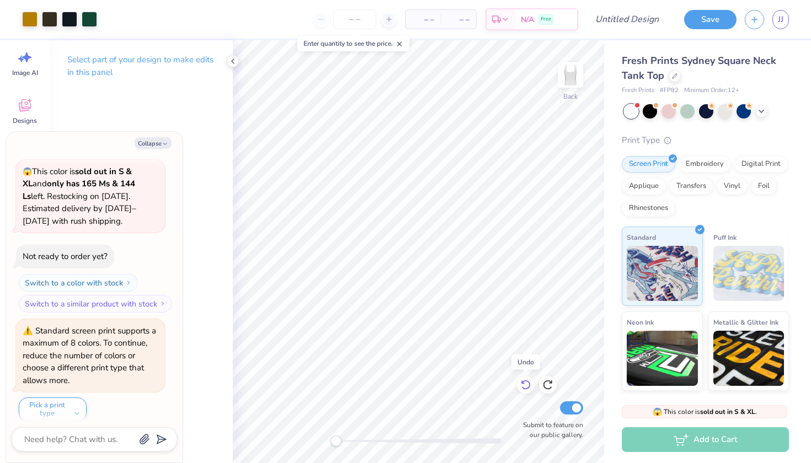
click at [527, 387] on icon at bounding box center [525, 385] width 11 height 11
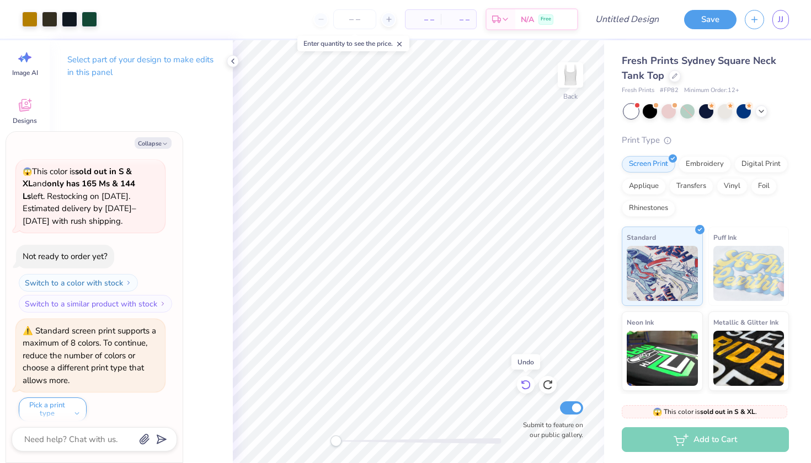
click at [530, 392] on div at bounding box center [526, 385] width 18 height 18
click at [529, 392] on div at bounding box center [526, 385] width 18 height 18
click at [528, 392] on div at bounding box center [526, 385] width 18 height 18
click at [527, 391] on icon at bounding box center [525, 385] width 11 height 11
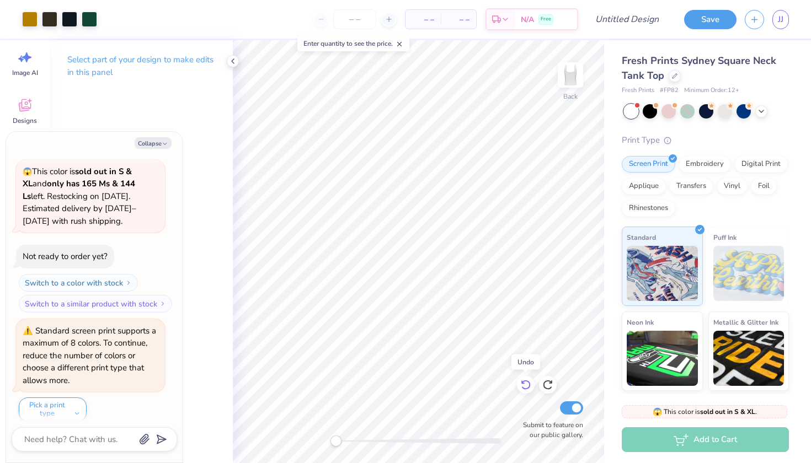
click at [522, 383] on icon at bounding box center [523, 383] width 2 height 2
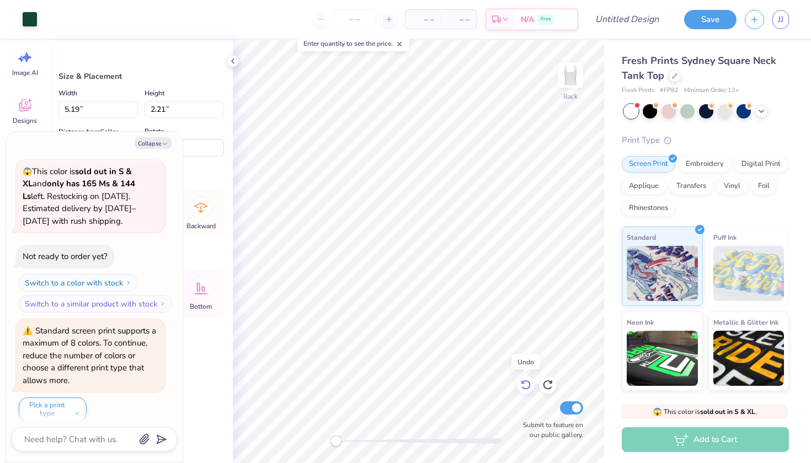
click at [528, 382] on icon at bounding box center [525, 386] width 9 height 10
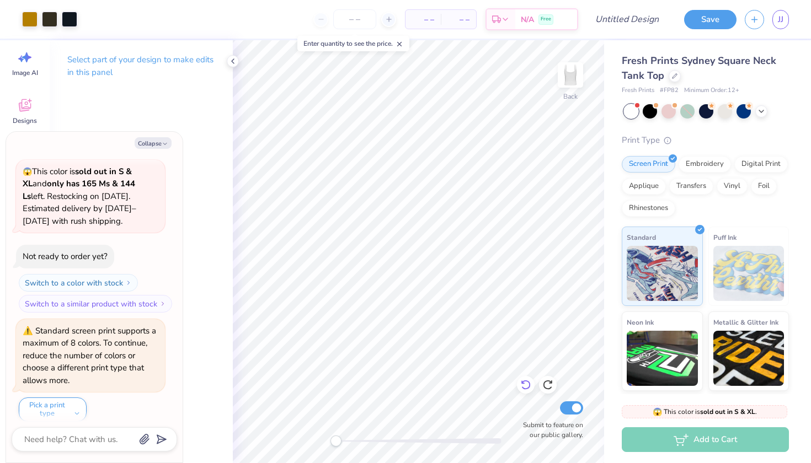
click at [530, 382] on icon at bounding box center [525, 385] width 11 height 11
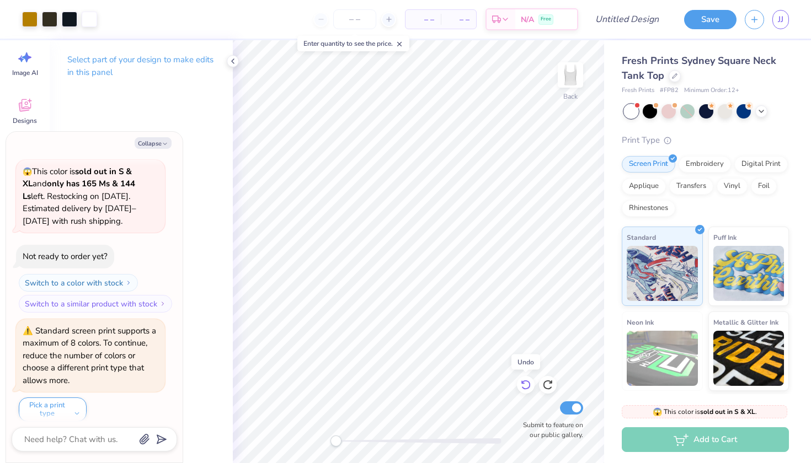
click at [529, 382] on icon at bounding box center [525, 386] width 9 height 10
click at [529, 382] on icon at bounding box center [525, 385] width 11 height 11
click at [530, 382] on icon at bounding box center [525, 385] width 11 height 11
click at [137, 145] on button "Collapse" at bounding box center [153, 143] width 37 height 12
type textarea "x"
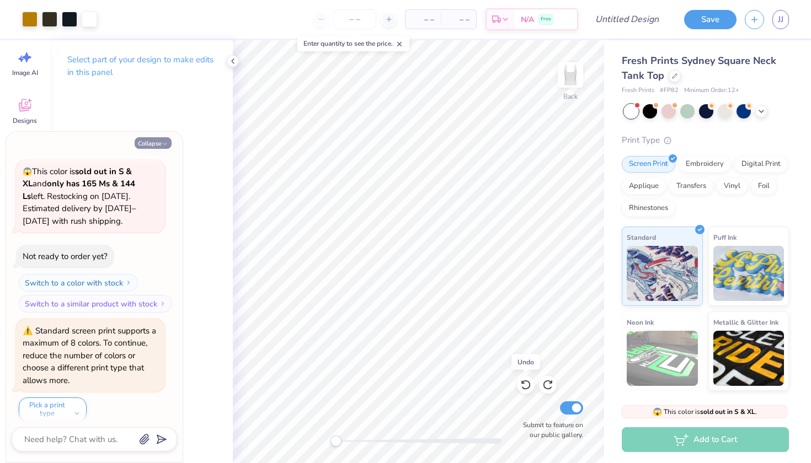
click at [148, 145] on button "Collapse" at bounding box center [153, 143] width 37 height 12
drag, startPoint x: 150, startPoint y: 146, endPoint x: 164, endPoint y: 147, distance: 14.4
click at [150, 146] on button "Collapse" at bounding box center [153, 143] width 37 height 12
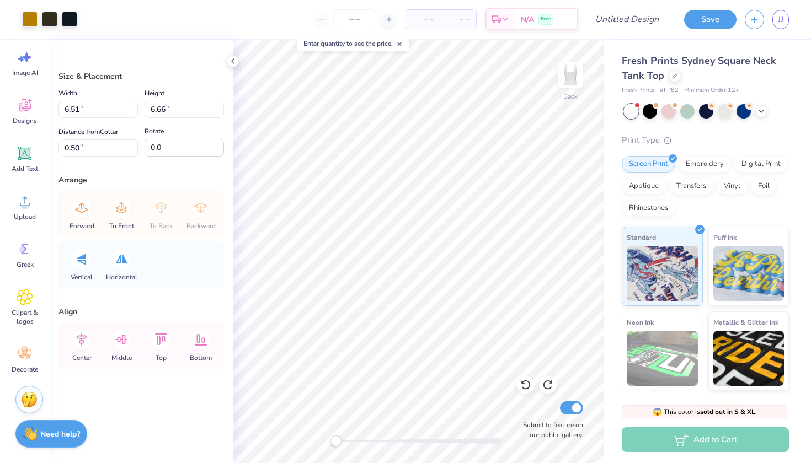
click at [164, 147] on icon "button" at bounding box center [165, 144] width 7 height 7
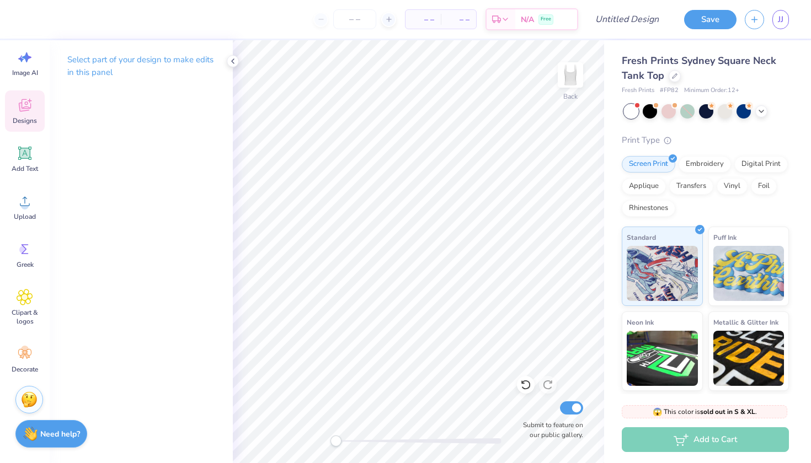
click at [25, 121] on span "Designs" at bounding box center [25, 120] width 24 height 9
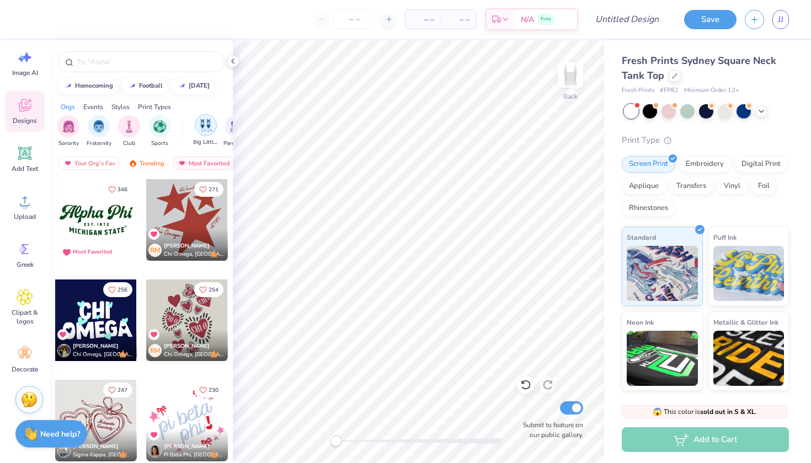
click at [198, 126] on div "filter for Big Little Reveal" at bounding box center [206, 125] width 22 height 22
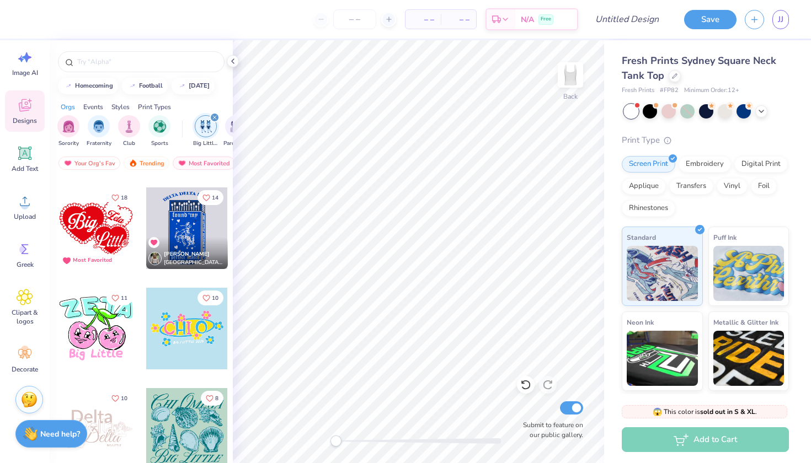
scroll to position [199, 0]
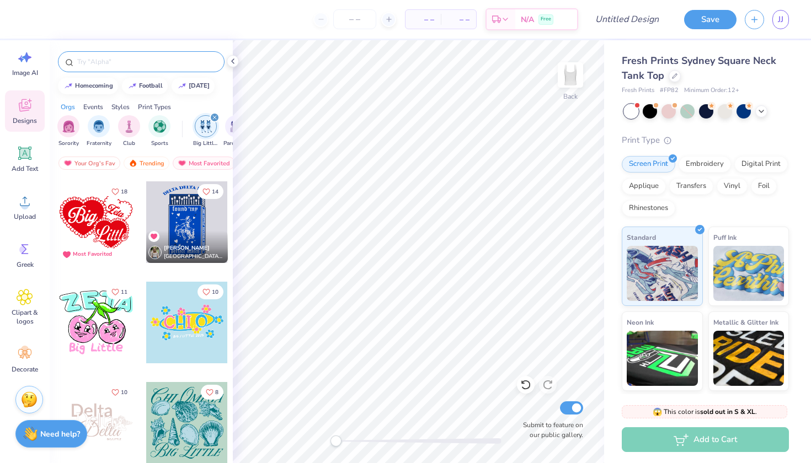
click at [129, 63] on input "text" at bounding box center [146, 61] width 141 height 11
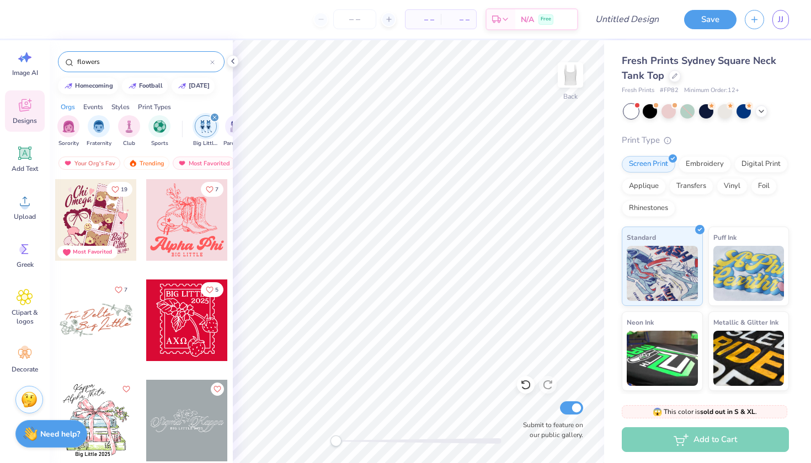
scroll to position [0, 0]
click at [81, 156] on div "Your Org's Fav Trending Most Favorited Newest" at bounding box center [141, 165] width 183 height 25
click at [84, 163] on div "Your Org's Fav" at bounding box center [89, 163] width 62 height 13
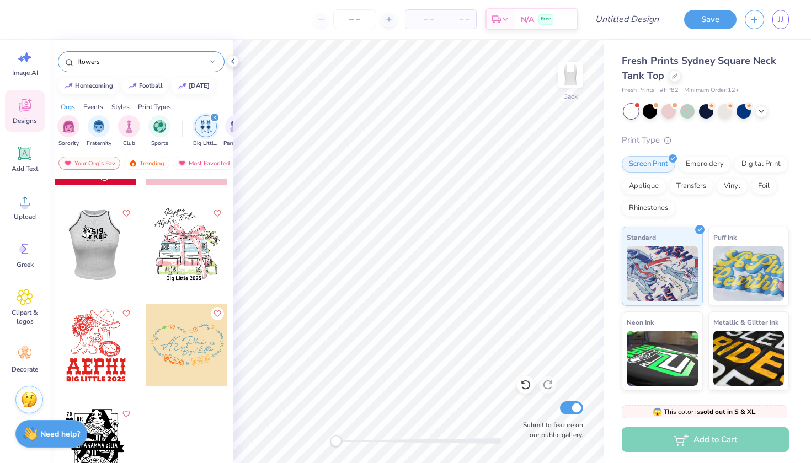
scroll to position [778, 0]
click at [147, 109] on div "Print Types" at bounding box center [154, 107] width 33 height 10
click at [125, 108] on div "Styles" at bounding box center [120, 107] width 18 height 10
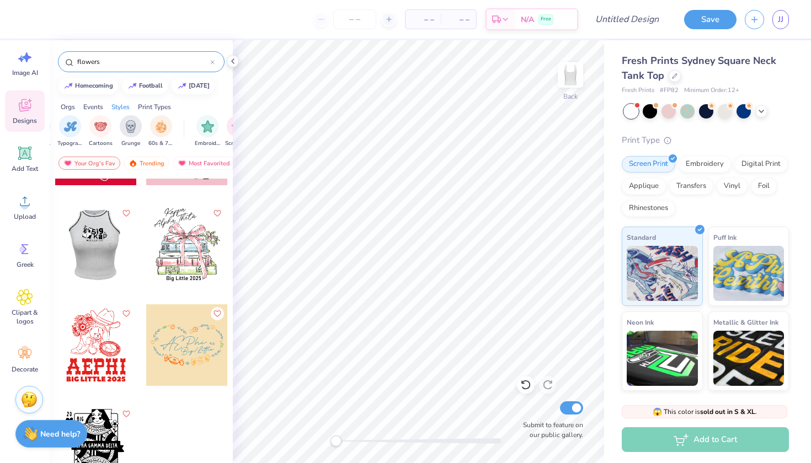
click at [90, 110] on div "Events" at bounding box center [93, 107] width 20 height 10
click at [77, 108] on div "Orgs Events Styles Print Types" at bounding box center [141, 104] width 183 height 15
click at [72, 106] on div "Orgs" at bounding box center [68, 107] width 14 height 10
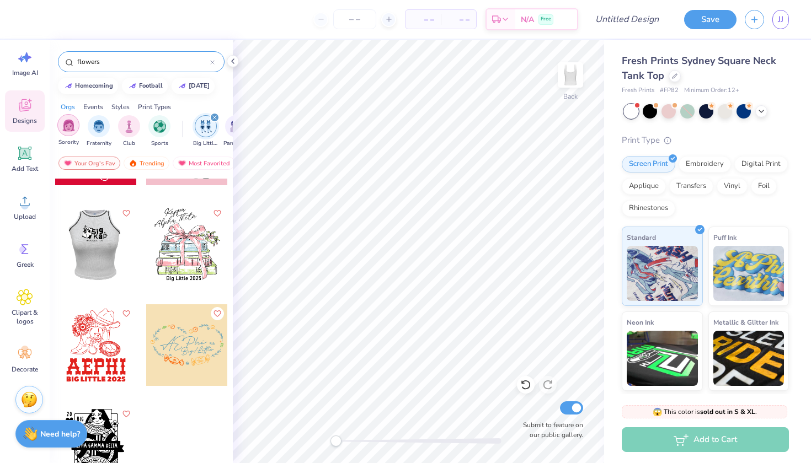
click at [74, 122] on img "filter for Sorority" at bounding box center [68, 125] width 13 height 13
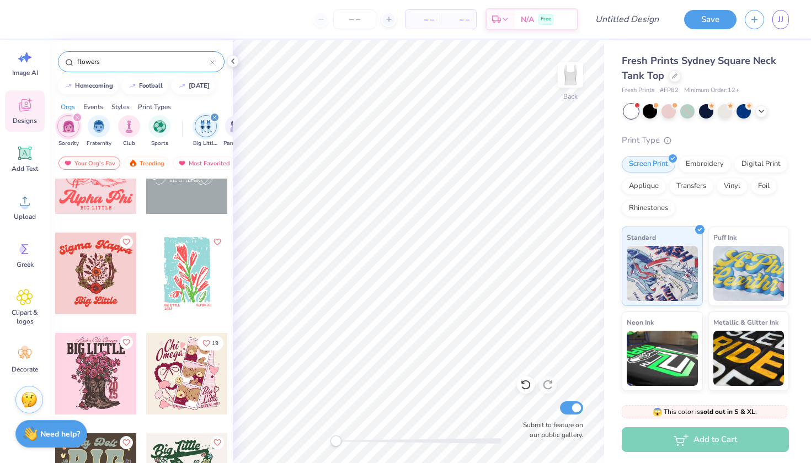
scroll to position [154, 0]
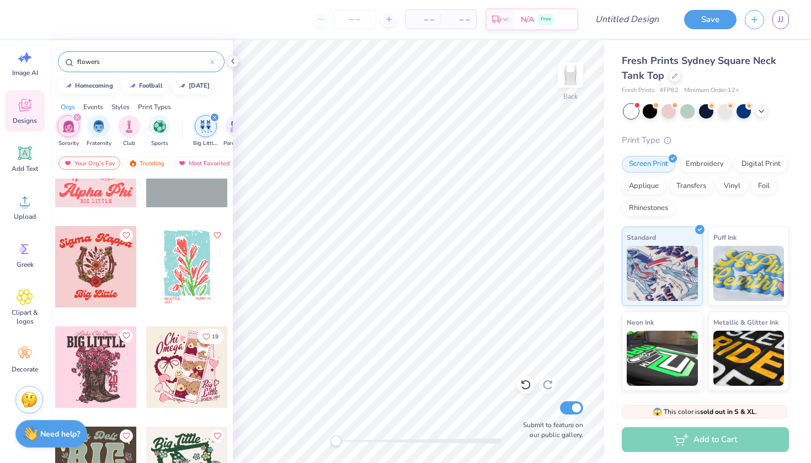
click at [137, 59] on input "flowers" at bounding box center [143, 61] width 134 height 11
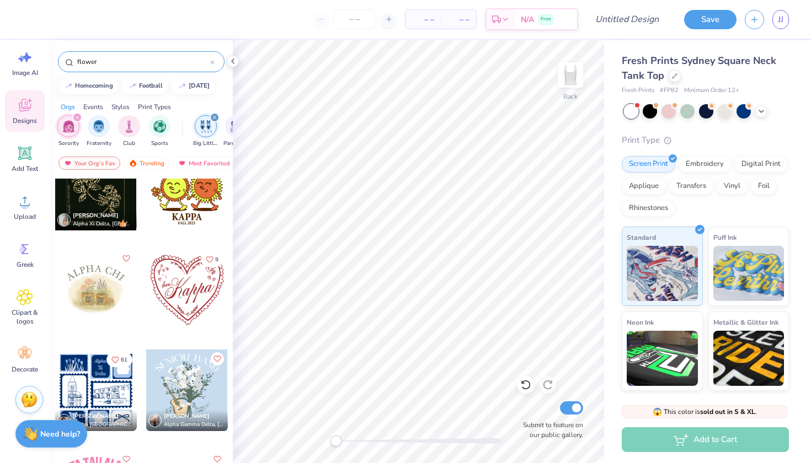
scroll to position [232, 0]
type input "flower"
click at [202, 123] on img "filter for Big Little Reveal" at bounding box center [206, 126] width 12 height 13
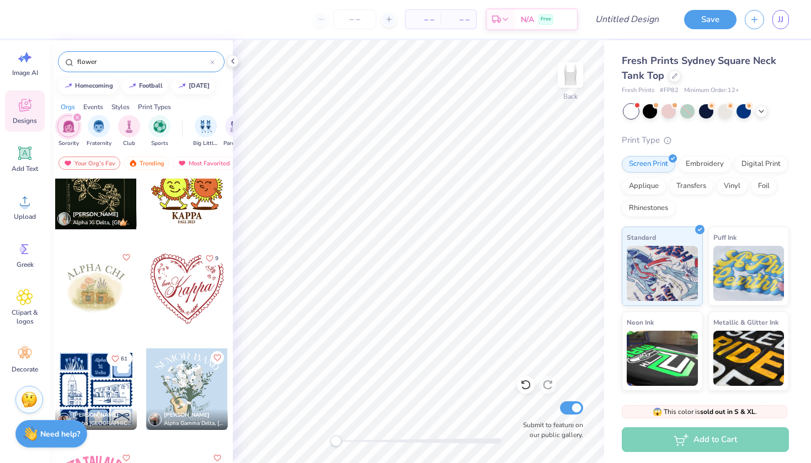
click at [210, 62] on div "flower" at bounding box center [141, 61] width 167 height 21
click at [213, 62] on icon at bounding box center [212, 62] width 4 height 4
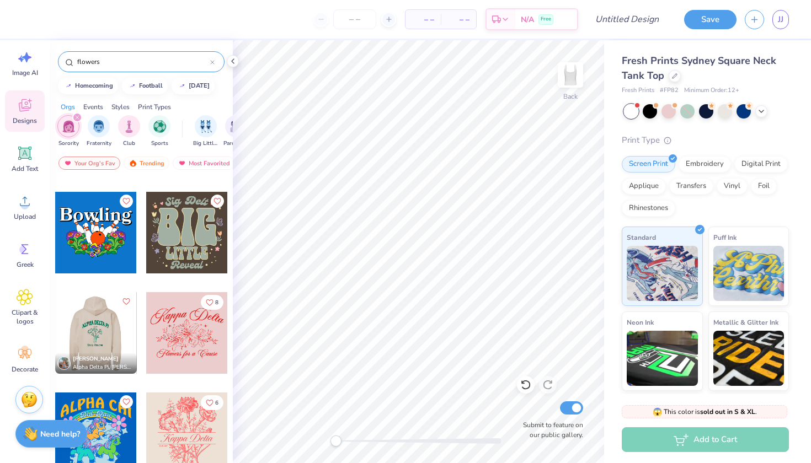
scroll to position [5415, 0]
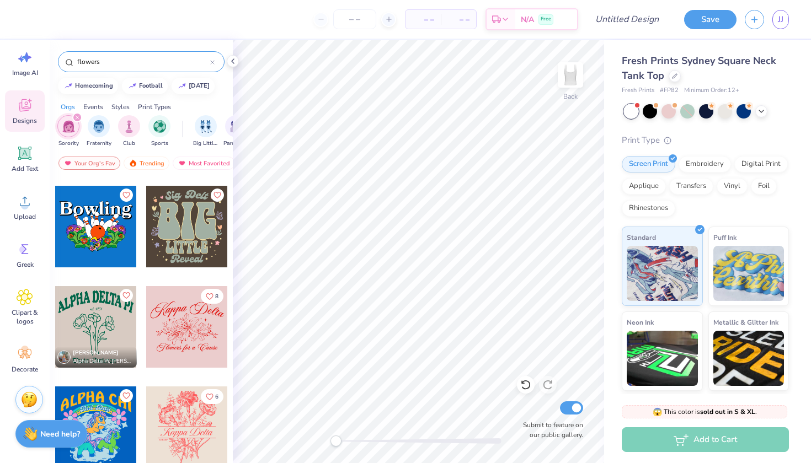
type input "flowers"
click at [117, 339] on div at bounding box center [96, 327] width 82 height 82
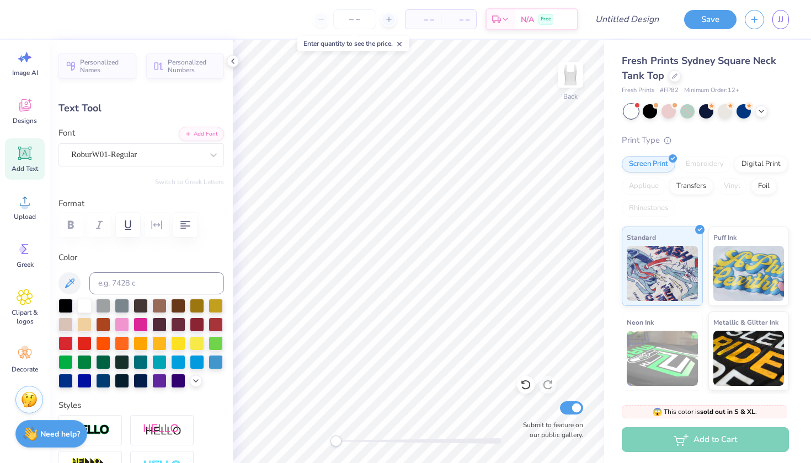
scroll to position [0, 4]
type textarea "ALPHA CHI OMEGA"
type input "1.09"
type input "0.30"
type input "4.51"
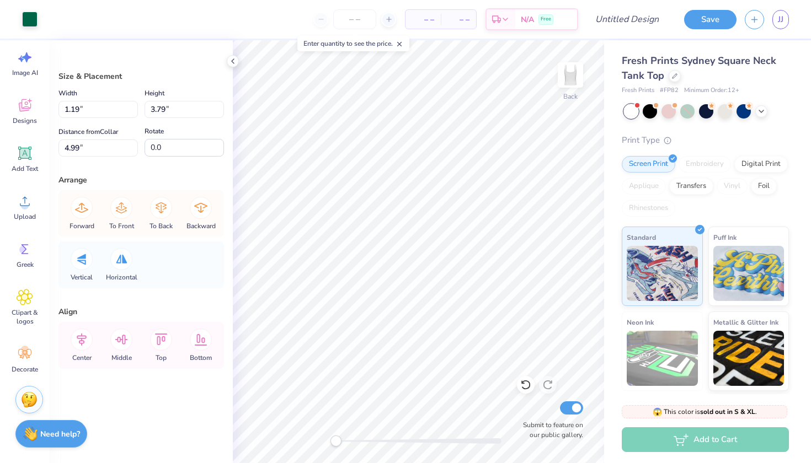
type input "1.53"
type input "3.45"
type input "5.26"
type input "1.77"
type input "3.74"
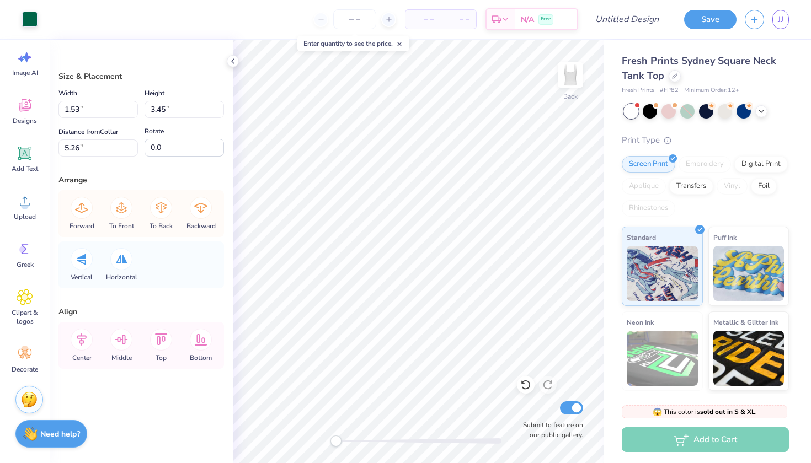
type input "5.09"
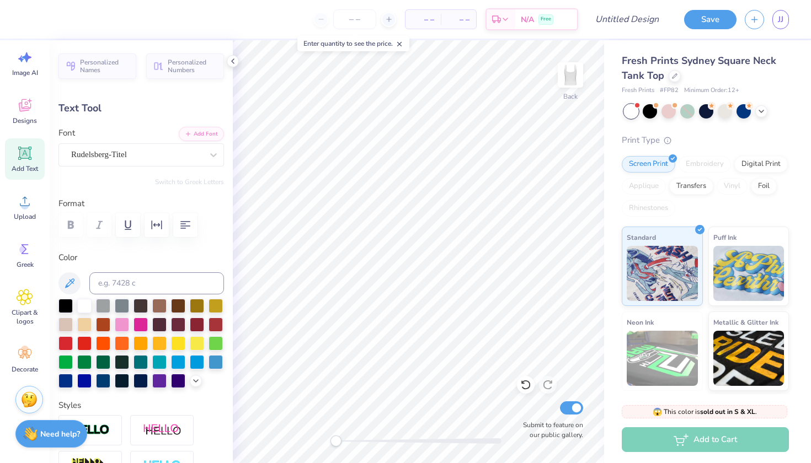
scroll to position [0, 0]
type textarea "T"
type textarea "BIG LITTLE 2025"
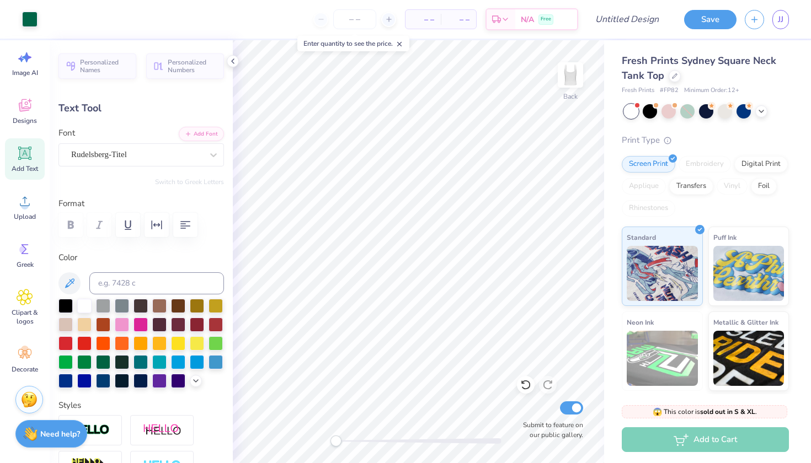
type input "5.18"
type input "7.47"
click at [199, 161] on div at bounding box center [136, 154] width 131 height 15
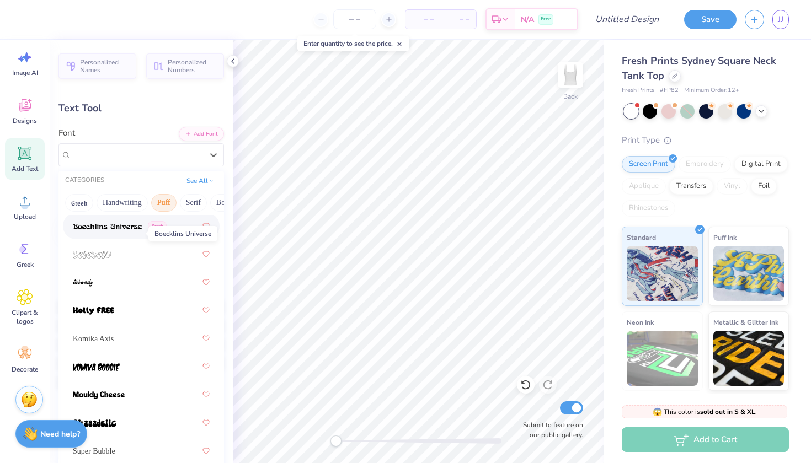
scroll to position [108, 0]
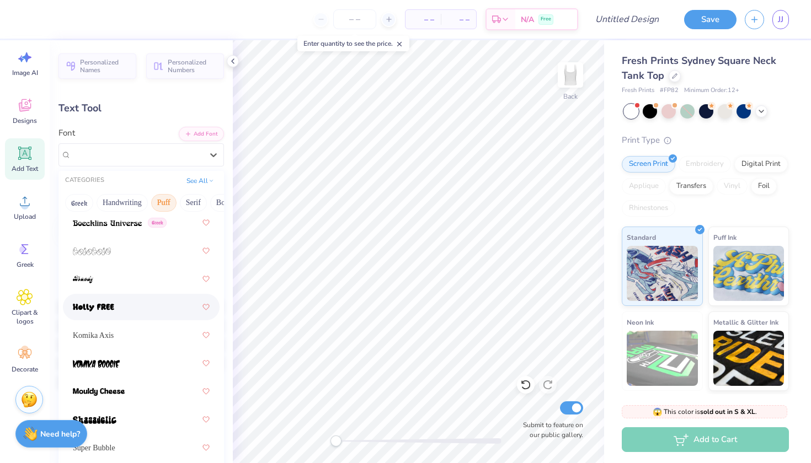
click at [146, 310] on div at bounding box center [141, 307] width 137 height 20
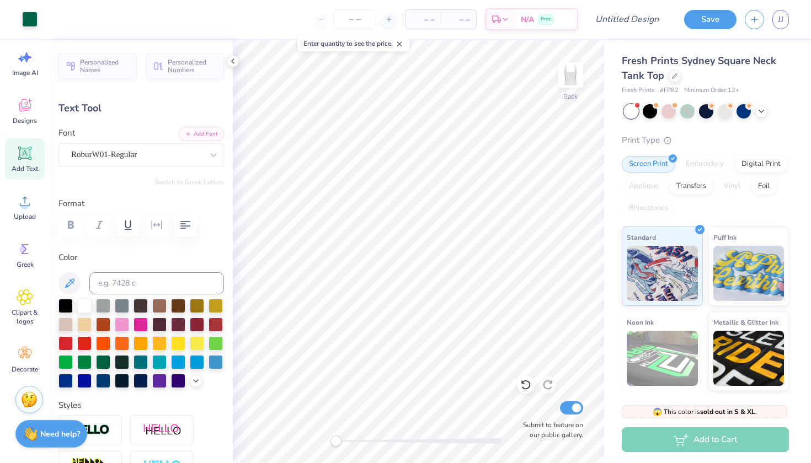
type input "6.77"
type input "2.03"
type input "1.39"
type input "5.30"
type input "0.53"
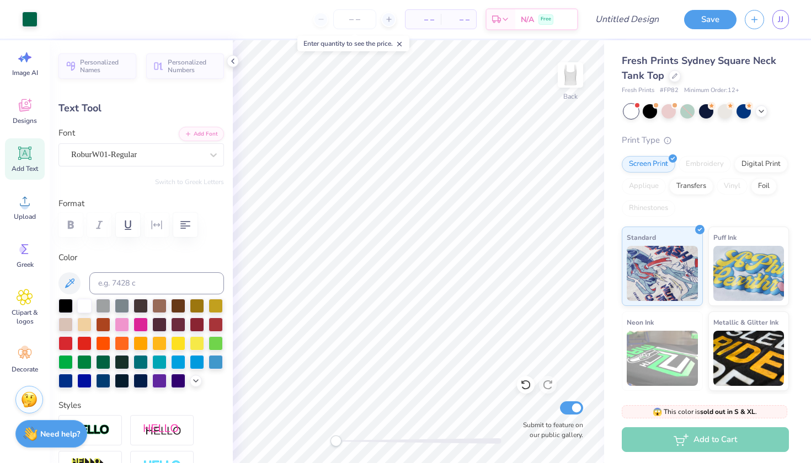
type input "7.46"
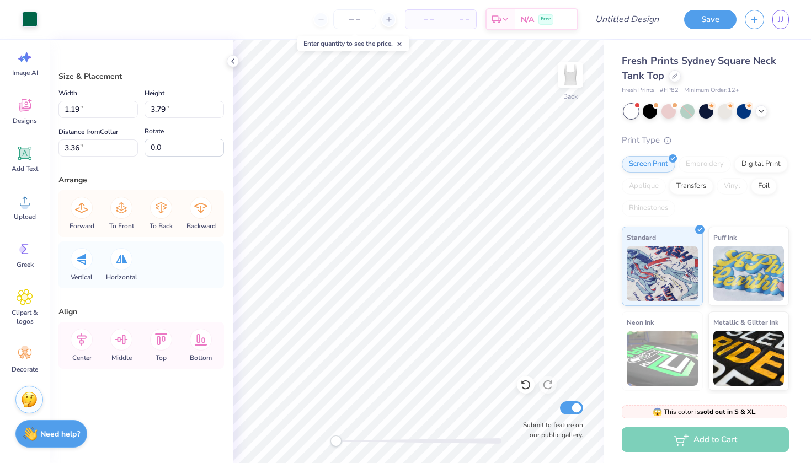
type input "1.53"
type input "3.45"
type input "1.77"
type input "3.74"
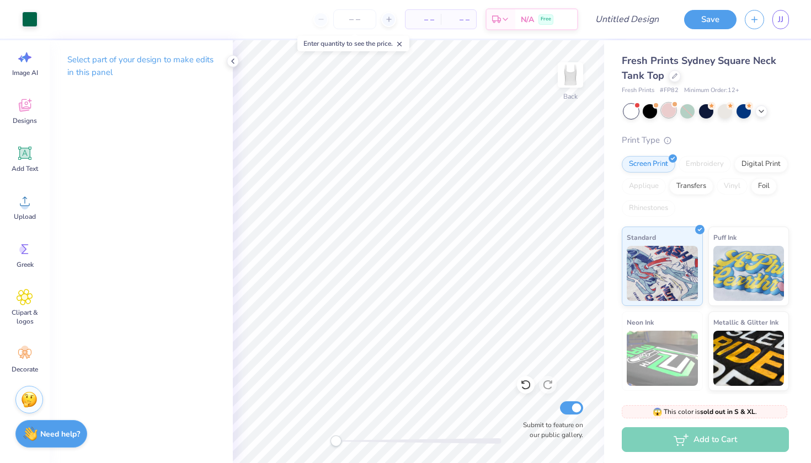
click at [666, 115] on div at bounding box center [668, 110] width 14 height 14
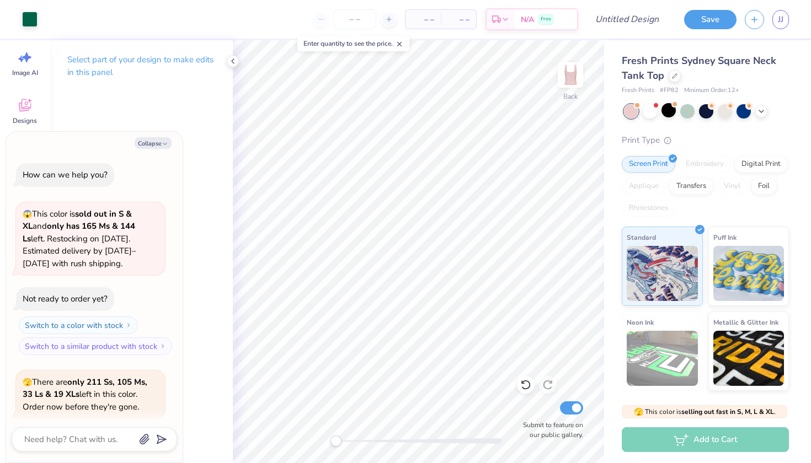
scroll to position [808, 0]
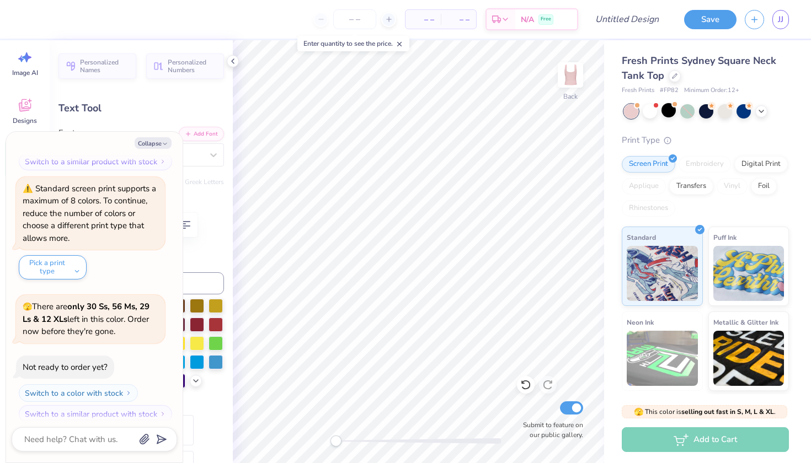
click at [154, 135] on div "Collapse How can we help you? 😱 This color is sold out in S & XL and only has 1…" at bounding box center [94, 297] width 177 height 331
click at [157, 141] on button "Collapse" at bounding box center [153, 143] width 37 height 12
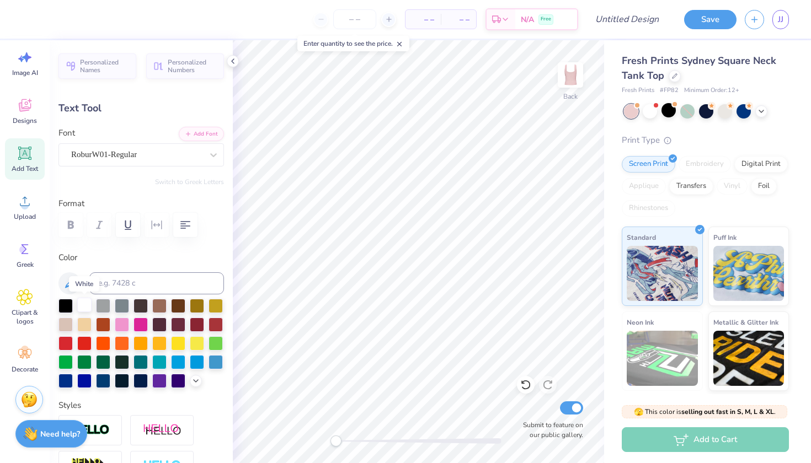
click at [80, 304] on div at bounding box center [84, 305] width 14 height 14
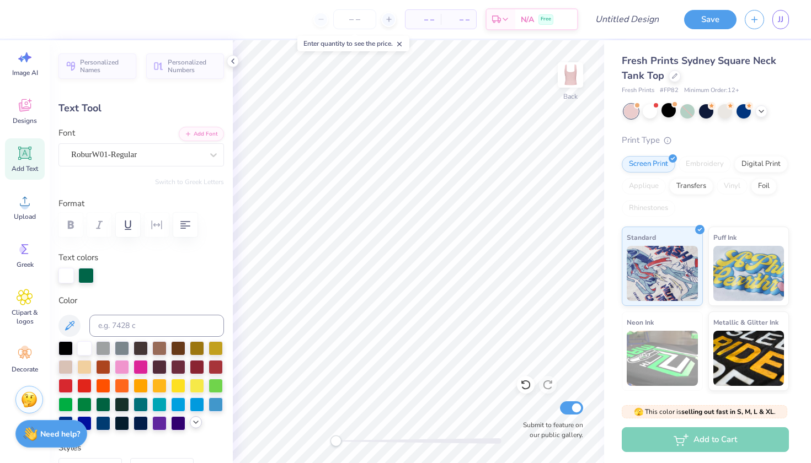
click at [195, 426] on icon at bounding box center [195, 422] width 9 height 9
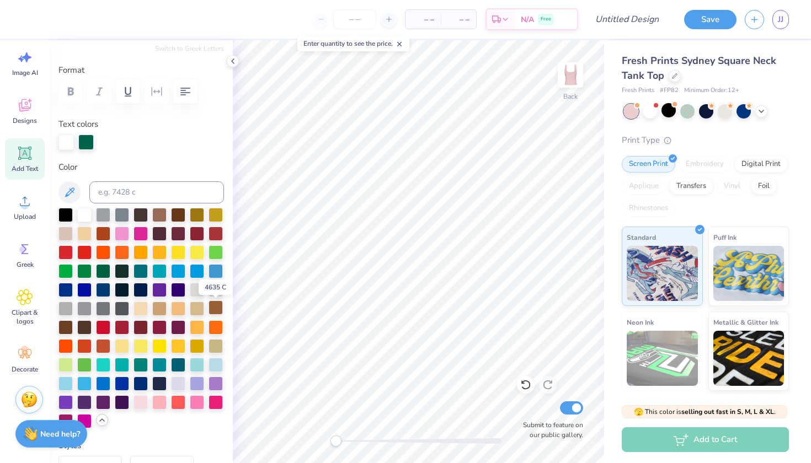
scroll to position [133, 0]
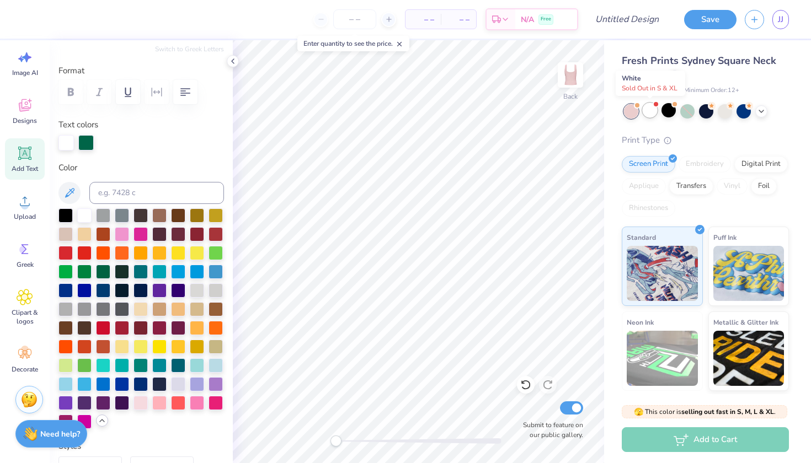
click at [644, 114] on div at bounding box center [650, 110] width 14 height 14
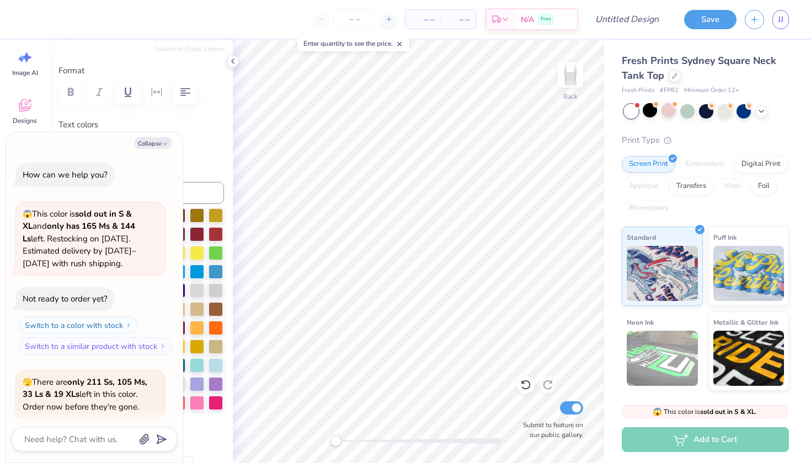
scroll to position [975, 0]
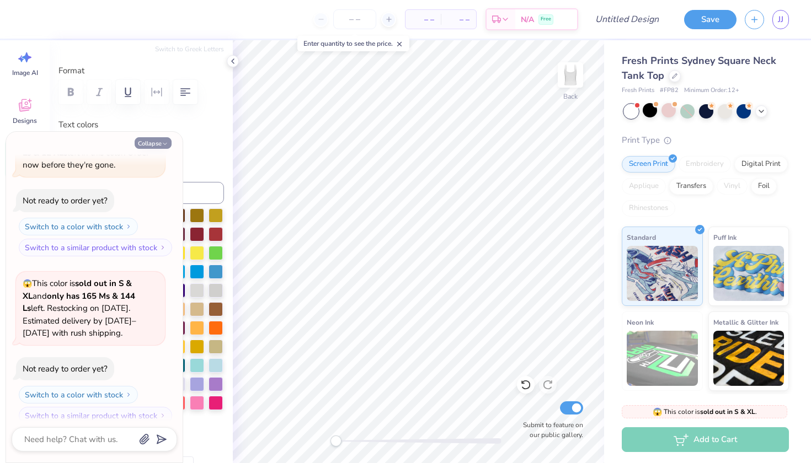
click at [154, 143] on button "Collapse" at bounding box center [153, 143] width 37 height 12
type textarea "x"
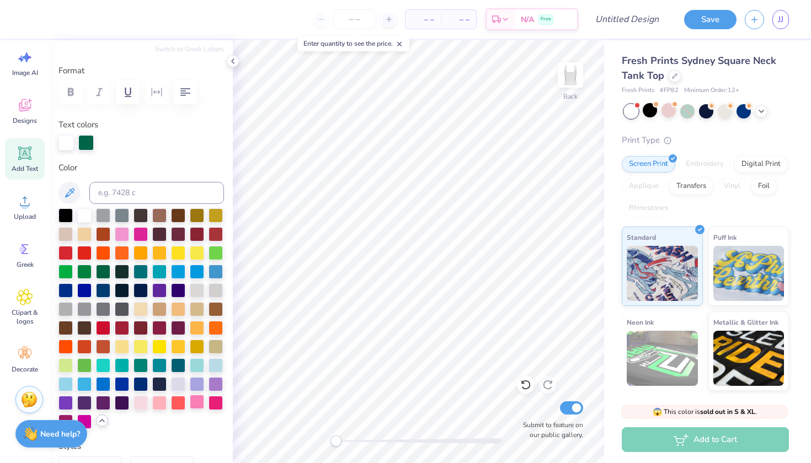
click at [201, 401] on div at bounding box center [197, 402] width 14 height 14
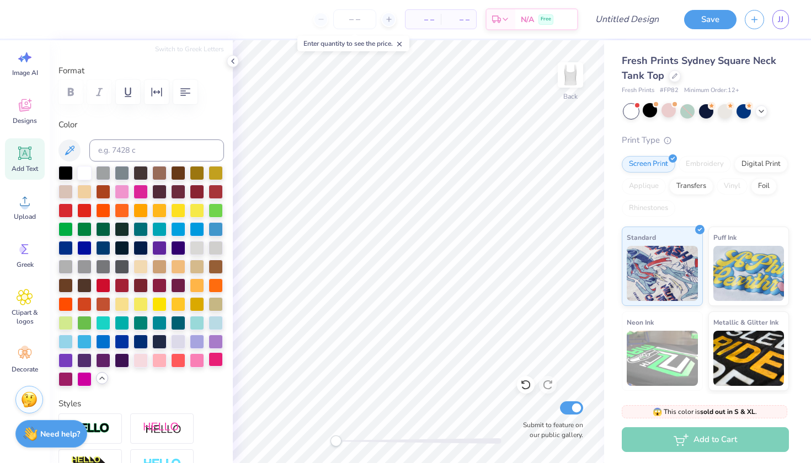
type input "5.30"
type input "0.53"
type input "8.27"
click at [198, 358] on div at bounding box center [197, 360] width 14 height 14
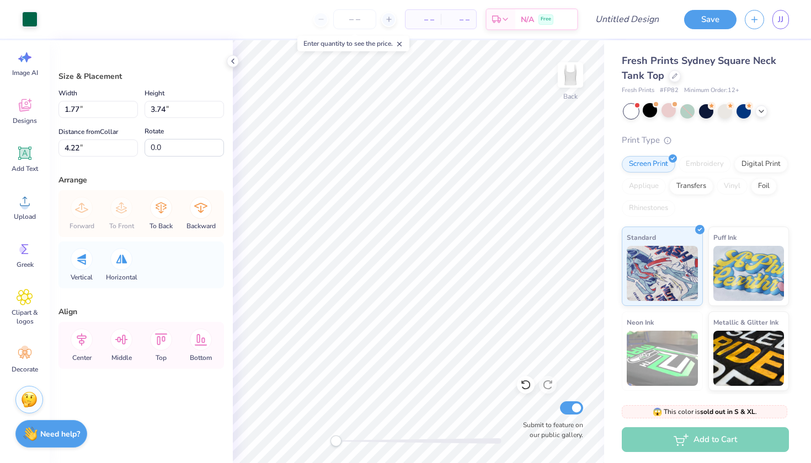
type input "-1.6"
type input "3.2"
click at [23, 350] on circle at bounding box center [25, 350] width 8 height 8
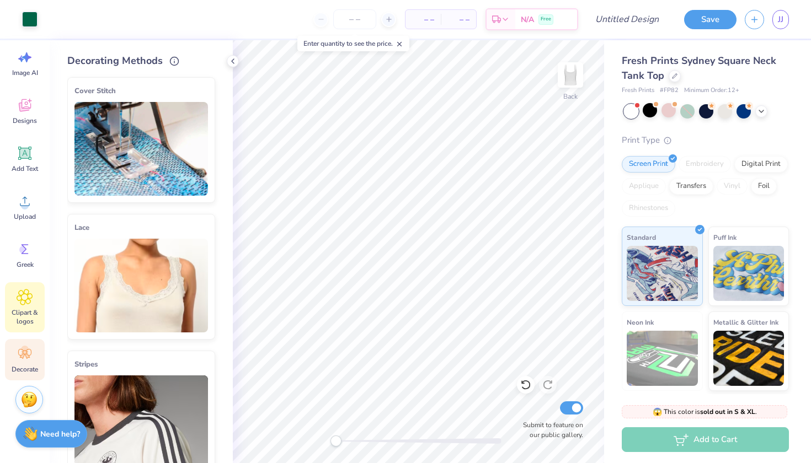
click at [25, 302] on icon at bounding box center [24, 297] width 15 height 15
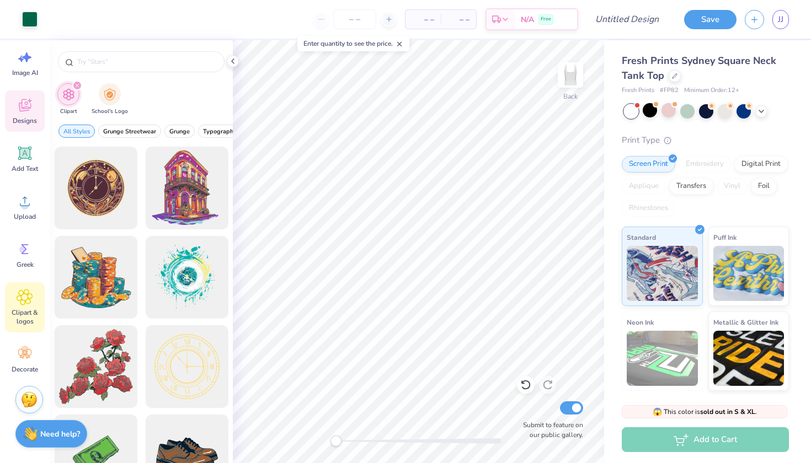
click at [26, 114] on div "Designs" at bounding box center [25, 110] width 40 height 41
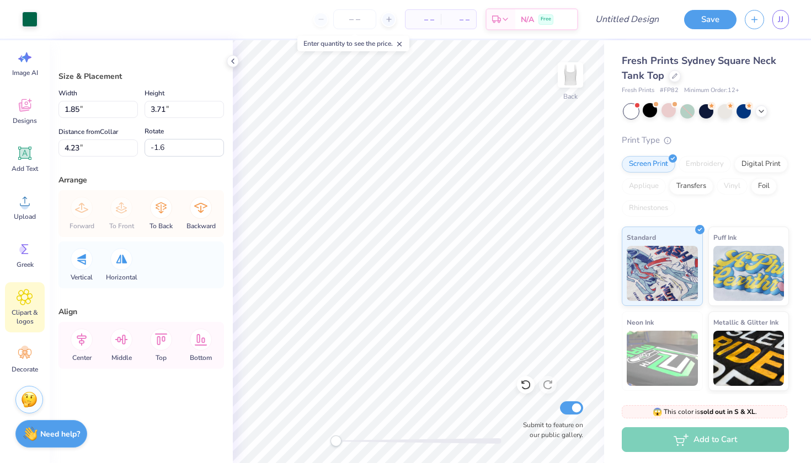
click at [15, 317] on span "Clipart & logos" at bounding box center [25, 317] width 36 height 18
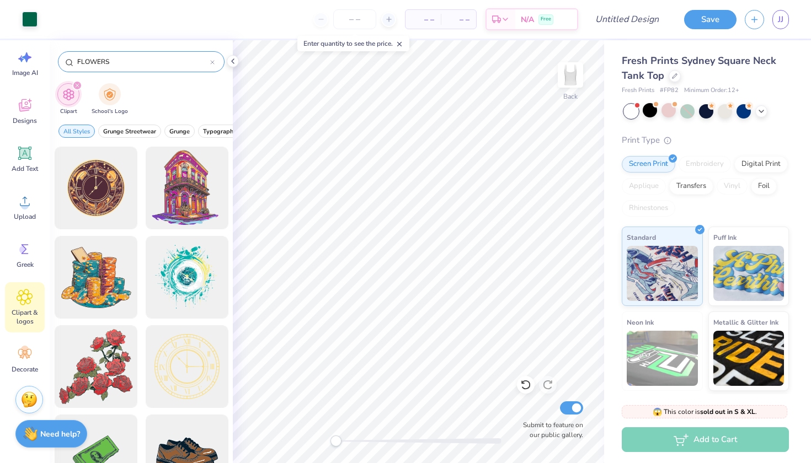
type input "FLOWERS"
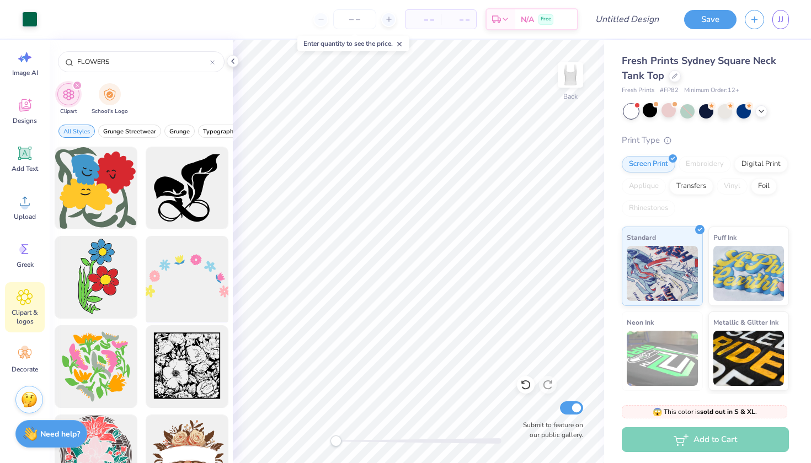
click at [197, 269] on div at bounding box center [186, 277] width 91 height 91
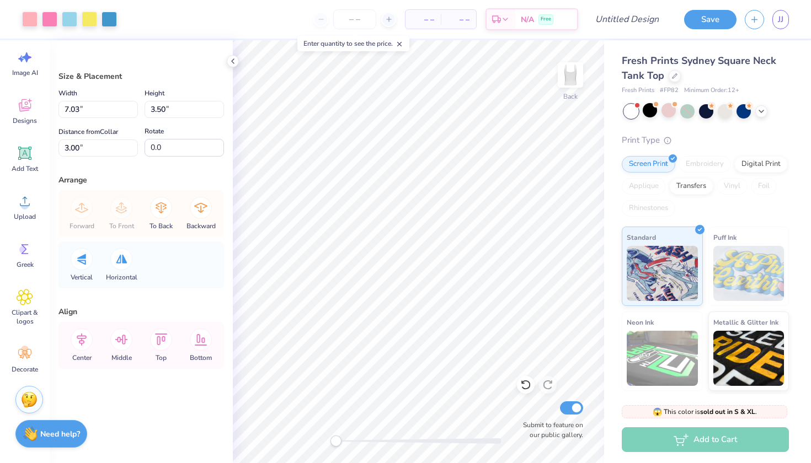
type input "1.85"
type input "3.71"
type input "4.23"
type input "-1.6"
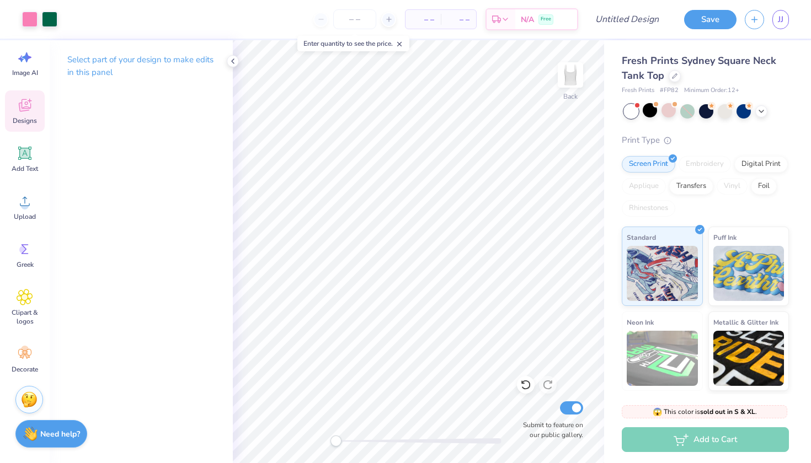
click at [27, 110] on icon at bounding box center [24, 107] width 10 height 9
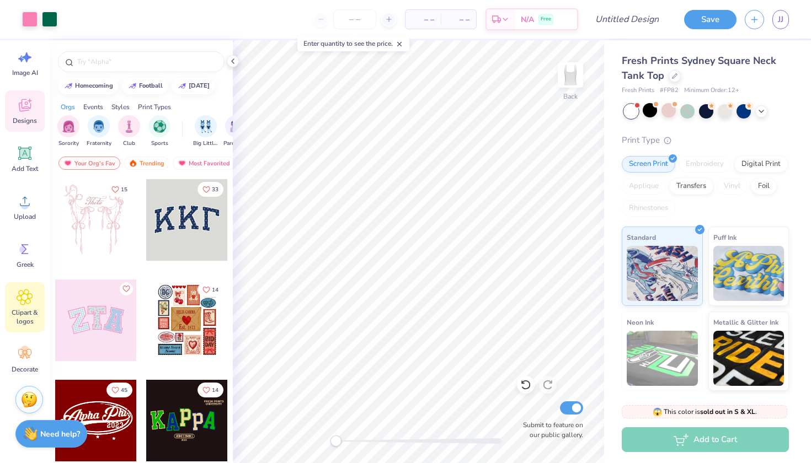
click at [28, 300] on icon at bounding box center [25, 297] width 16 height 17
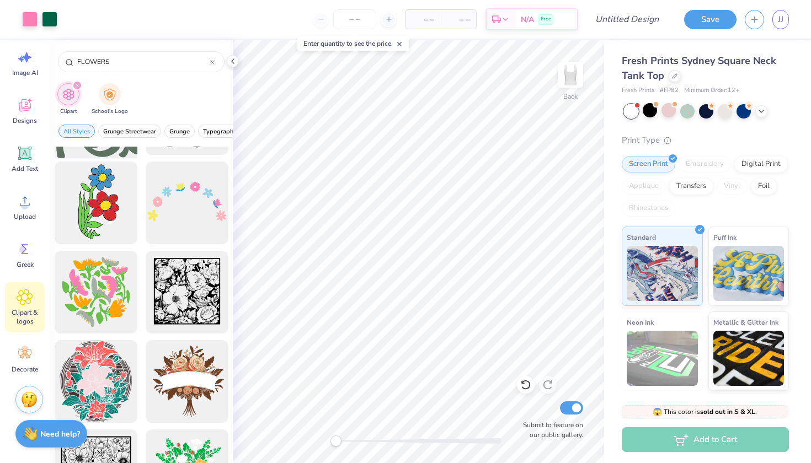
scroll to position [76, 0]
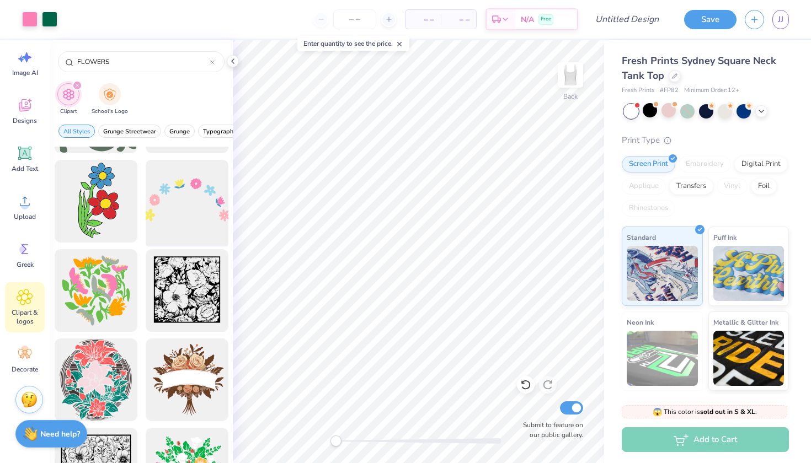
click at [204, 197] on div at bounding box center [186, 201] width 91 height 91
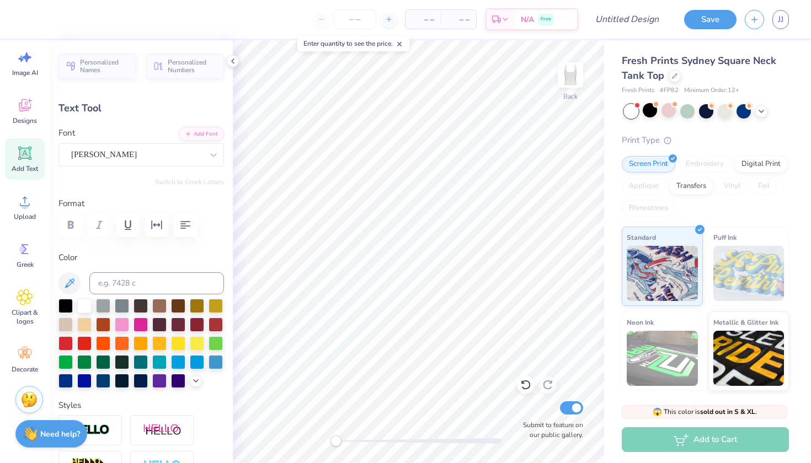
type input "4.23"
type input "0.42"
type input "5.74"
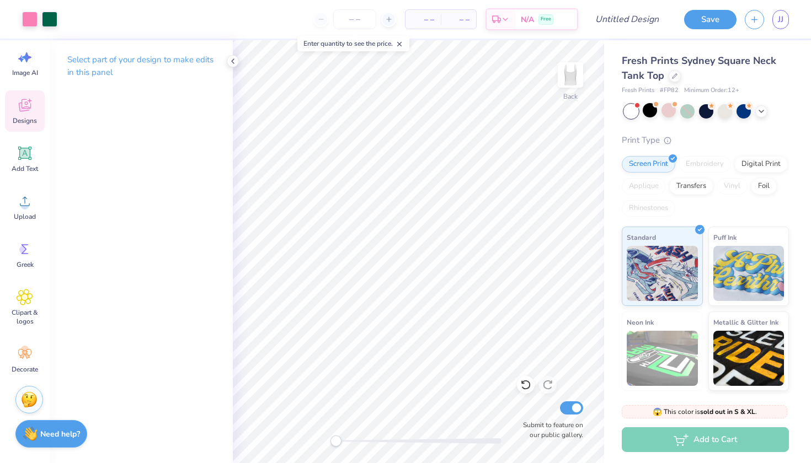
click at [28, 128] on div "Designs" at bounding box center [25, 110] width 40 height 41
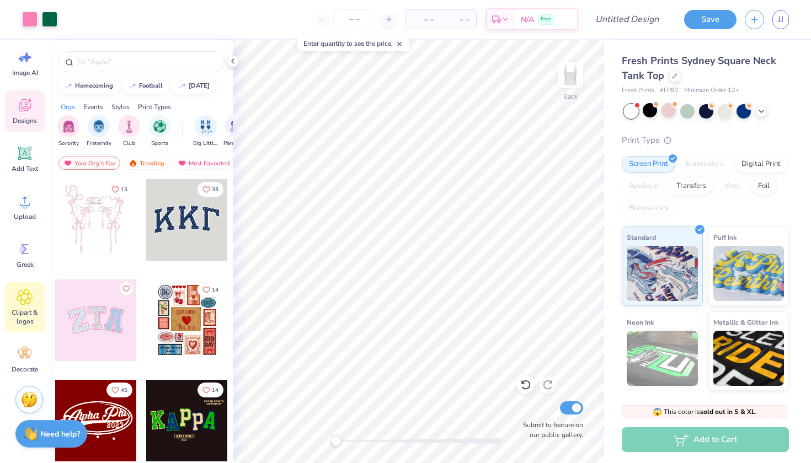
click at [23, 306] on div "Clipart & logos" at bounding box center [25, 307] width 40 height 50
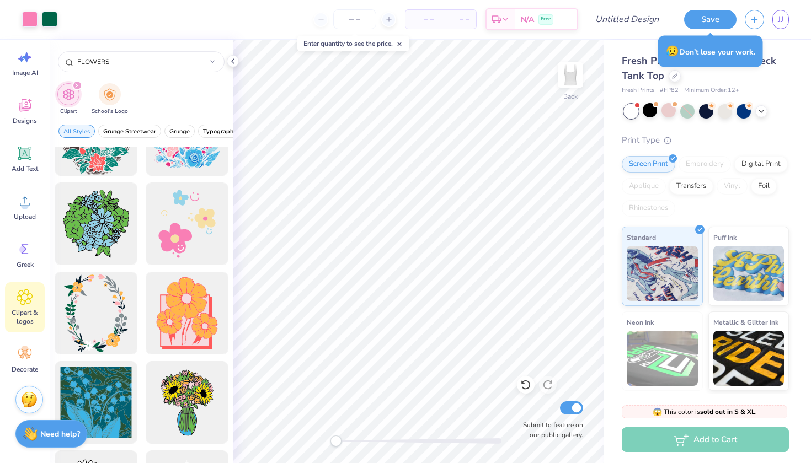
scroll to position [498, 0]
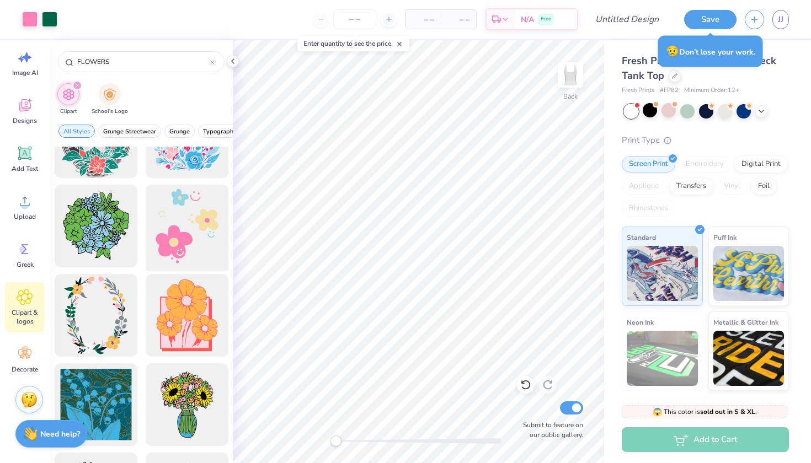
click at [199, 216] on div at bounding box center [186, 226] width 91 height 91
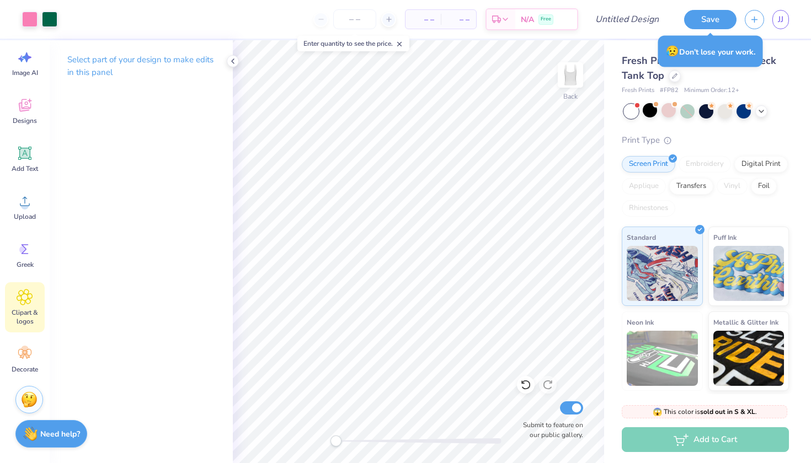
click at [37, 301] on div "Clipart & logos" at bounding box center [25, 307] width 40 height 50
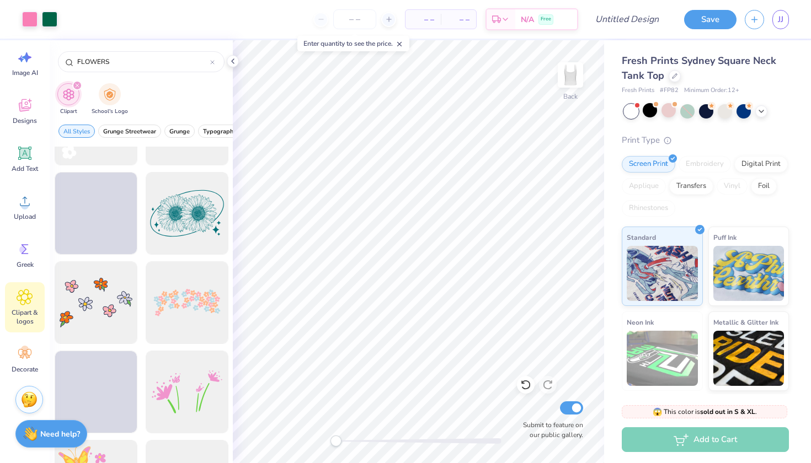
scroll to position [2042, 0]
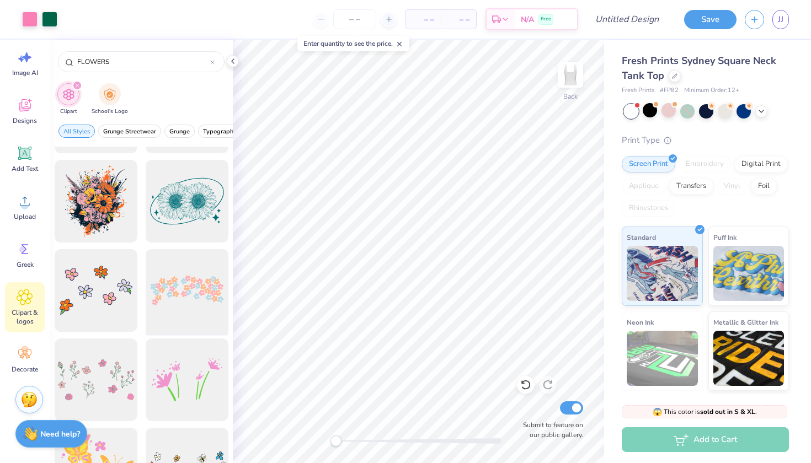
click at [194, 304] on div at bounding box center [186, 290] width 91 height 91
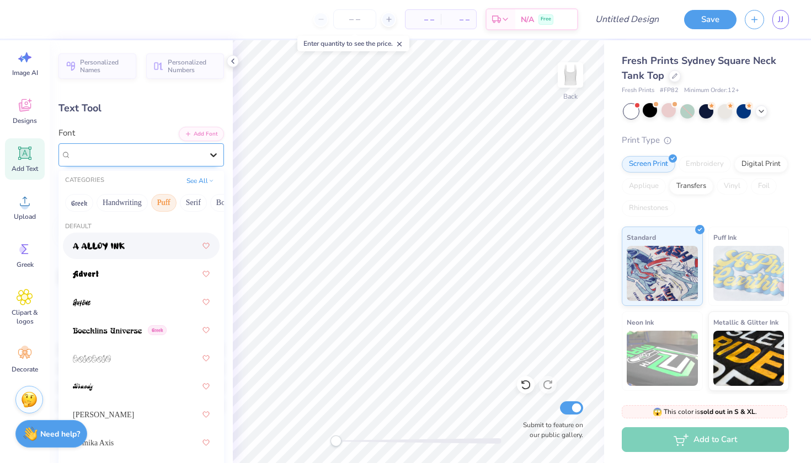
click at [213, 150] on icon at bounding box center [213, 155] width 11 height 11
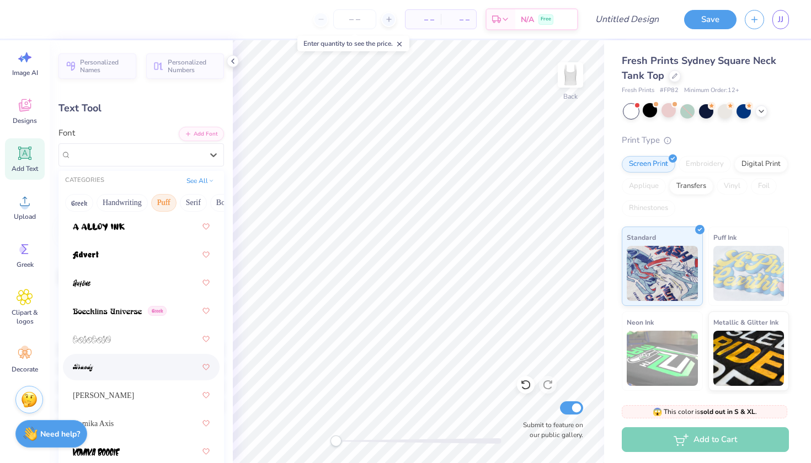
scroll to position [18, 0]
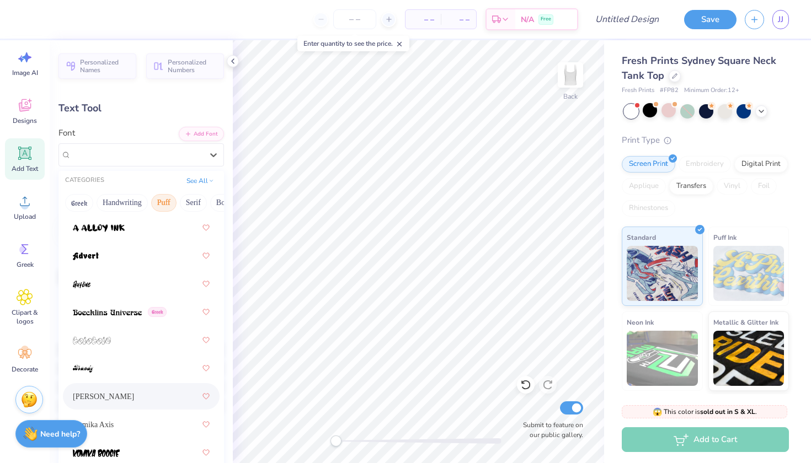
click at [151, 399] on div "[PERSON_NAME]" at bounding box center [141, 397] width 137 height 20
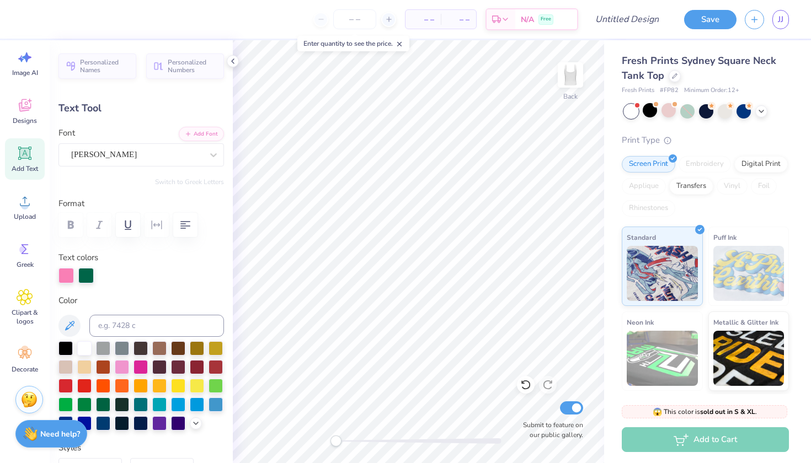
type input "2.49"
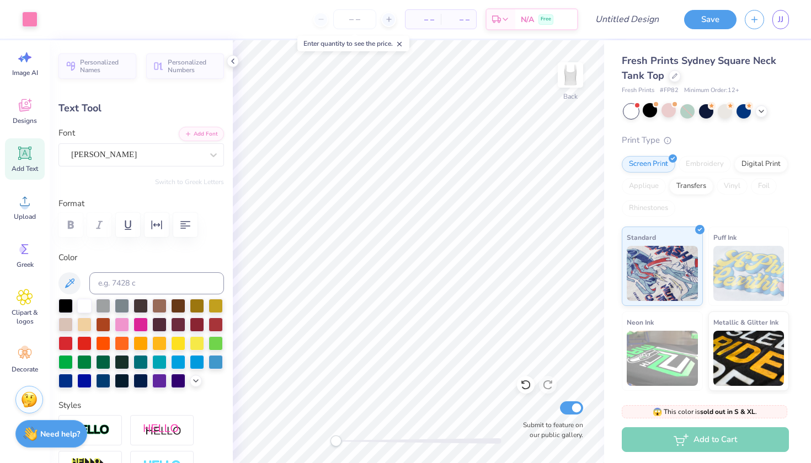
type input "4.23"
type input "0.42"
type input "5.74"
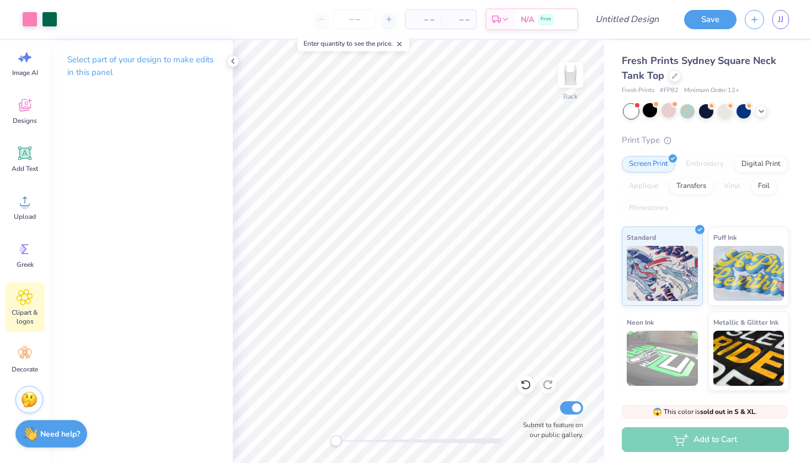
click at [23, 294] on icon at bounding box center [25, 297] width 7 height 7
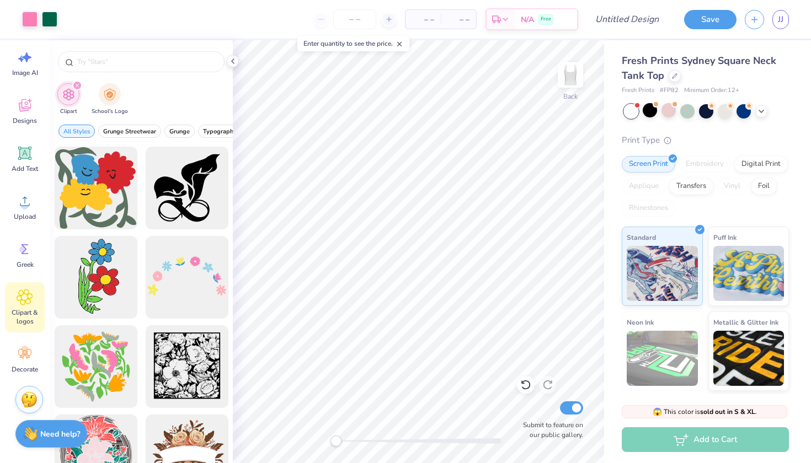
type input "FLOWERS"
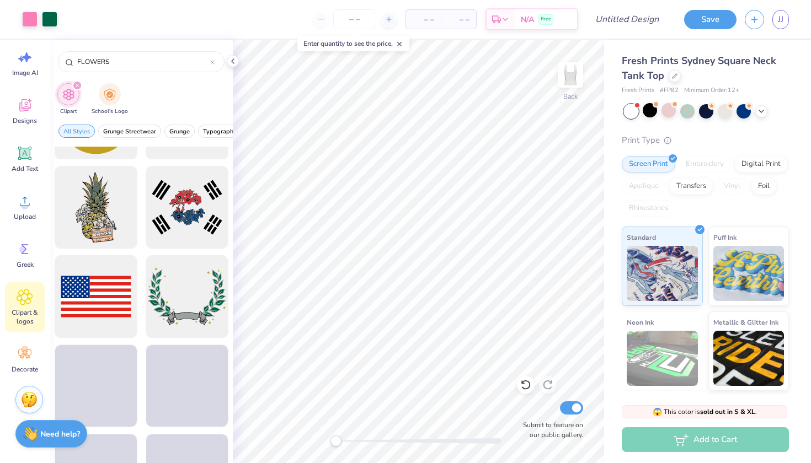
scroll to position [7780, 0]
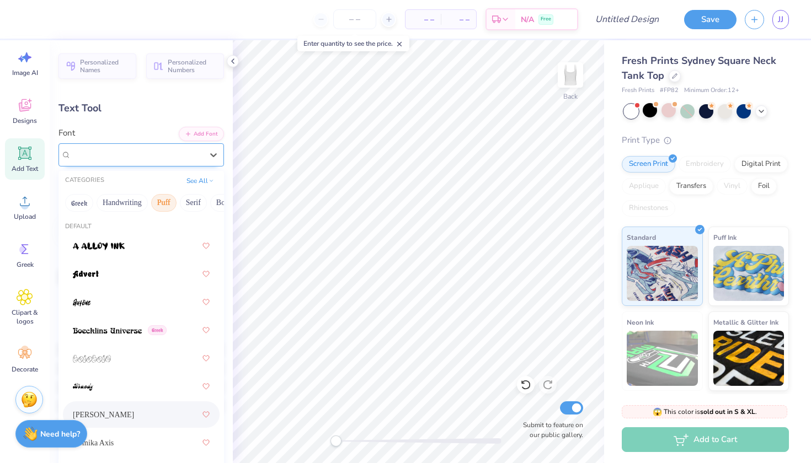
click at [170, 159] on div "[PERSON_NAME]" at bounding box center [137, 154] width 134 height 17
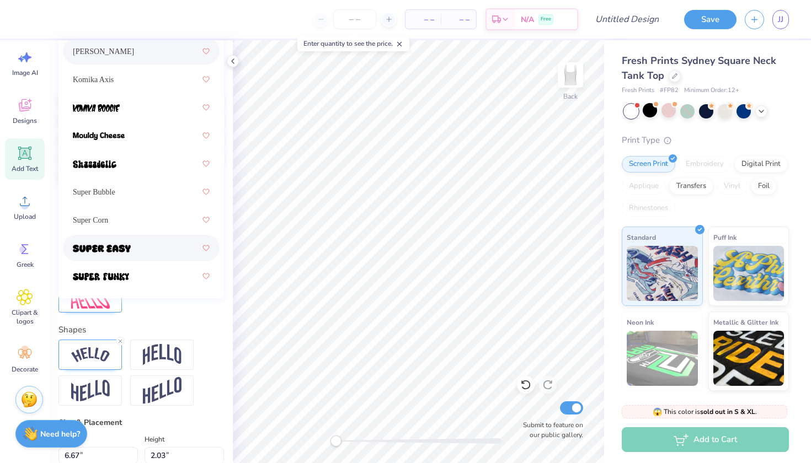
scroll to position [296, 0]
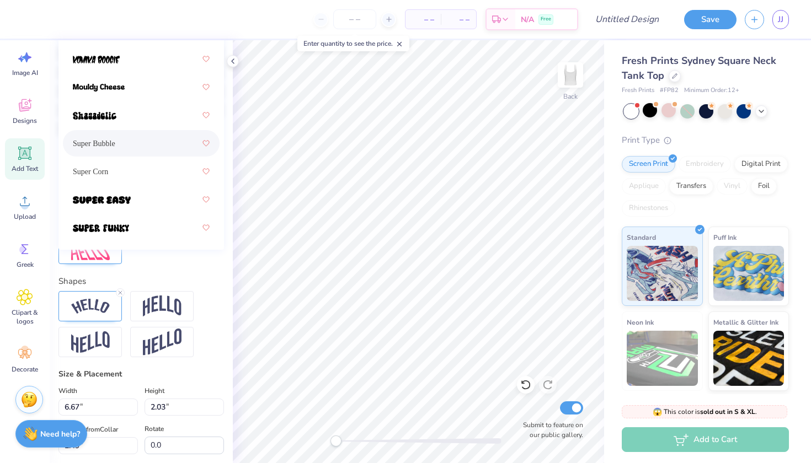
click at [174, 136] on div "Super Bubble" at bounding box center [141, 144] width 137 height 20
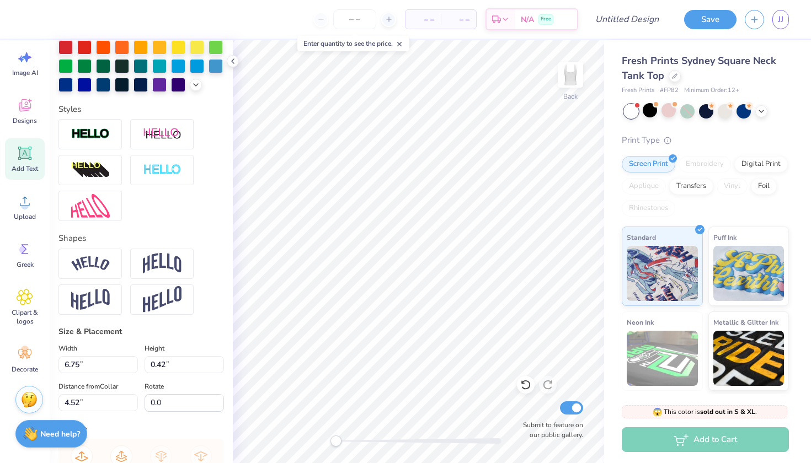
type input "4.23"
type input "0.42"
type input "4.52"
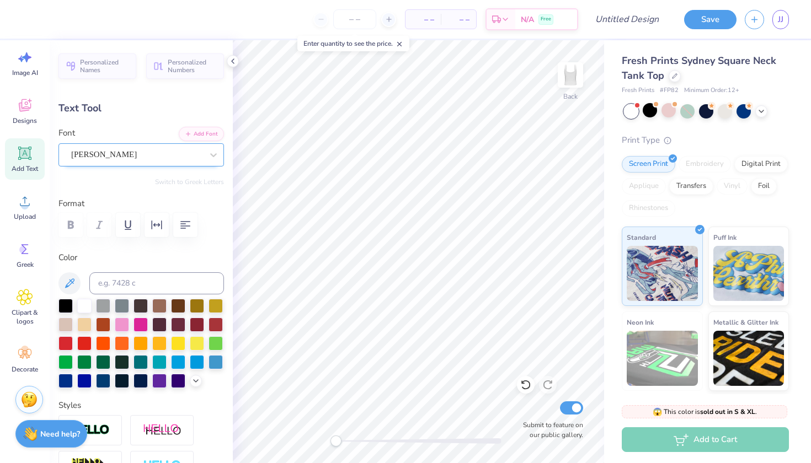
scroll to position [0, 0]
click at [139, 156] on div "[PERSON_NAME]" at bounding box center [137, 154] width 134 height 17
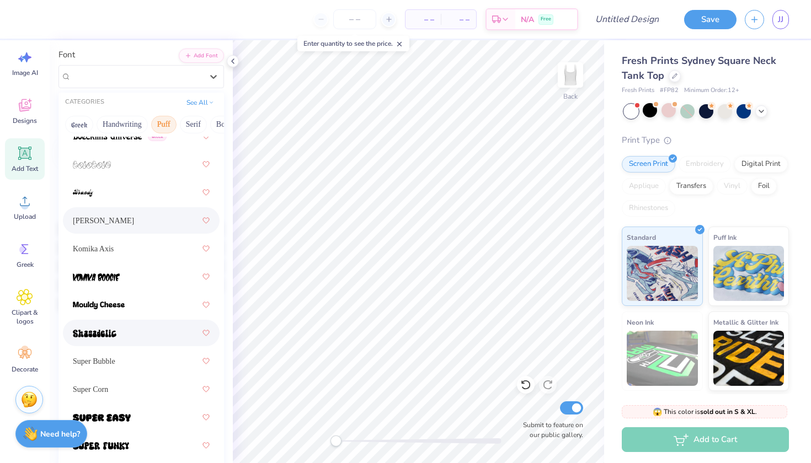
scroll to position [110, 0]
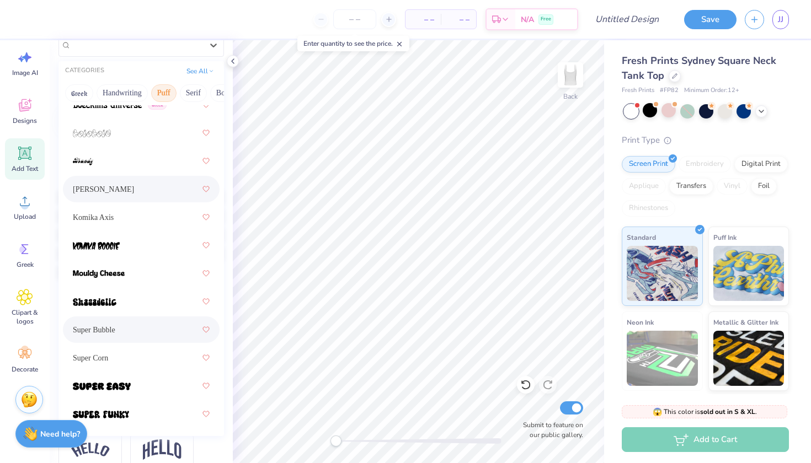
click at [138, 332] on div "Super Bubble" at bounding box center [141, 330] width 137 height 20
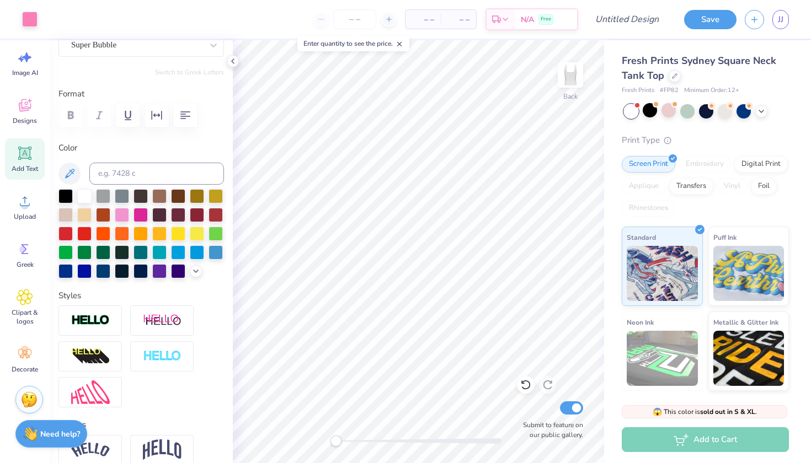
type input "5.72"
type input "0.53"
type input "4.47"
click at [23, 121] on span "Designs" at bounding box center [25, 120] width 24 height 9
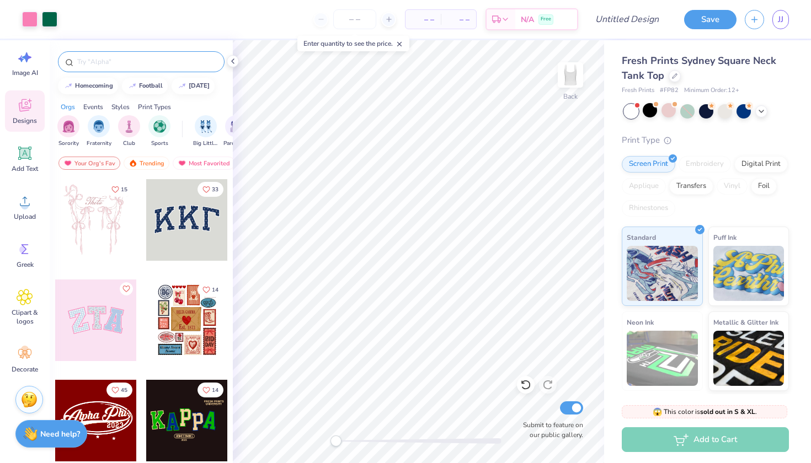
click at [115, 65] on input "text" at bounding box center [146, 61] width 141 height 11
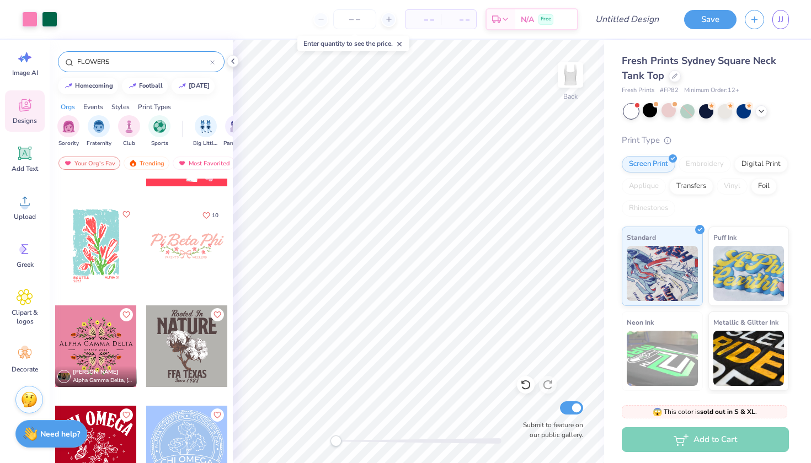
scroll to position [3688, 0]
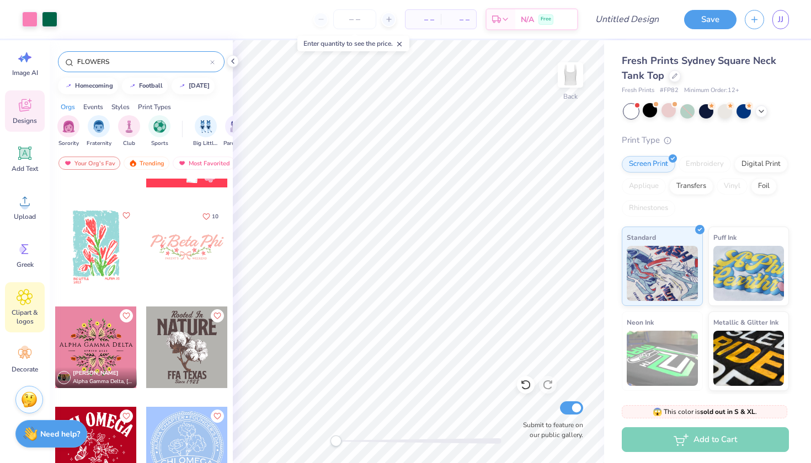
type input "FLOWERS"
click at [28, 311] on span "Clipart & logos" at bounding box center [25, 317] width 36 height 18
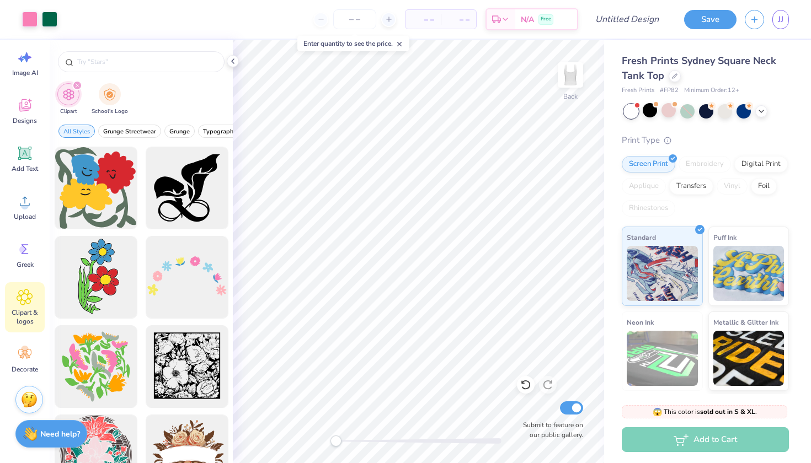
type input "FLOWERS"
click at [30, 362] on icon at bounding box center [25, 354] width 17 height 17
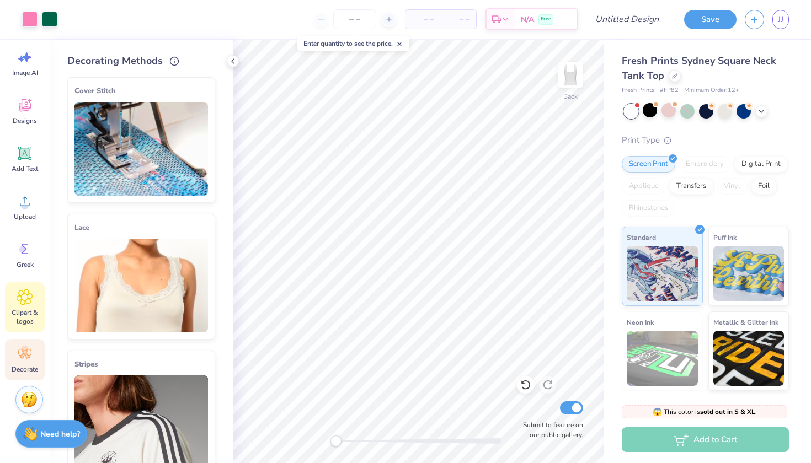
click at [29, 317] on span "Clipart & logos" at bounding box center [25, 317] width 36 height 18
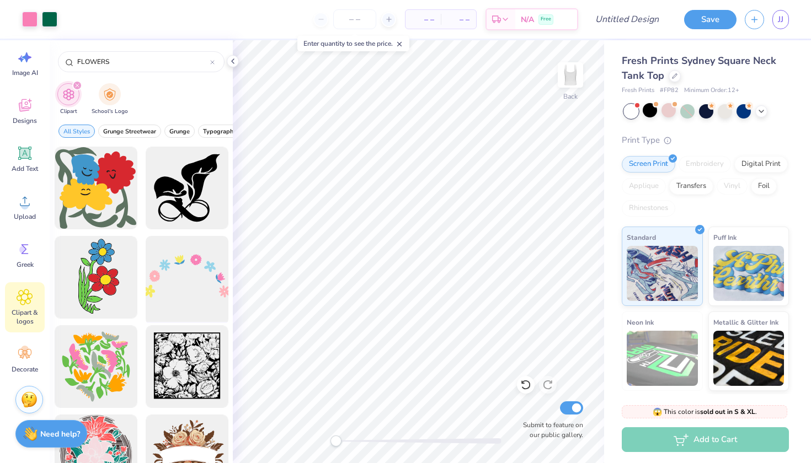
click at [190, 271] on div at bounding box center [186, 277] width 91 height 91
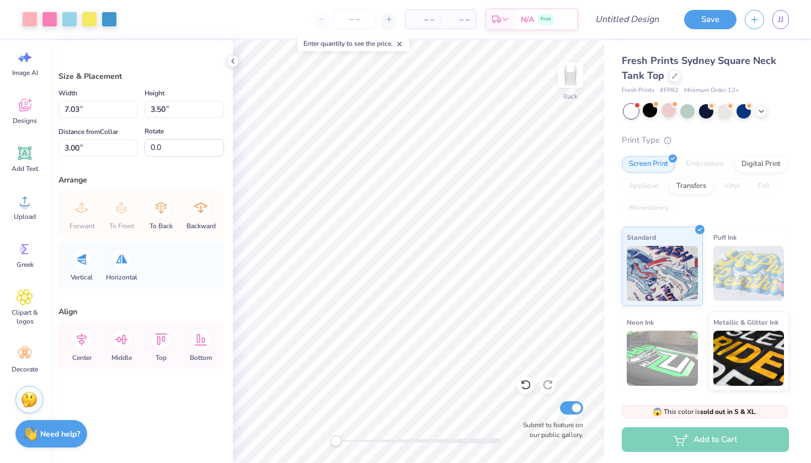
type input "2.14"
click at [134, 111] on input "6.94" at bounding box center [97, 109] width 79 height 17
click at [134, 111] on input "6.93" at bounding box center [97, 109] width 79 height 17
click at [134, 111] on input "6.92" at bounding box center [97, 109] width 79 height 17
click at [134, 111] on input "6.91" at bounding box center [97, 109] width 79 height 17
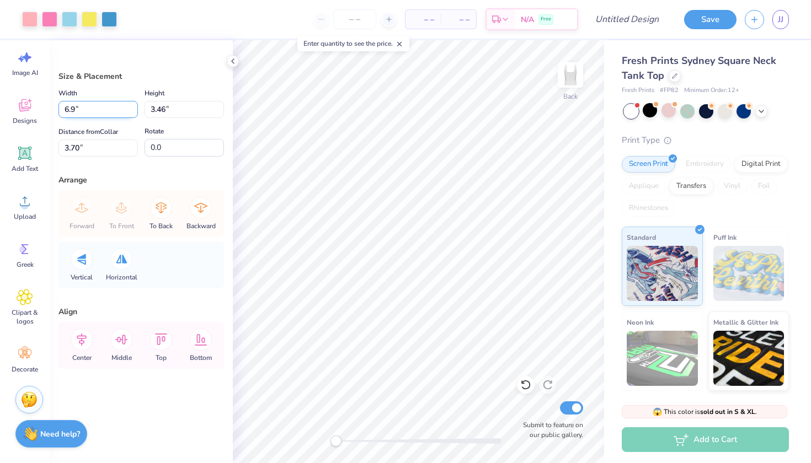
click at [134, 111] on input "6.9" at bounding box center [97, 109] width 79 height 17
click at [134, 111] on input "6.89" at bounding box center [97, 109] width 79 height 17
click at [134, 111] on input "6.88" at bounding box center [97, 109] width 79 height 17
type input "6.87"
click at [134, 111] on input "6.87" at bounding box center [97, 109] width 79 height 17
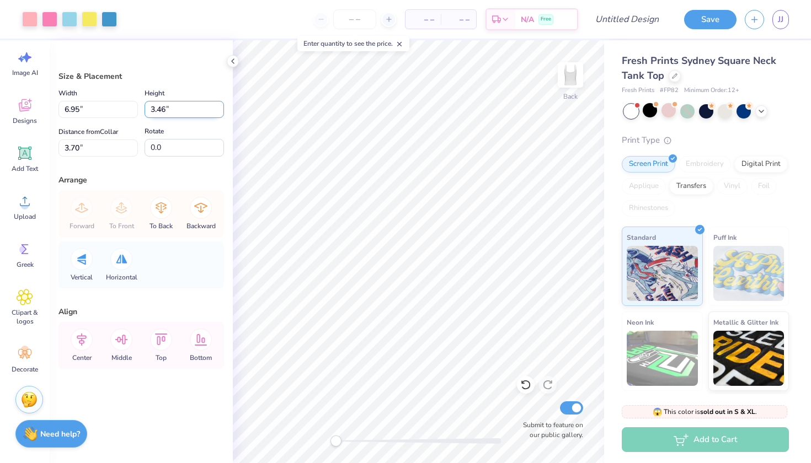
click at [188, 107] on input "3.46" at bounding box center [184, 109] width 79 height 17
type input "4"
type input "2"
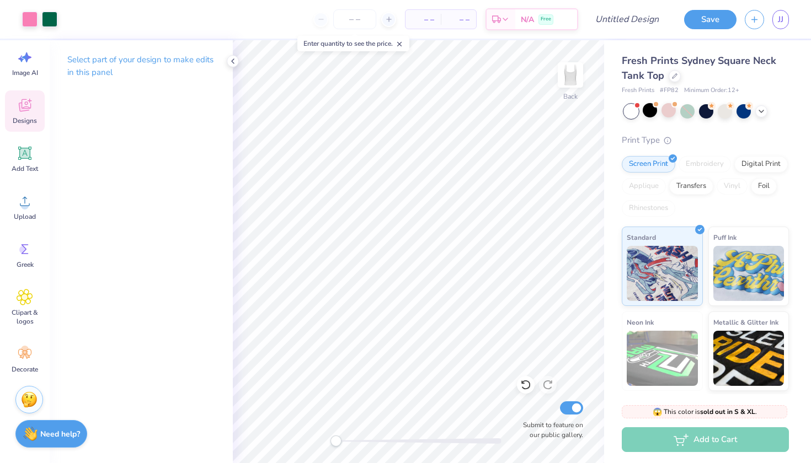
click at [26, 112] on icon at bounding box center [25, 105] width 17 height 17
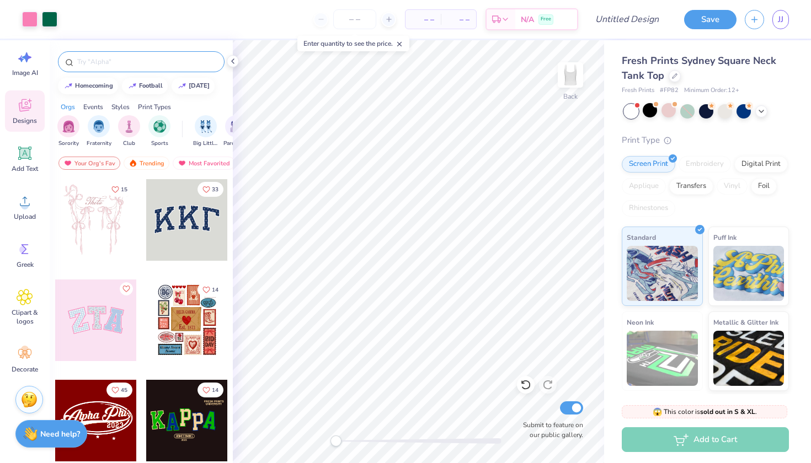
click at [156, 58] on input "text" at bounding box center [146, 61] width 141 height 11
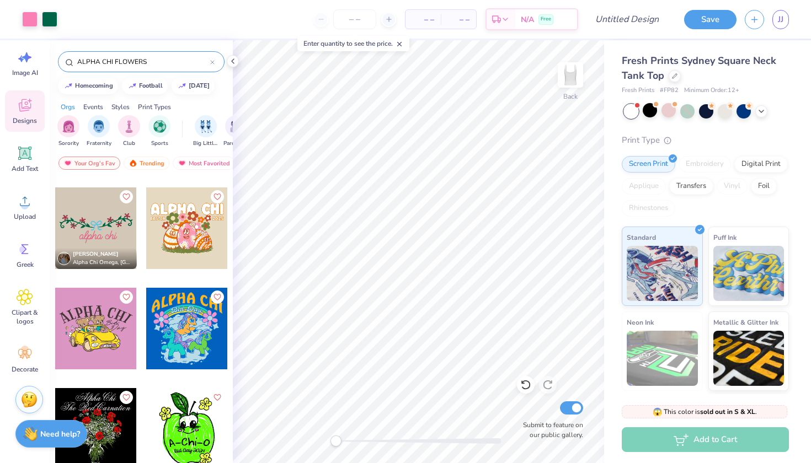
scroll to position [207, 0]
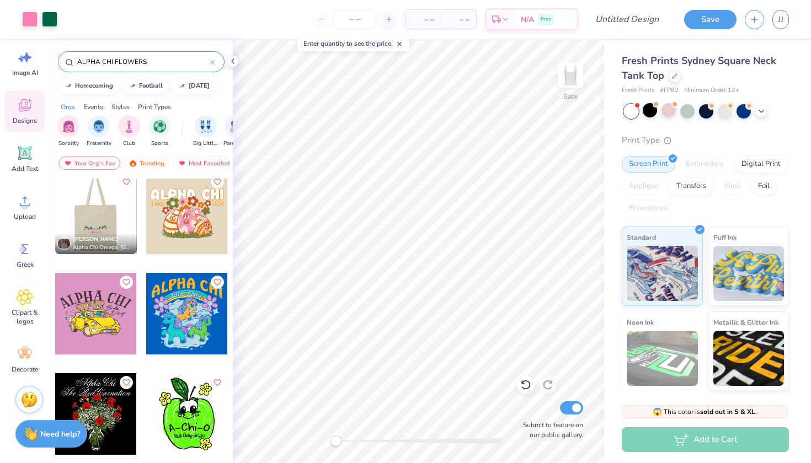
type input "ALPHA CHI FLOWERS"
click at [109, 210] on div at bounding box center [96, 214] width 82 height 82
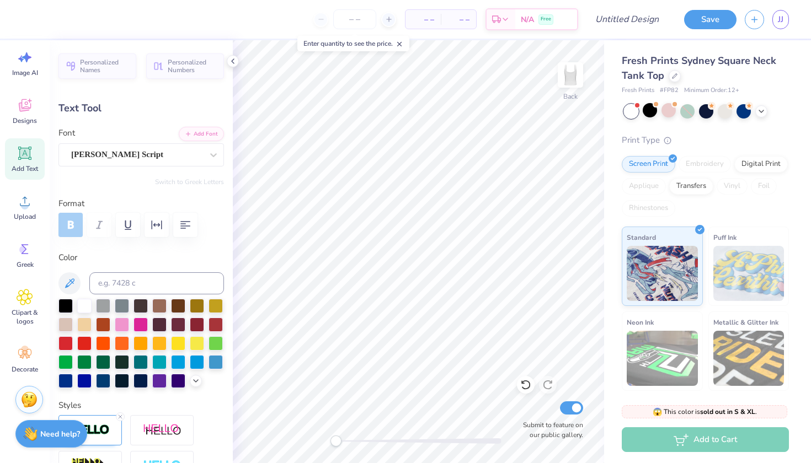
scroll to position [0, 1]
type textarea "alpha chi big little"
type input "2.44"
type input "3.63"
